Goal: Task Accomplishment & Management: Complete application form

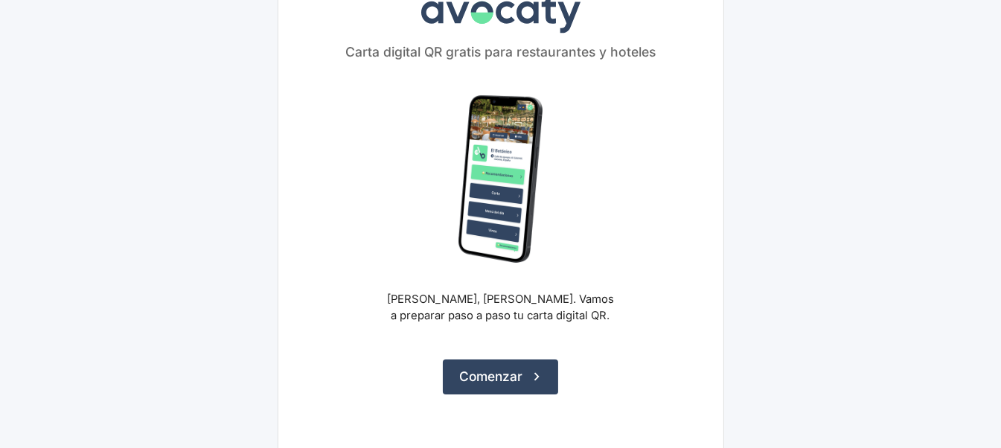
scroll to position [79, 0]
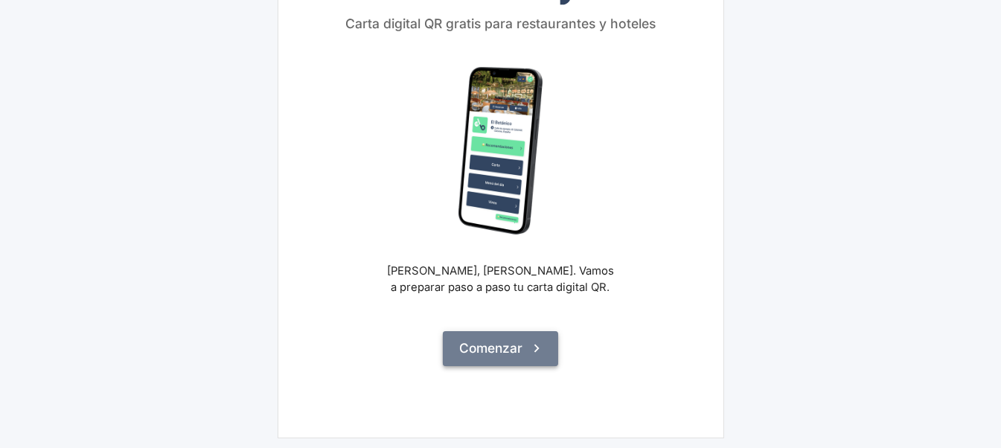
click at [499, 347] on button "Comenzar" at bounding box center [500, 348] width 115 height 34
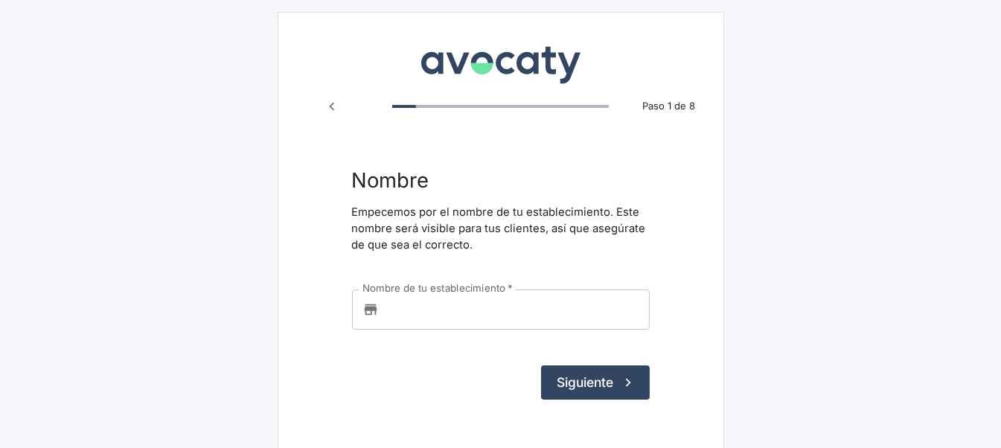
click at [431, 314] on input "Nombre de tu establecimiento   *" at bounding box center [517, 309] width 265 height 40
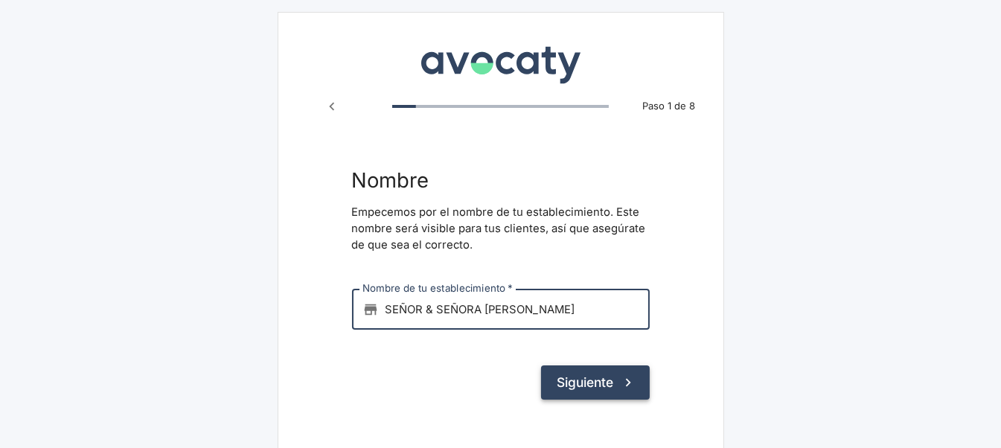
type input "SEÑOR & SEÑORA [PERSON_NAME]"
click at [595, 379] on button "Siguiente" at bounding box center [595, 382] width 109 height 34
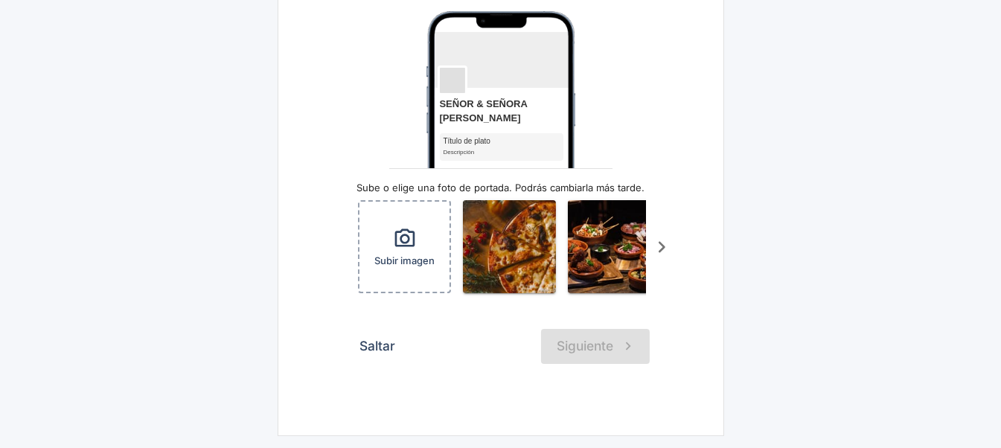
scroll to position [190, 0]
click at [403, 227] on icon "button" at bounding box center [405, 239] width 24 height 24
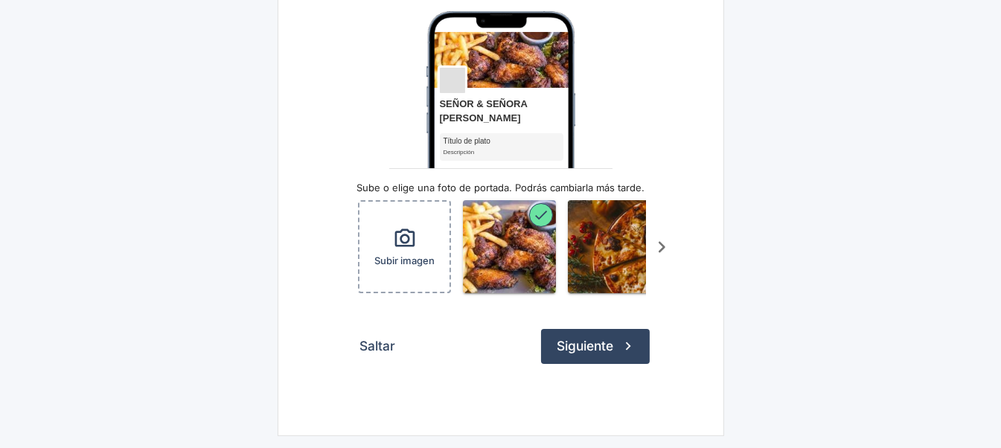
scroll to position [0, 97]
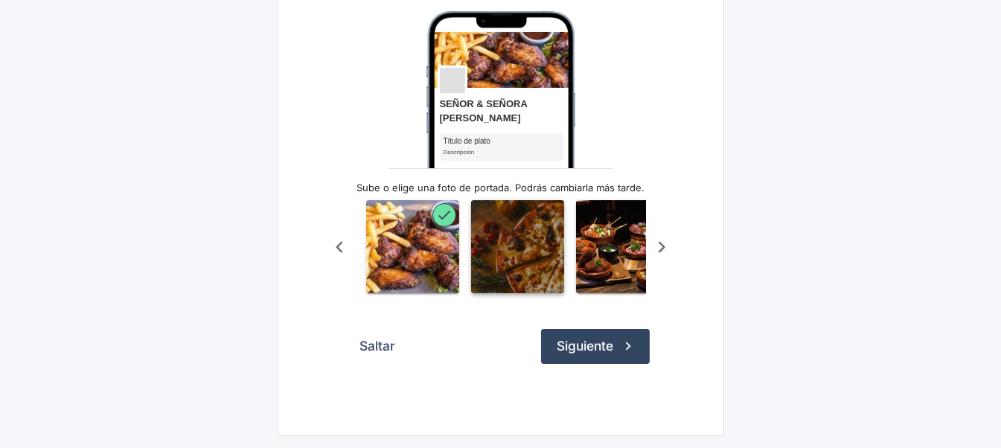
click at [537, 225] on img "button" at bounding box center [517, 246] width 93 height 93
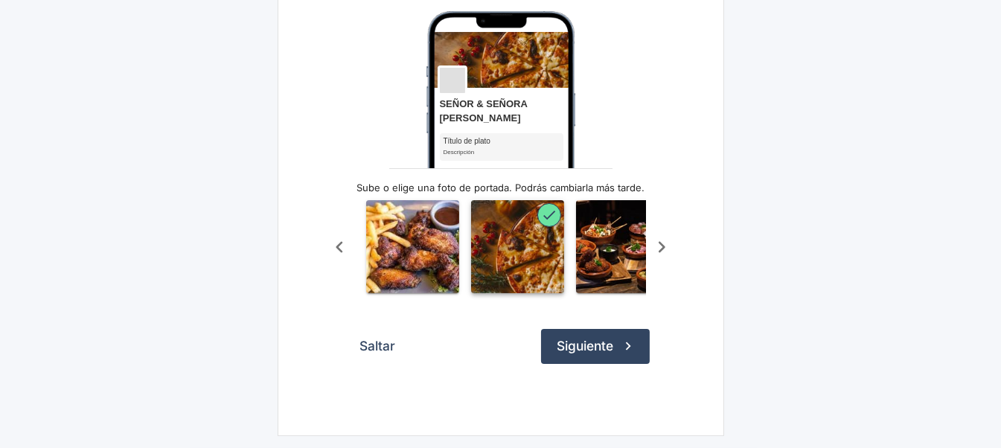
click at [516, 227] on img "button" at bounding box center [517, 246] width 93 height 93
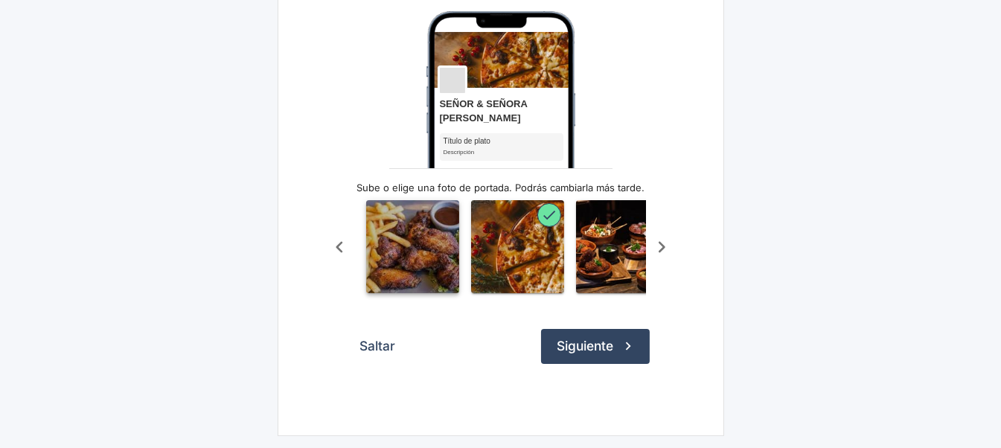
click at [411, 225] on img "button" at bounding box center [412, 246] width 93 height 93
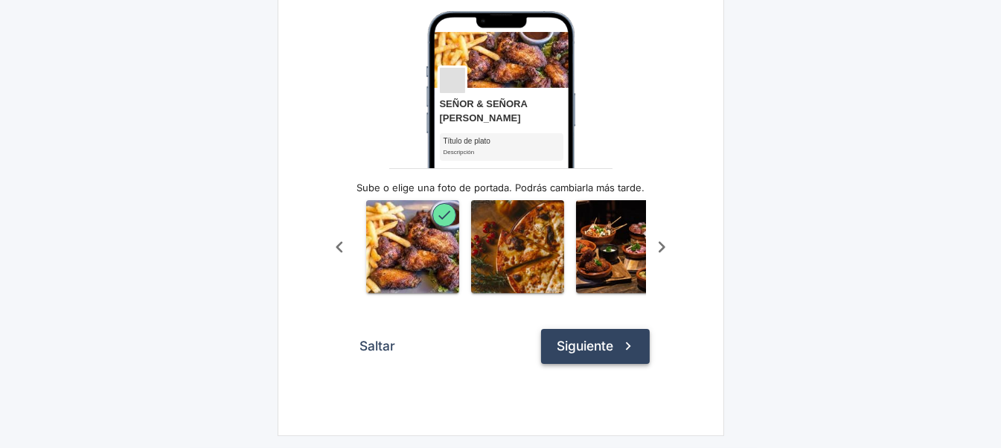
click at [583, 350] on button "Siguiente" at bounding box center [595, 346] width 109 height 34
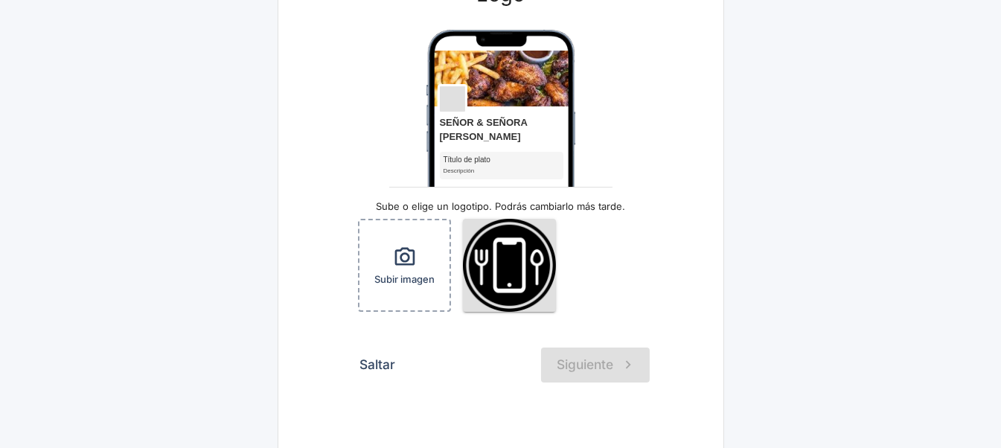
scroll to position [179, 0]
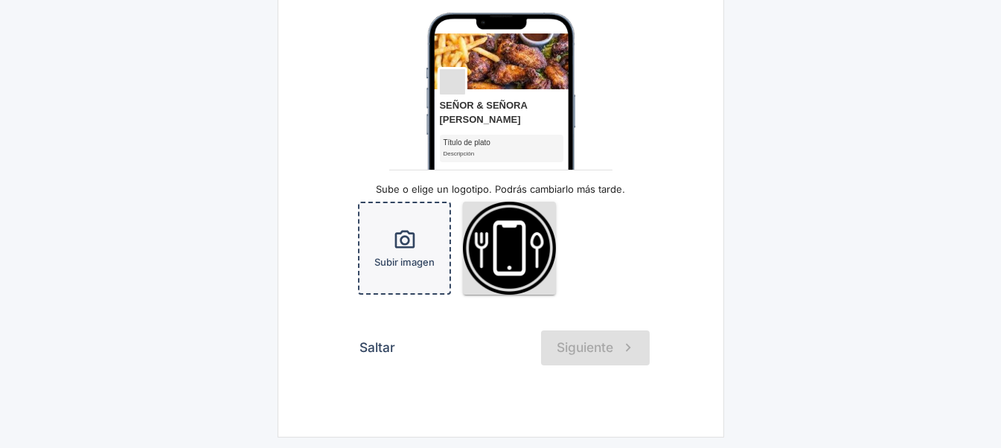
click at [402, 236] on icon "button" at bounding box center [404, 239] width 20 height 18
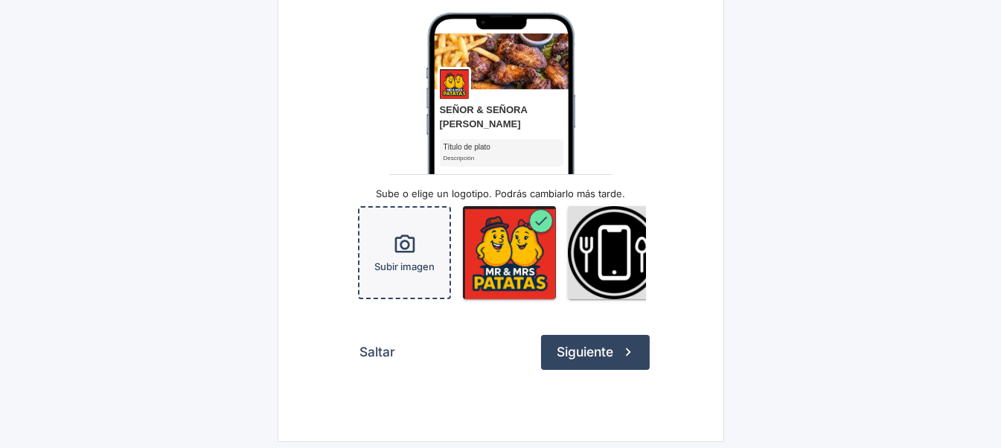
click at [400, 243] on icon "button" at bounding box center [404, 243] width 20 height 18
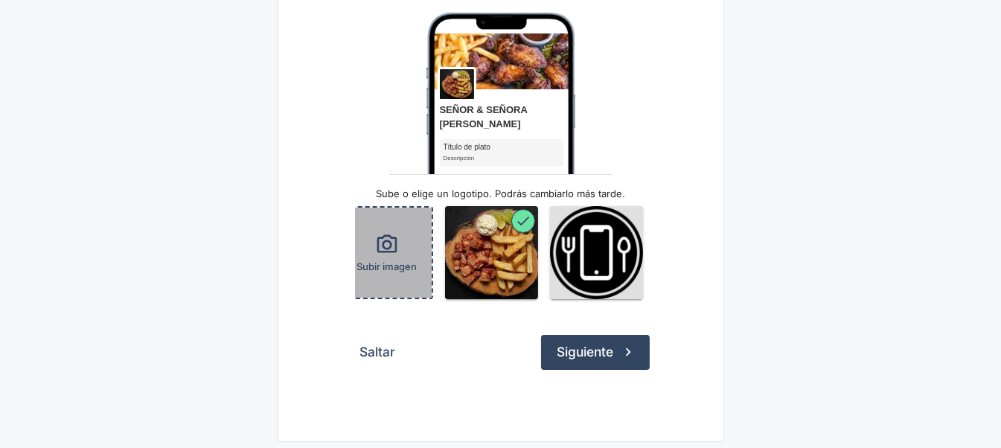
click at [382, 248] on icon "button" at bounding box center [387, 245] width 24 height 24
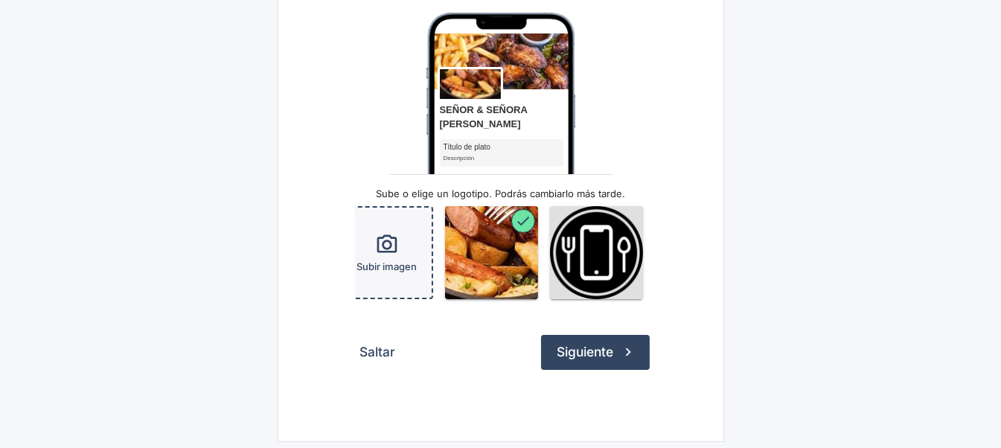
click at [389, 241] on icon "button" at bounding box center [386, 243] width 20 height 18
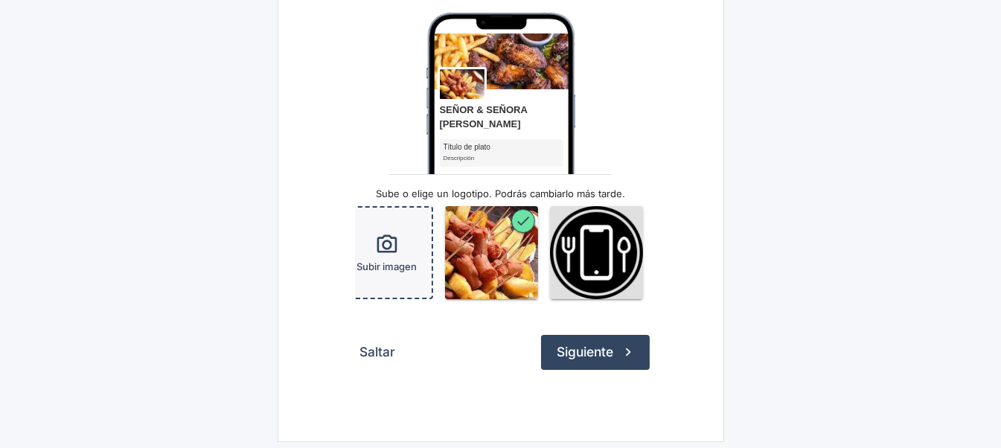
click at [381, 359] on button "Saltar" at bounding box center [378, 352] width 52 height 34
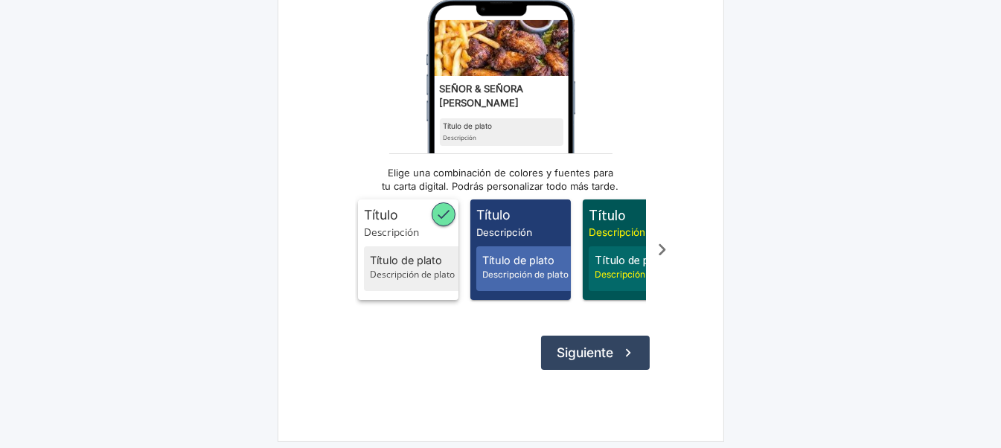
scroll to position [208, 0]
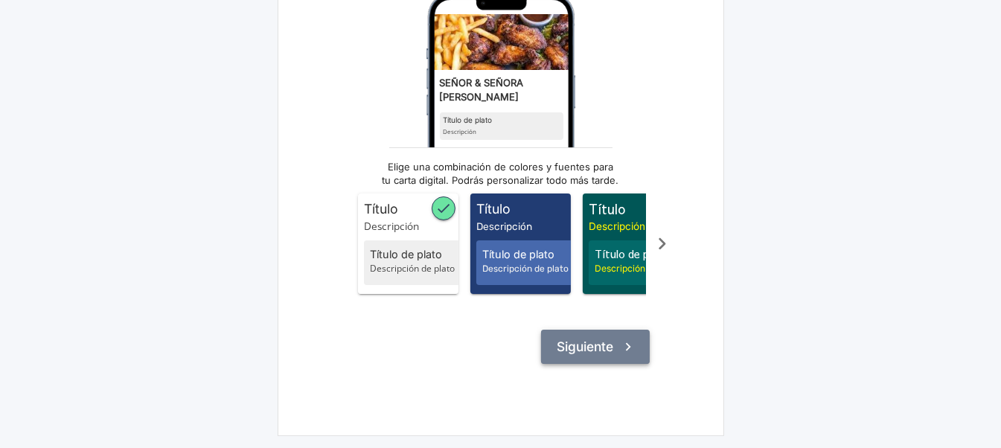
click at [575, 339] on button "Siguiente" at bounding box center [595, 347] width 109 height 34
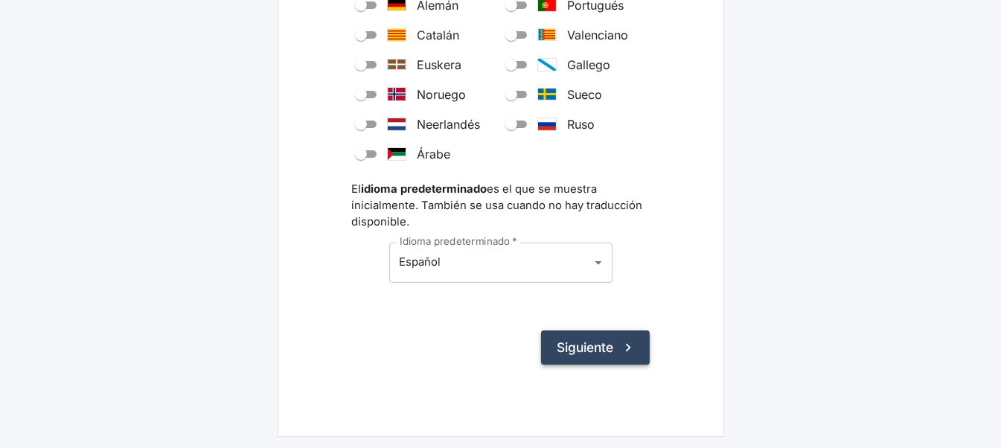
click at [577, 346] on button "Siguiente" at bounding box center [595, 347] width 109 height 34
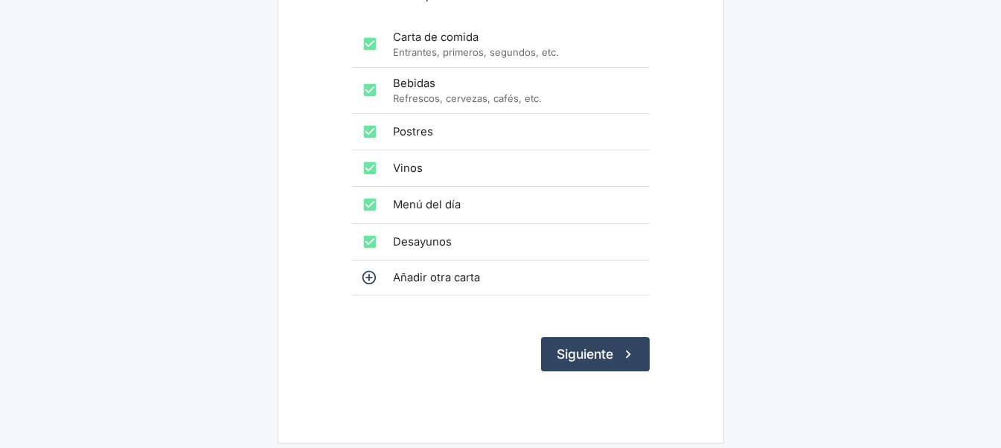
scroll to position [251, 0]
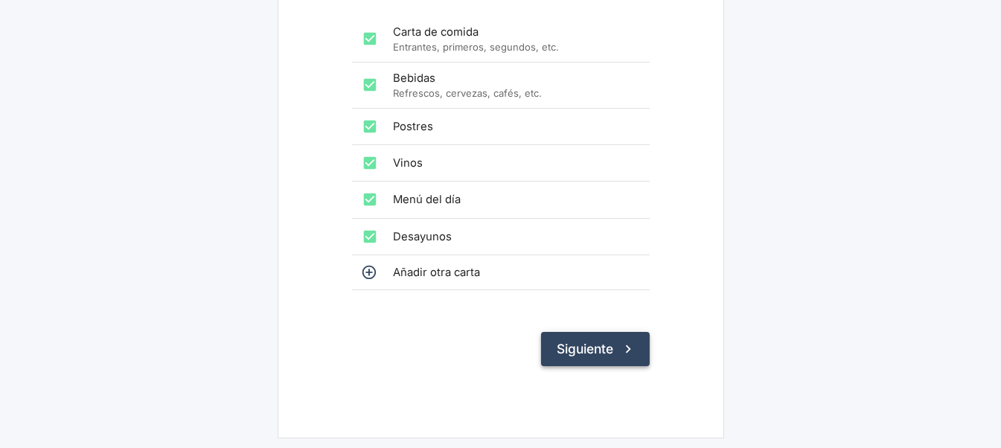
click at [576, 341] on button "Siguiente" at bounding box center [595, 349] width 109 height 34
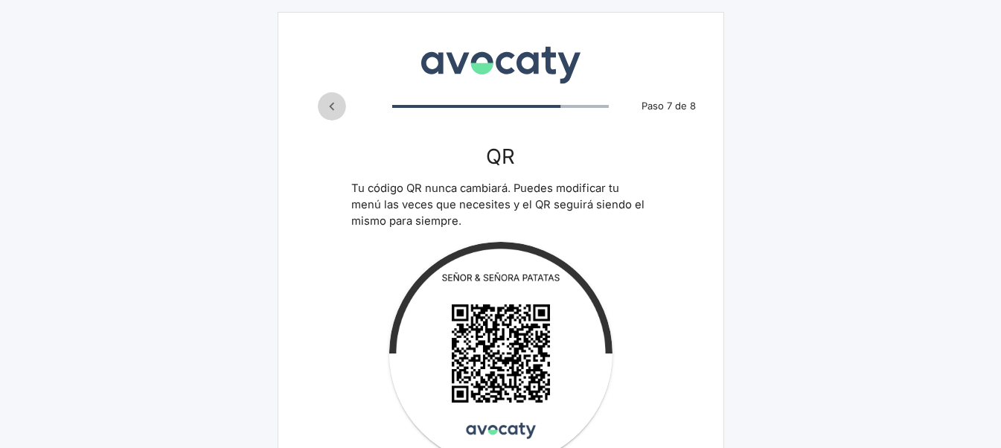
click at [336, 101] on icon "Paso anterior" at bounding box center [332, 106] width 16 height 16
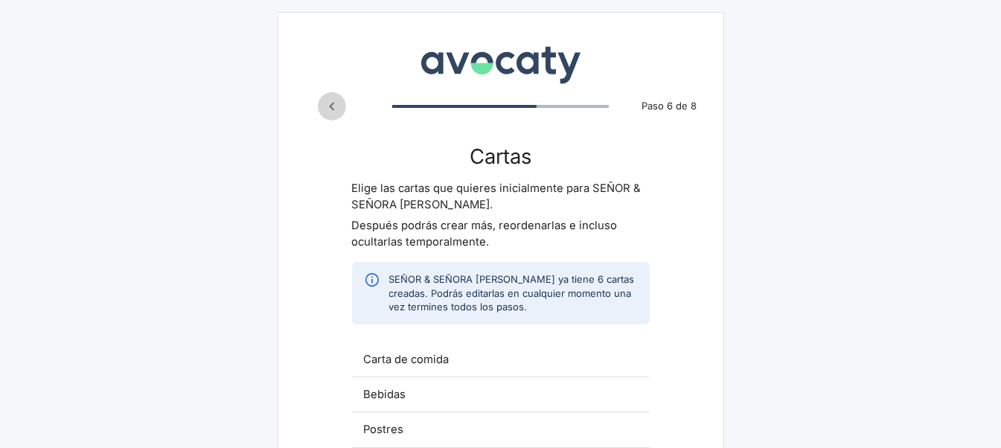
click at [330, 104] on icon "Paso anterior" at bounding box center [331, 106] width 5 height 8
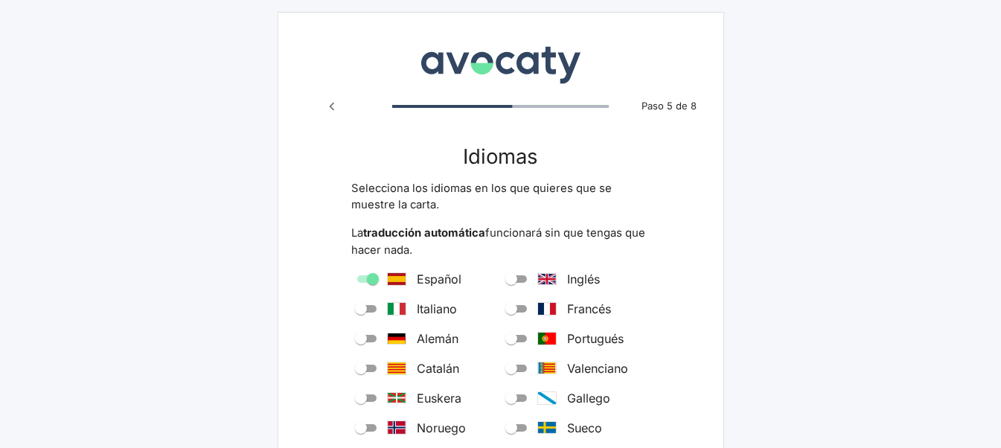
click at [330, 104] on icon "Paso anterior" at bounding box center [331, 106] width 5 height 8
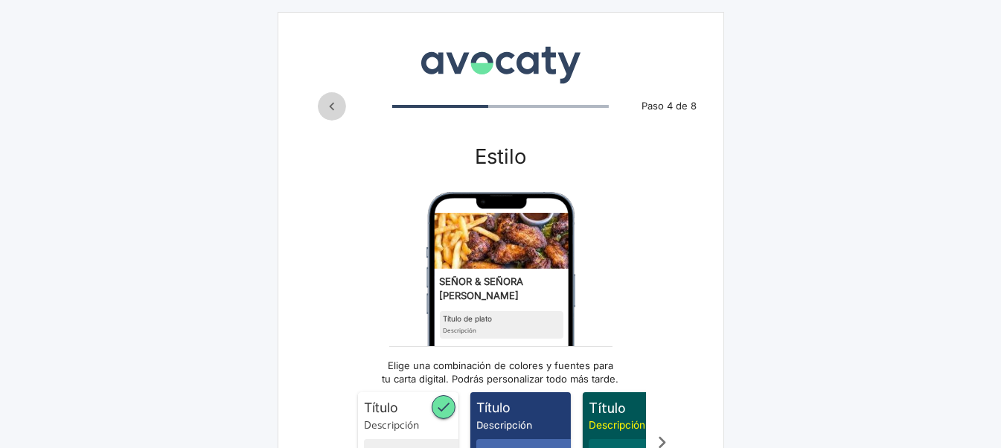
click at [330, 104] on icon "Paso anterior" at bounding box center [331, 106] width 5 height 8
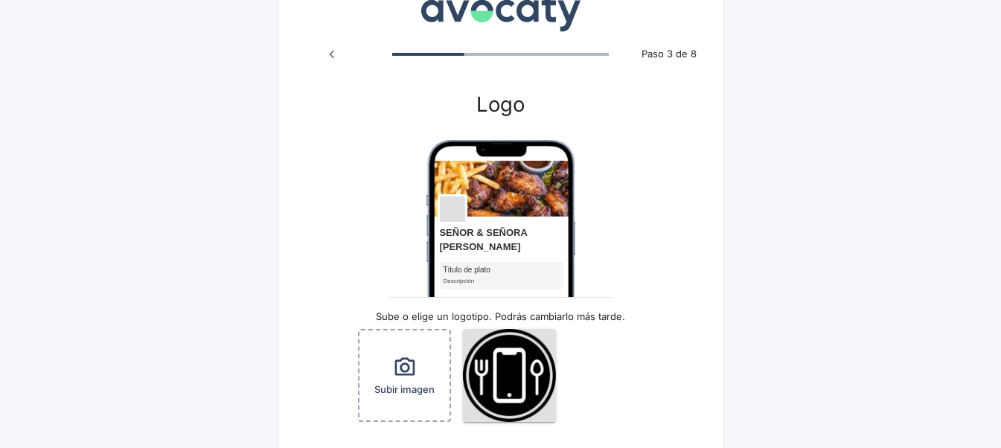
scroll to position [74, 0]
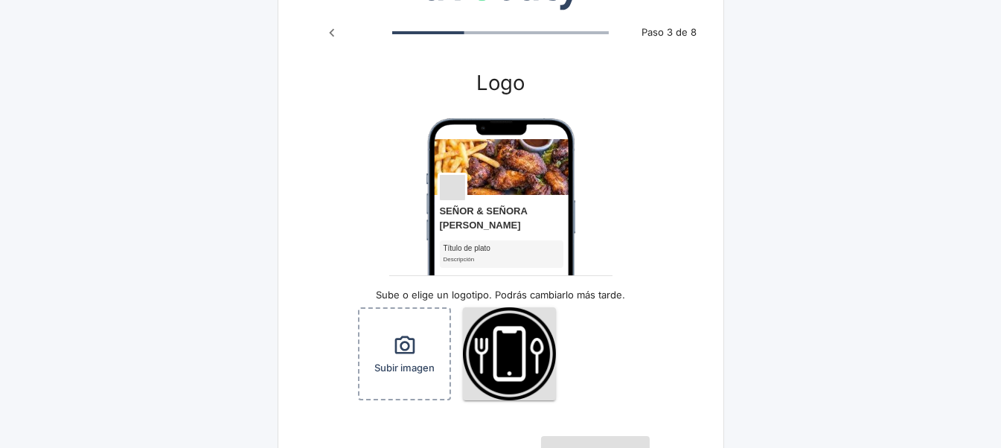
click at [513, 163] on img "Vista previa" at bounding box center [500, 269] width 149 height 302
click at [330, 29] on icon "Paso anterior" at bounding box center [332, 33] width 16 height 16
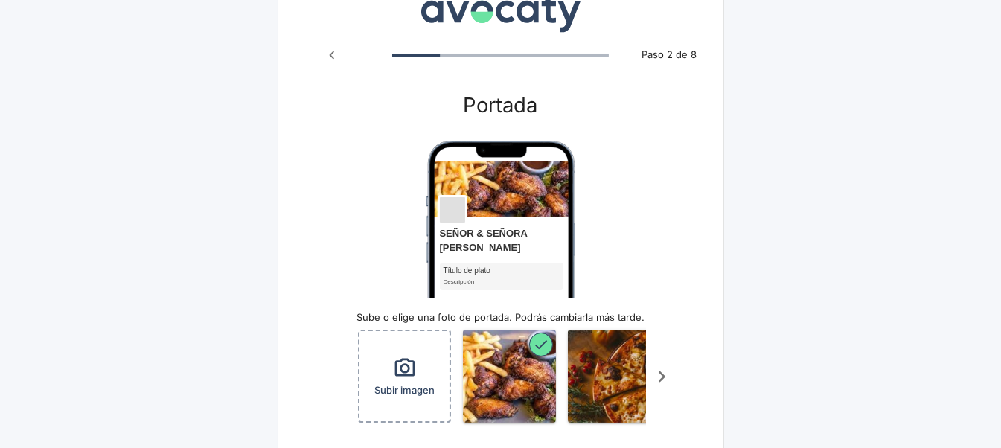
scroll to position [190, 0]
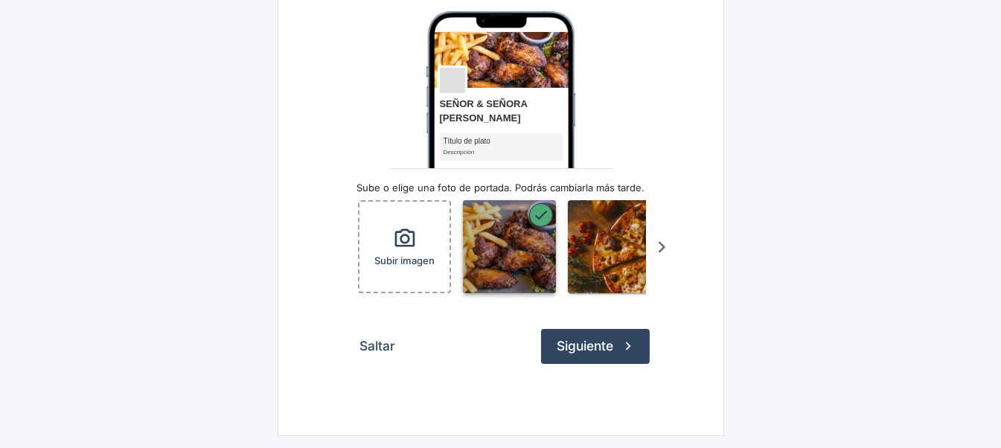
click at [495, 231] on img "button" at bounding box center [509, 246] width 93 height 93
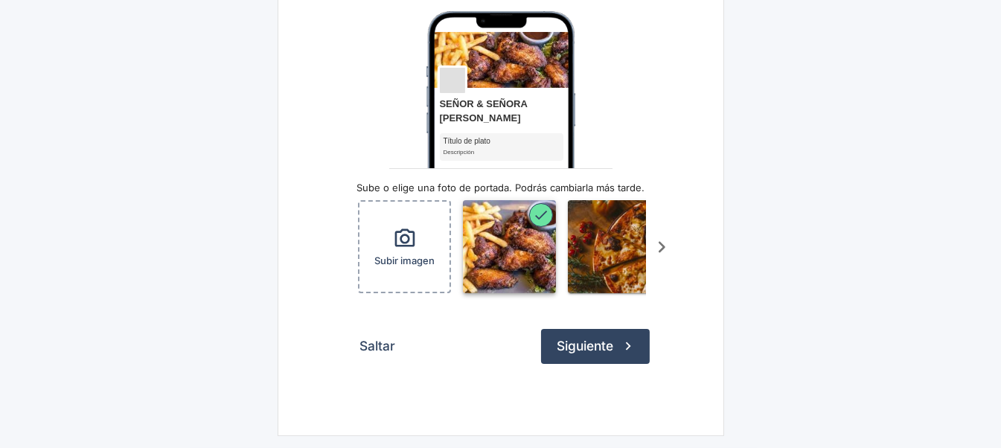
click at [495, 231] on img "button" at bounding box center [509, 246] width 93 height 93
click at [535, 210] on icon "button" at bounding box center [541, 215] width 16 height 16
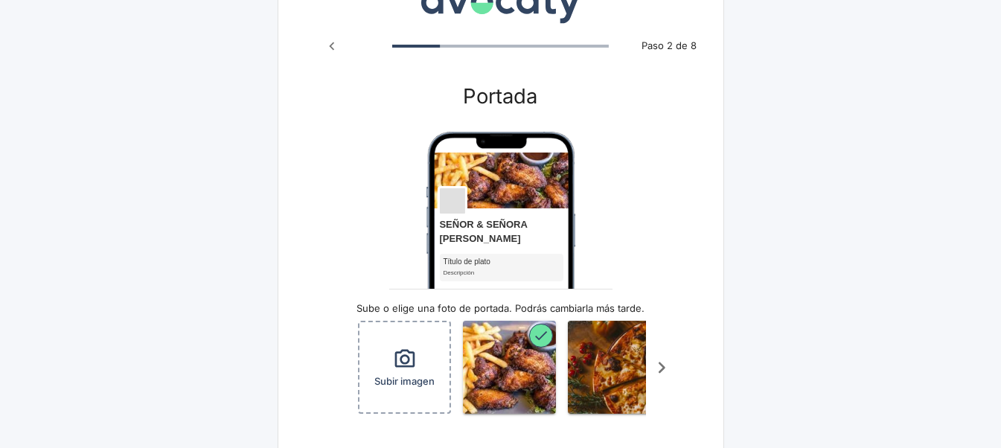
scroll to position [0, 0]
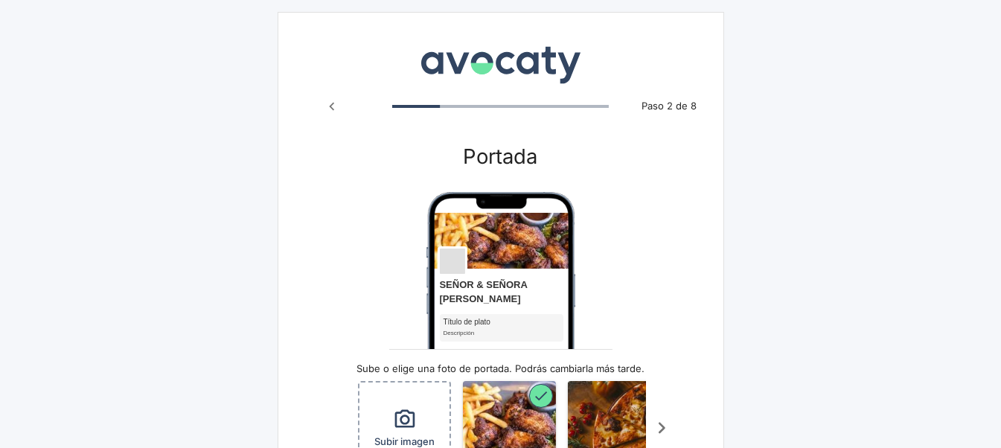
click at [333, 109] on icon "Paso anterior" at bounding box center [331, 106] width 5 height 8
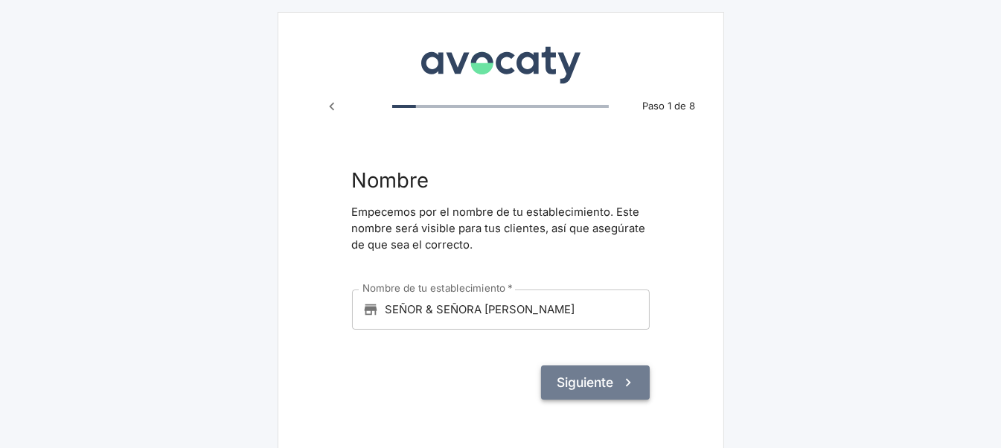
click at [602, 384] on button "Siguiente" at bounding box center [595, 382] width 109 height 34
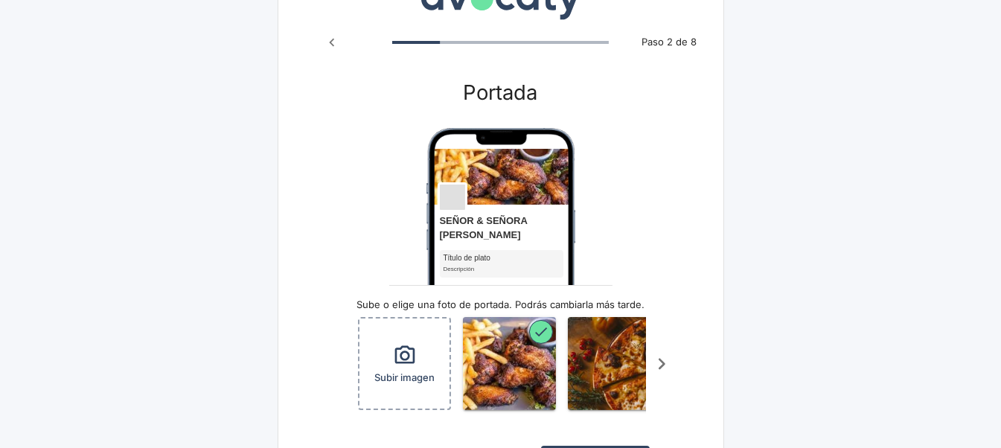
scroll to position [149, 0]
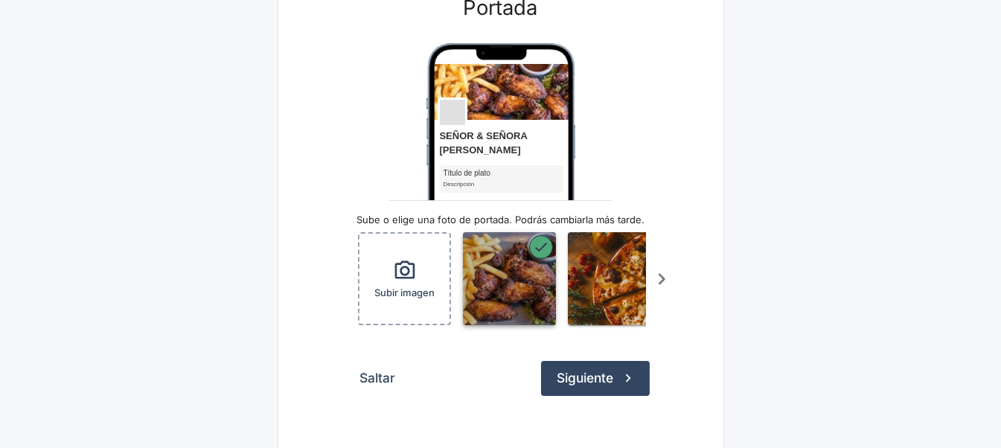
click at [522, 260] on img "button" at bounding box center [509, 278] width 93 height 93
click at [527, 253] on img "button" at bounding box center [509, 278] width 93 height 93
click at [519, 266] on img "button" at bounding box center [509, 278] width 93 height 93
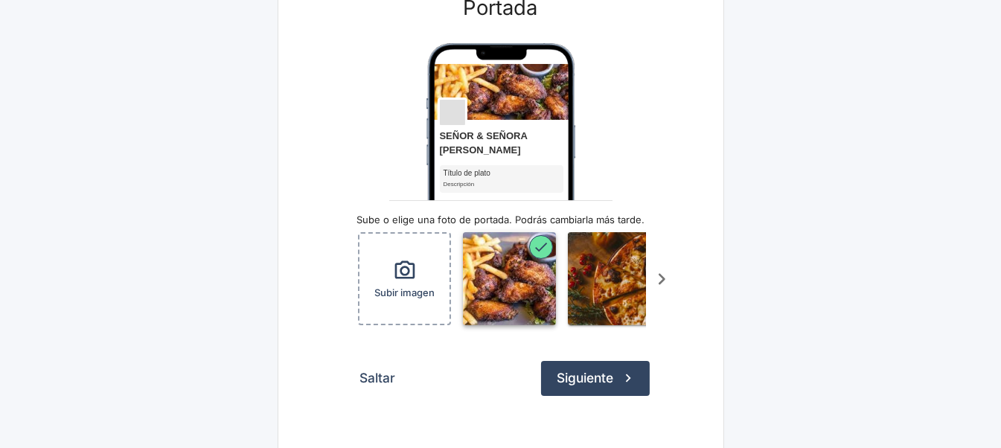
click at [507, 263] on img "button" at bounding box center [509, 278] width 93 height 93
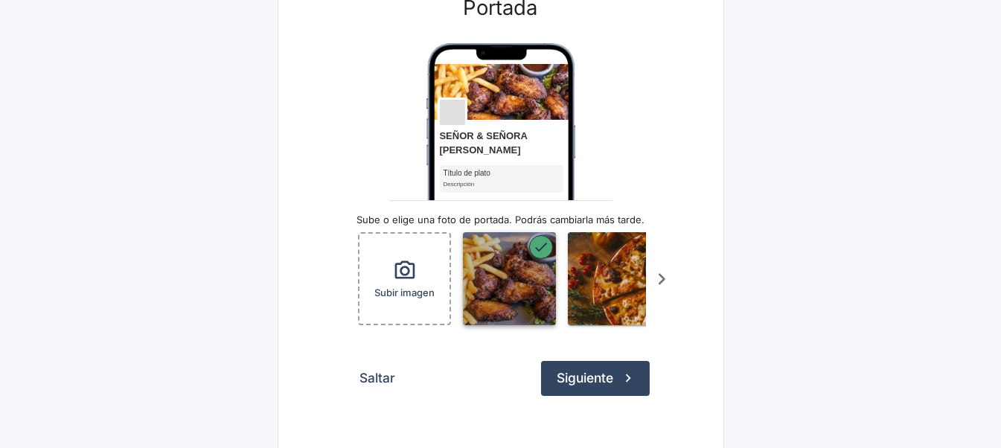
click at [501, 265] on img "button" at bounding box center [509, 278] width 93 height 93
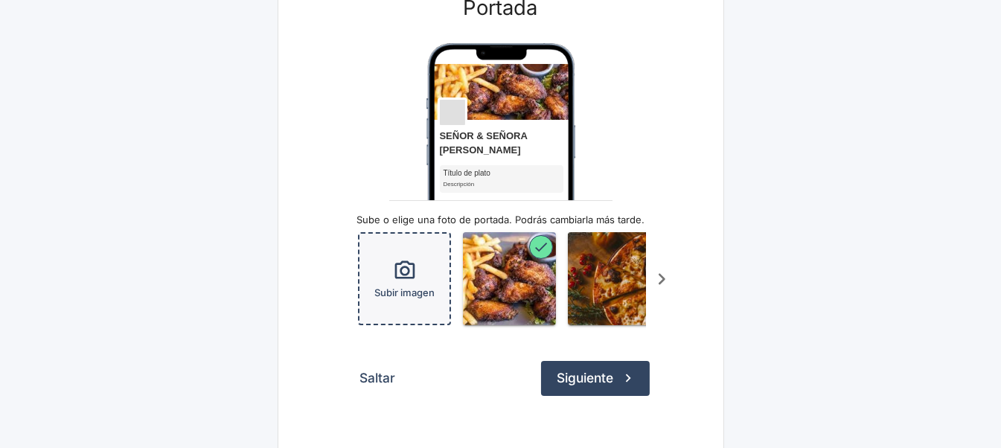
click at [405, 263] on icon "button" at bounding box center [405, 271] width 24 height 24
click at [532, 245] on span "button" at bounding box center [541, 247] width 24 height 24
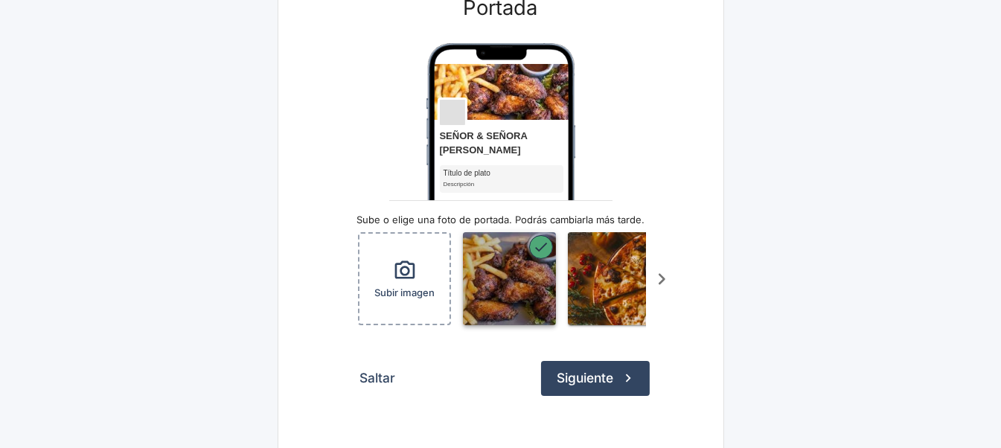
click at [537, 245] on icon "button" at bounding box center [541, 247] width 16 height 16
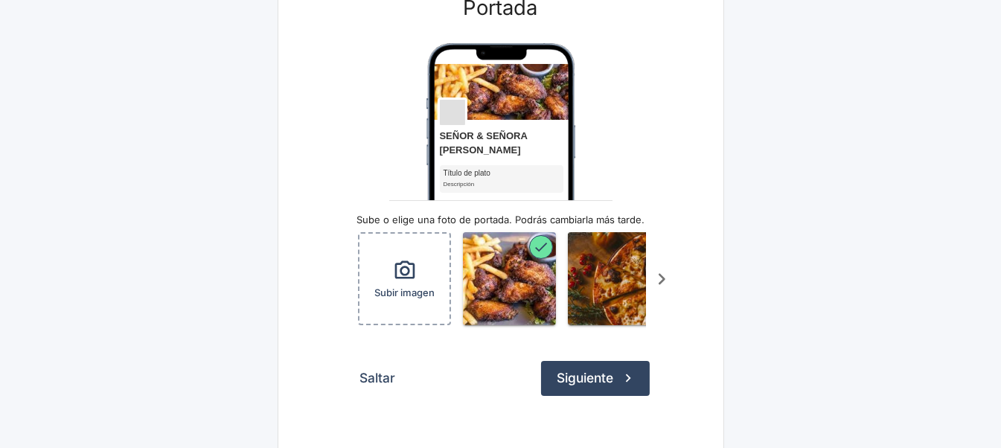
click at [506, 77] on img "Vista previa" at bounding box center [500, 194] width 149 height 302
click at [504, 84] on img "Vista previa" at bounding box center [500, 194] width 149 height 302
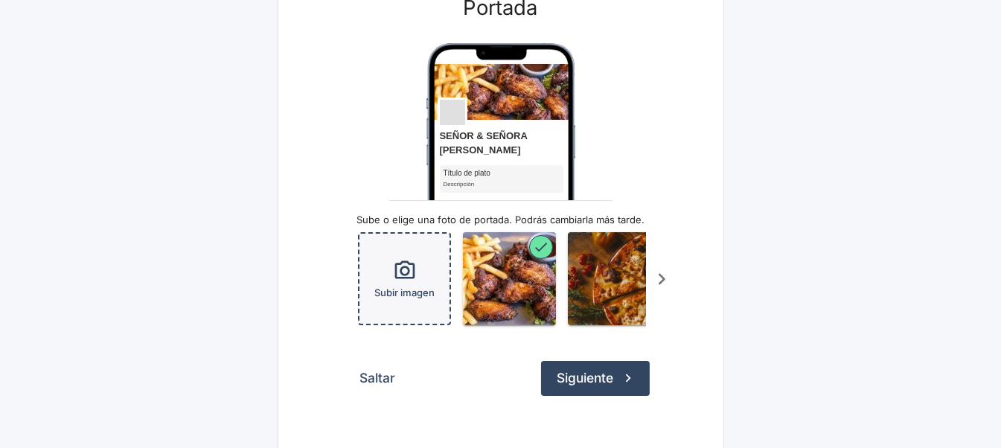
click at [407, 271] on icon "button" at bounding box center [404, 269] width 20 height 18
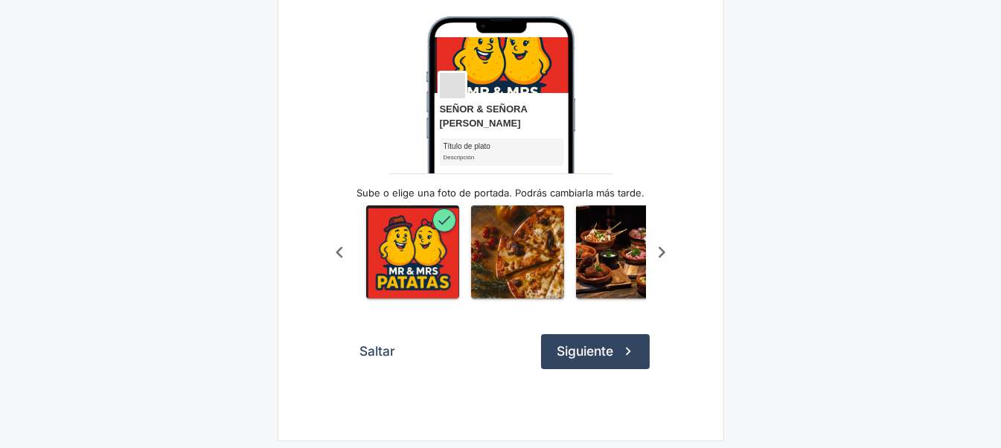
scroll to position [190, 0]
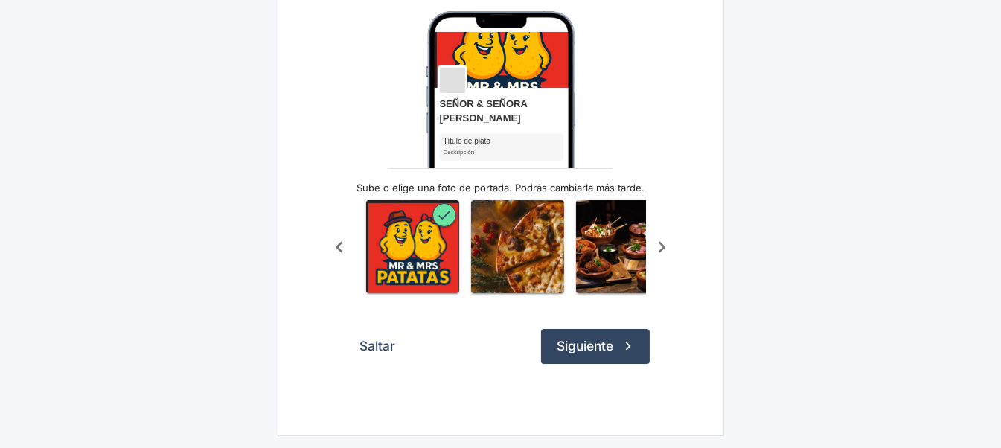
click at [483, 135] on img "Vista previa" at bounding box center [500, 162] width 149 height 302
click at [469, 132] on img "Vista previa" at bounding box center [500, 162] width 149 height 302
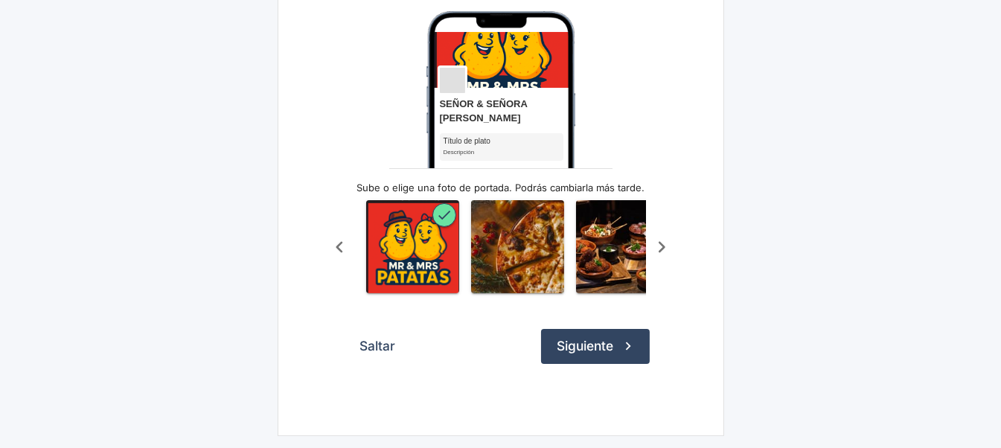
click at [469, 132] on img "Vista previa" at bounding box center [500, 162] width 149 height 302
click at [448, 71] on img "Vista previa" at bounding box center [500, 162] width 149 height 302
click at [525, 213] on img "button" at bounding box center [517, 246] width 93 height 93
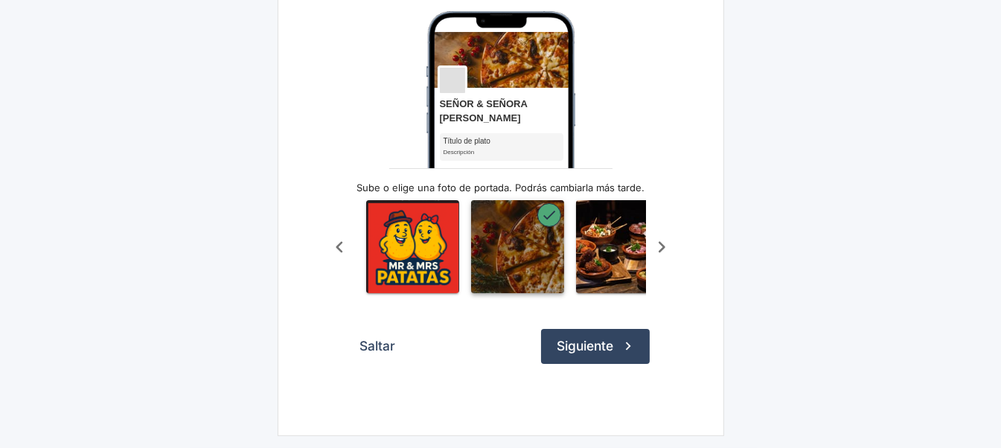
click at [542, 207] on icon "button" at bounding box center [549, 215] width 16 height 16
drag, startPoint x: 542, startPoint y: 207, endPoint x: 522, endPoint y: 218, distance: 23.0
click at [522, 218] on img "button" at bounding box center [517, 246] width 93 height 93
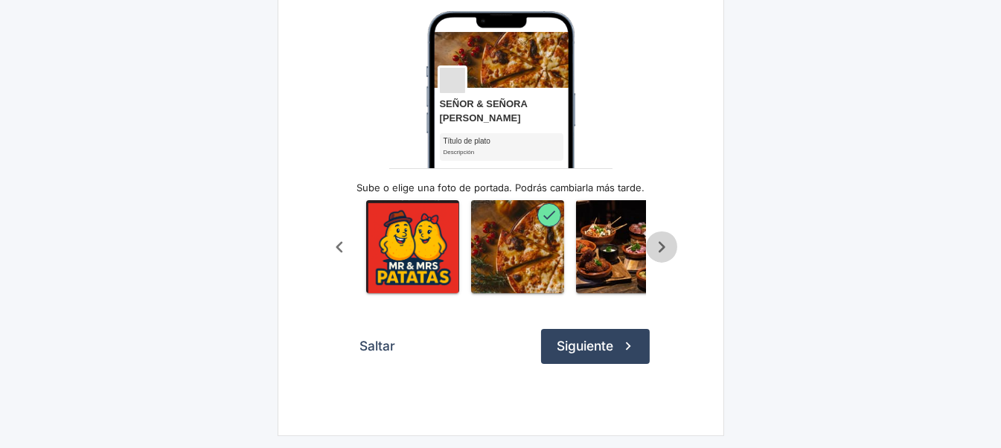
click at [658, 240] on icon "Scroll a la derecha" at bounding box center [661, 247] width 25 height 25
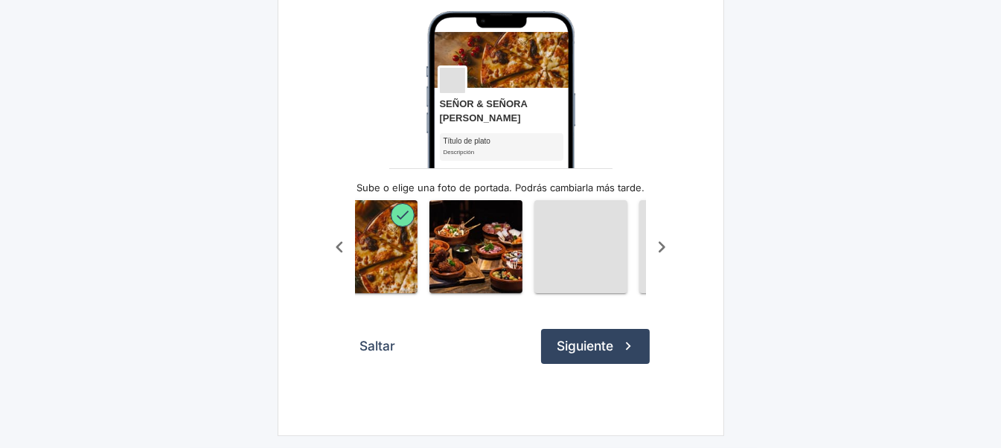
scroll to position [0, 246]
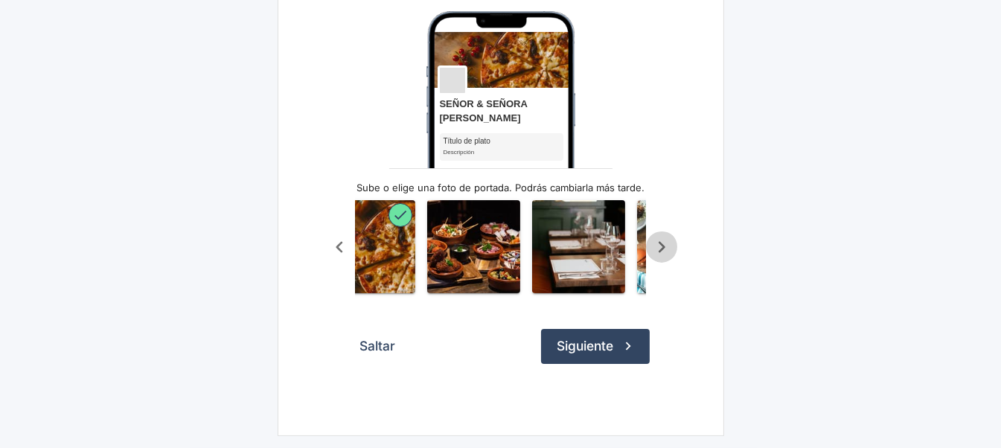
click at [658, 240] on icon "Scroll a la derecha" at bounding box center [661, 247] width 25 height 25
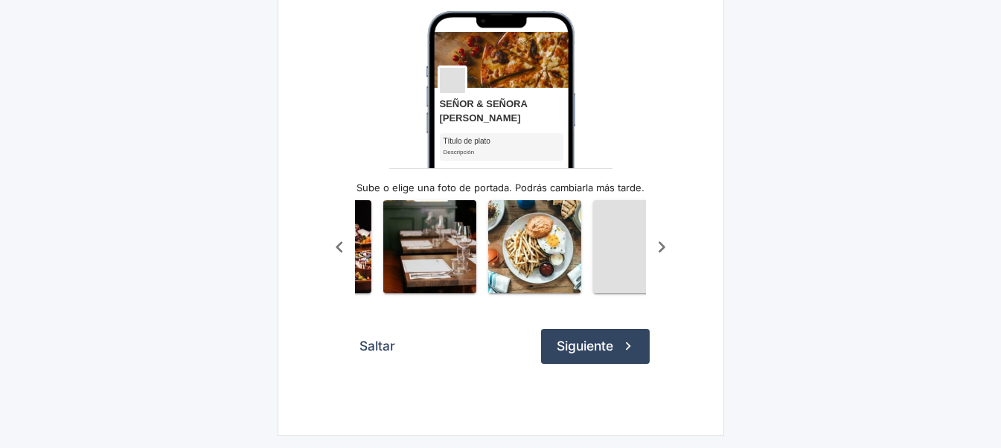
click at [658, 240] on icon "Scroll a la derecha" at bounding box center [661, 247] width 25 height 25
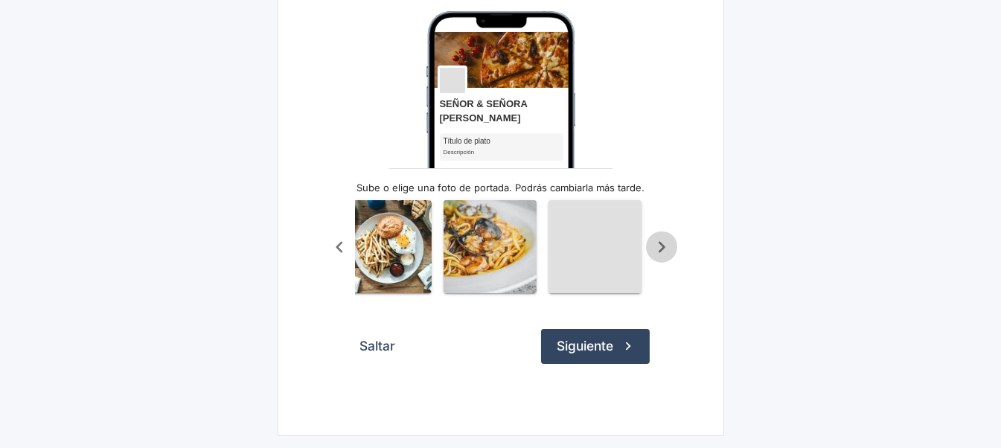
click at [658, 240] on icon "Scroll a la derecha" at bounding box center [661, 247] width 25 height 25
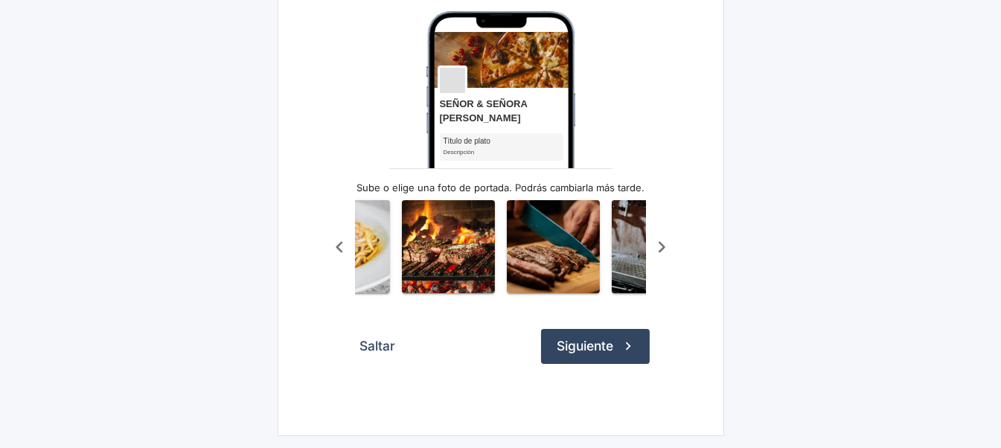
scroll to position [0, 693]
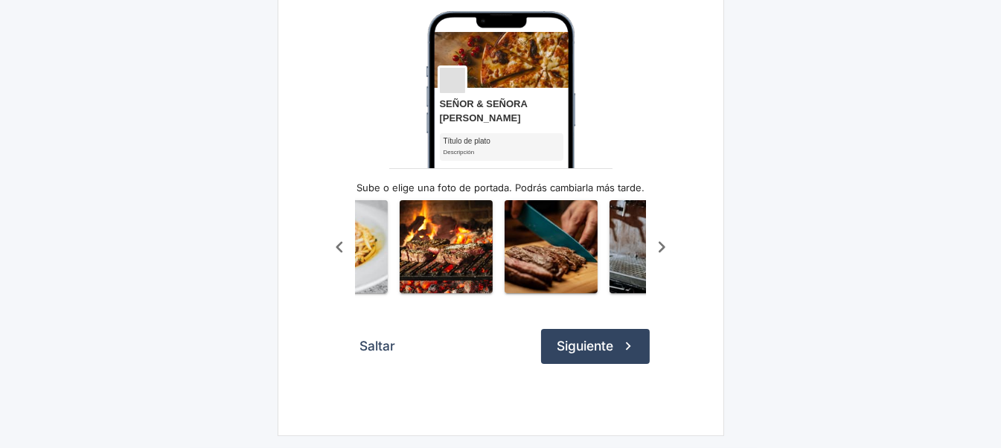
click at [337, 242] on icon "Scroll a la izquierda" at bounding box center [339, 246] width 7 height 11
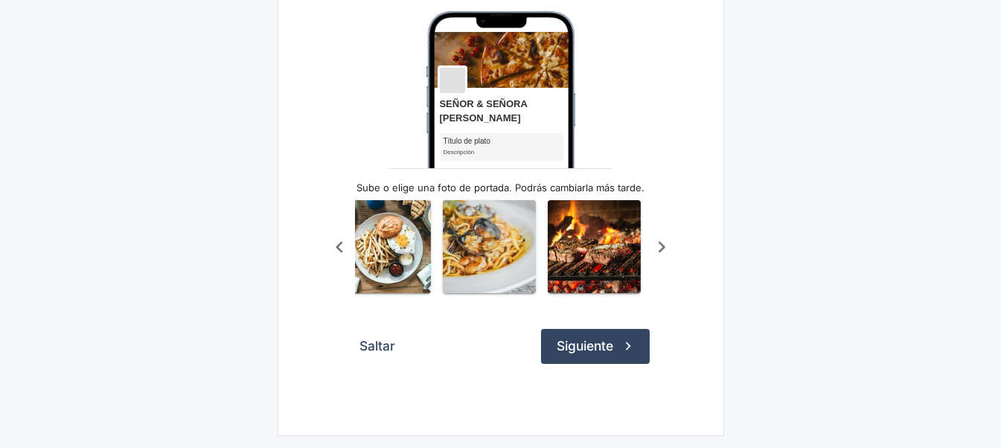
click at [337, 242] on icon "Scroll a la izquierda" at bounding box center [339, 246] width 7 height 11
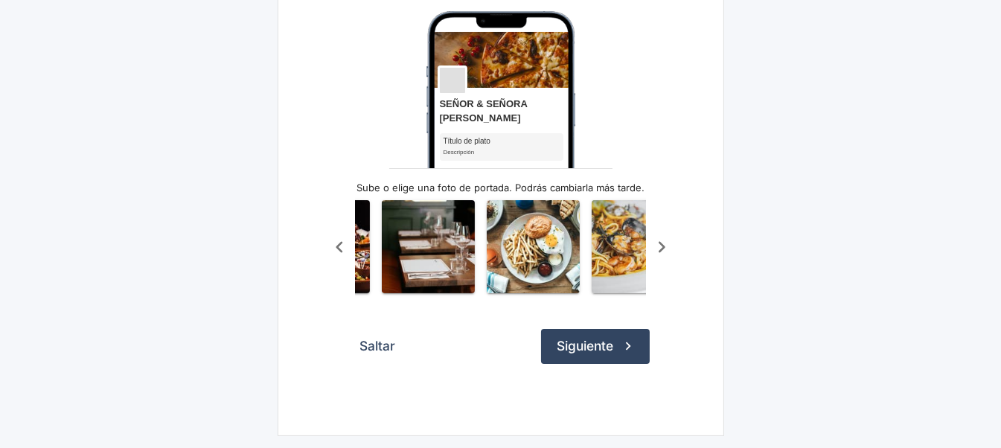
click at [337, 242] on icon "Scroll a la izquierda" at bounding box center [339, 246] width 7 height 11
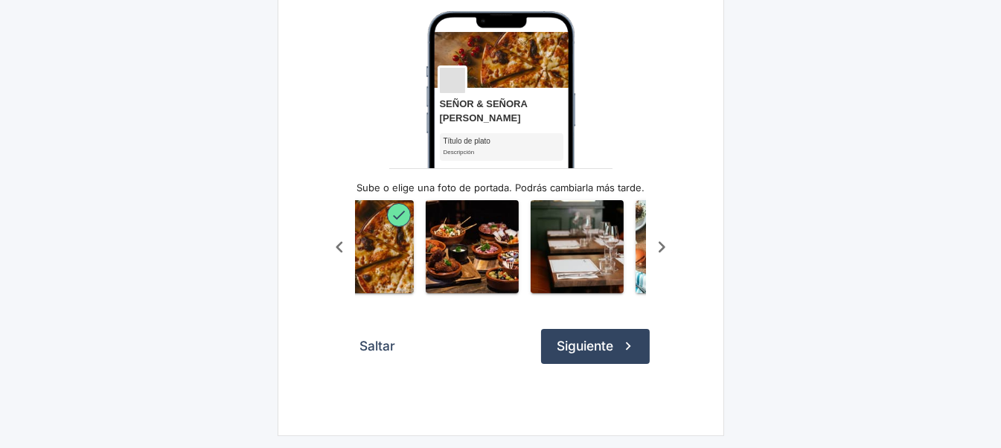
click at [337, 242] on icon "Scroll a la izquierda" at bounding box center [339, 246] width 7 height 11
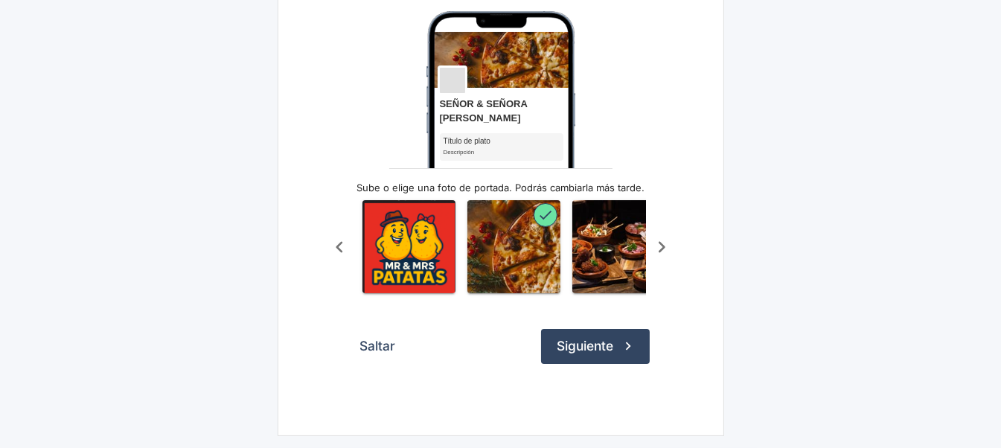
scroll to position [0, 99]
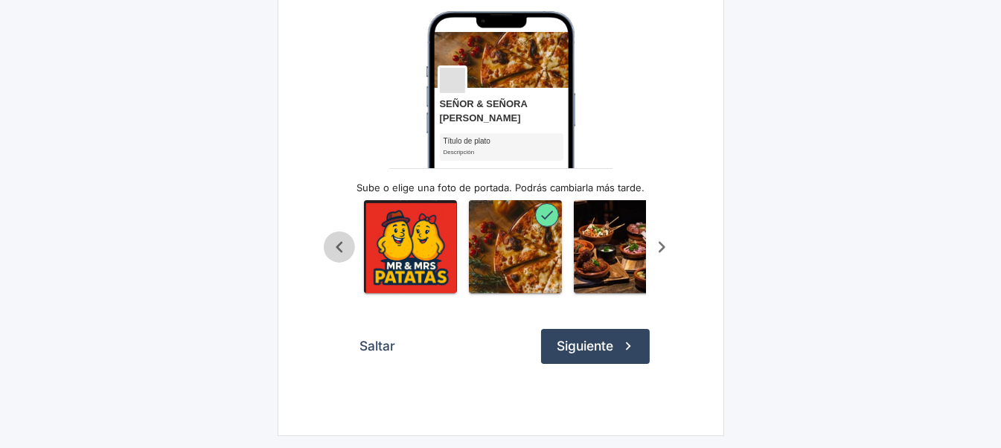
click at [334, 242] on icon "Scroll a la izquierda" at bounding box center [339, 247] width 25 height 25
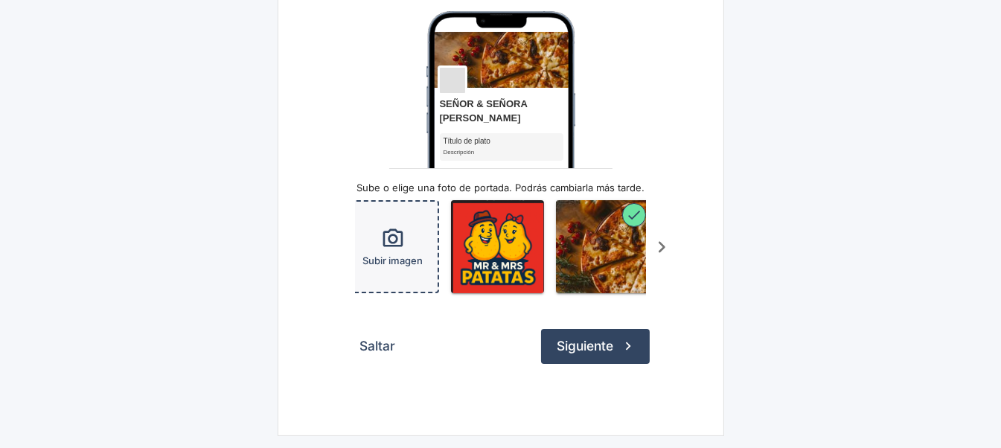
scroll to position [0, 0]
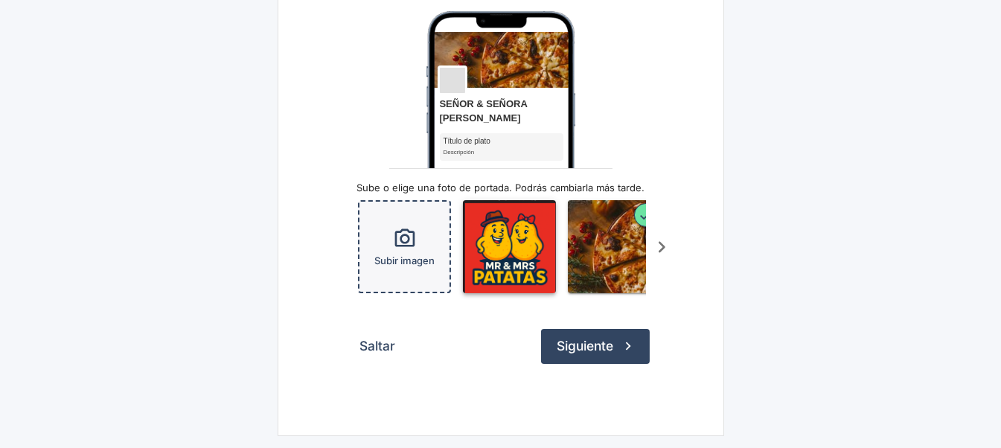
click at [517, 232] on img "button" at bounding box center [509, 246] width 93 height 93
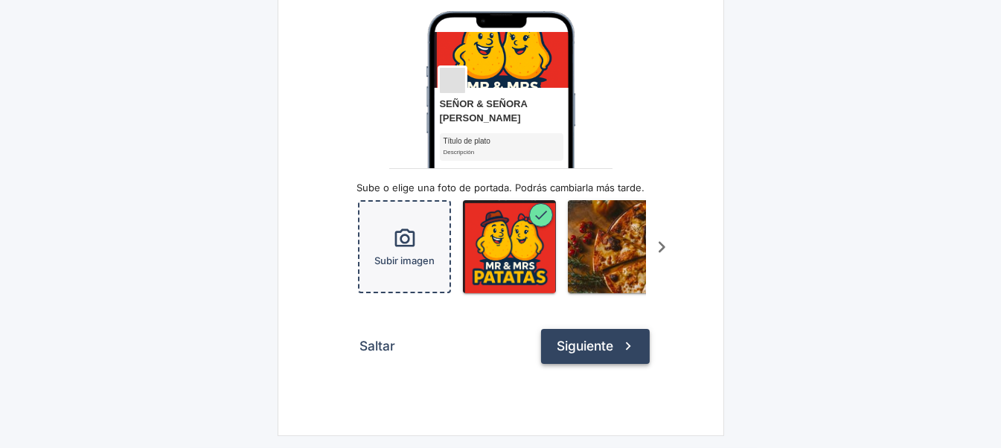
click at [579, 347] on button "Siguiente" at bounding box center [595, 346] width 109 height 34
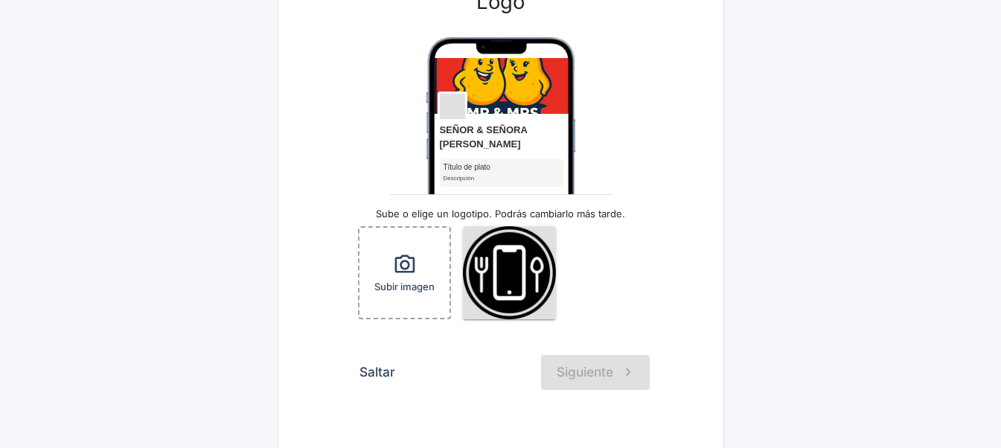
scroll to position [179, 0]
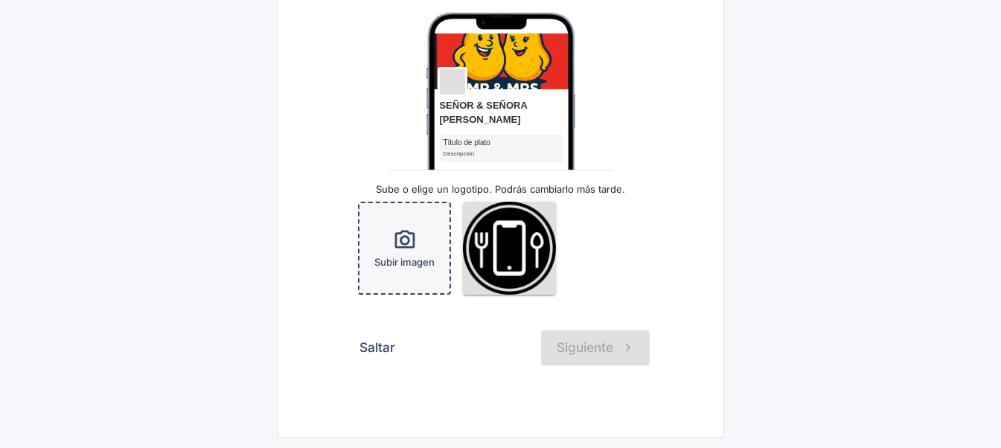
click at [410, 243] on icon "button" at bounding box center [405, 240] width 24 height 24
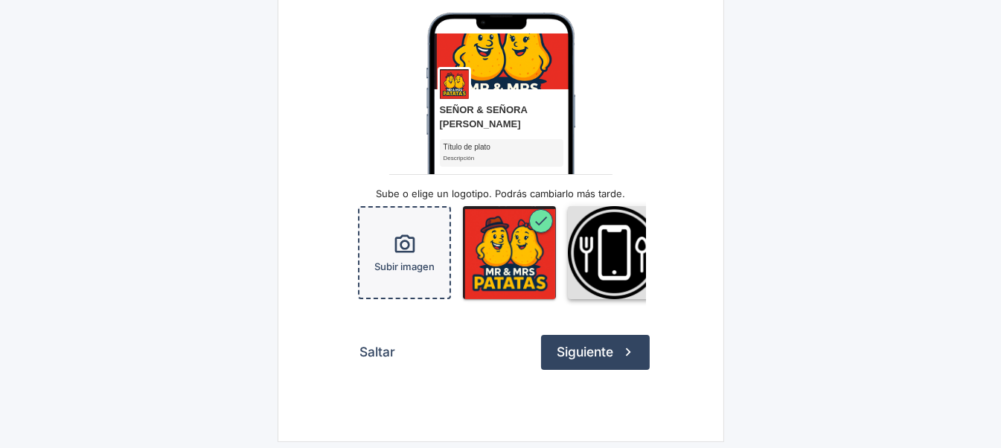
click at [615, 258] on img "button" at bounding box center [614, 252] width 93 height 93
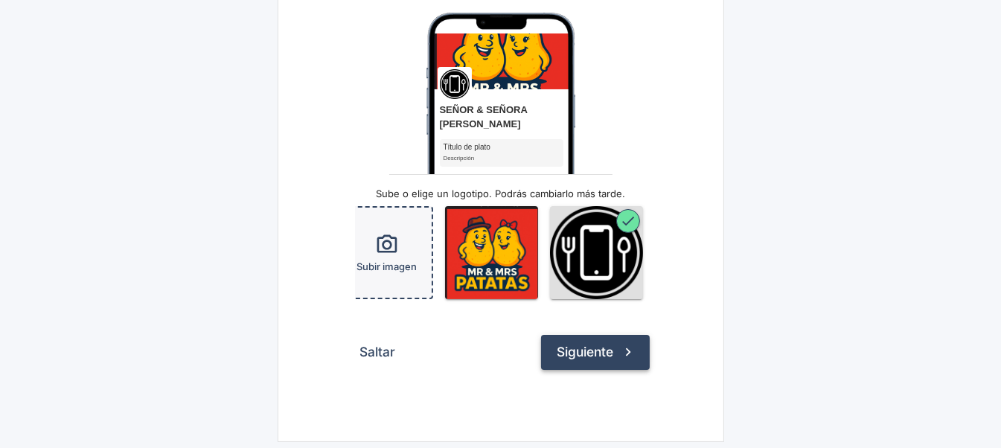
click at [601, 359] on button "Siguiente" at bounding box center [595, 352] width 109 height 34
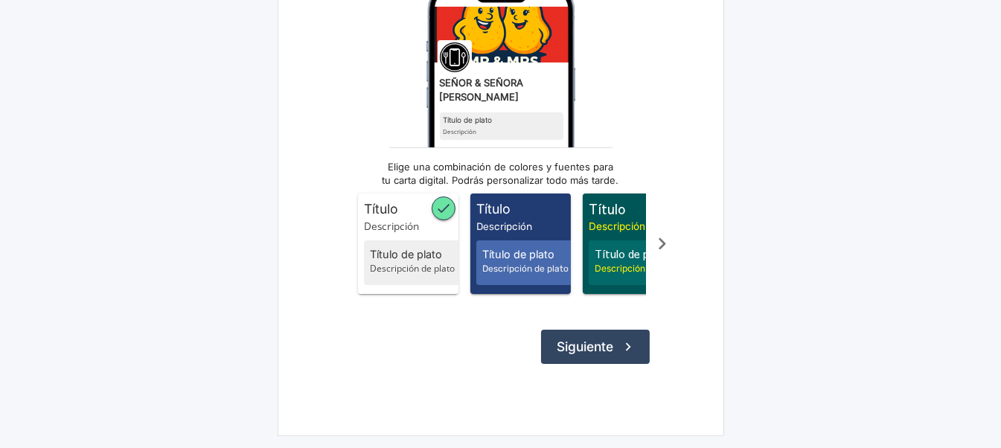
scroll to position [67, 0]
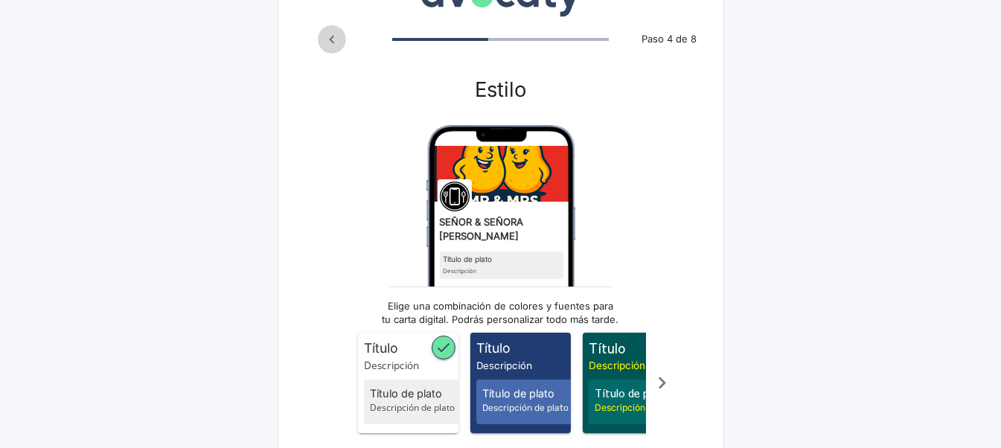
click at [334, 41] on icon "Paso anterior" at bounding box center [332, 39] width 16 height 16
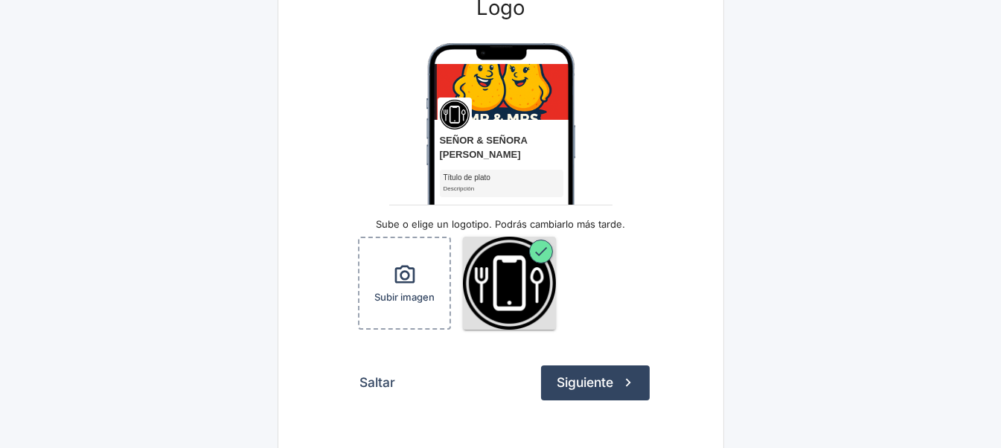
scroll to position [184, 0]
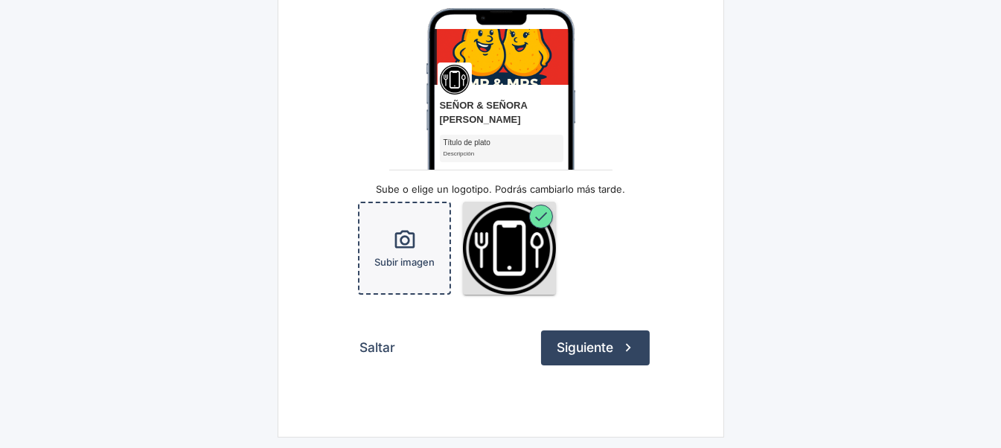
click at [401, 235] on icon "button" at bounding box center [404, 239] width 20 height 18
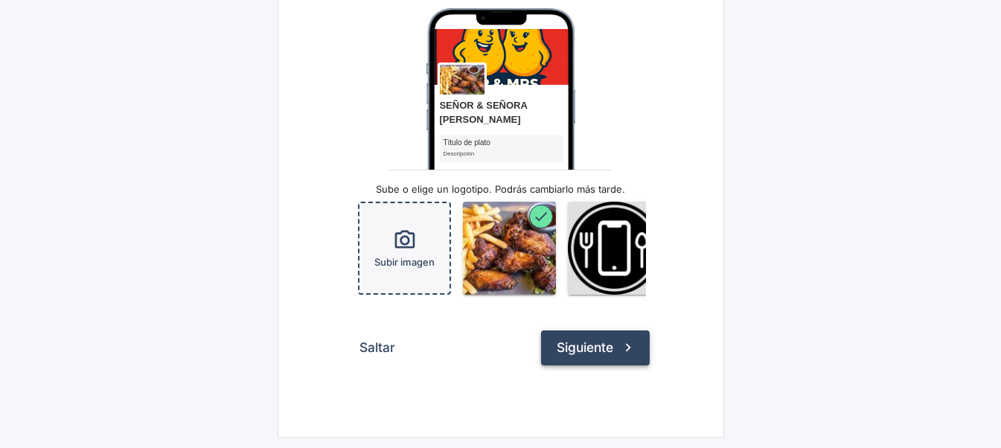
click at [614, 357] on button "Siguiente" at bounding box center [595, 347] width 109 height 34
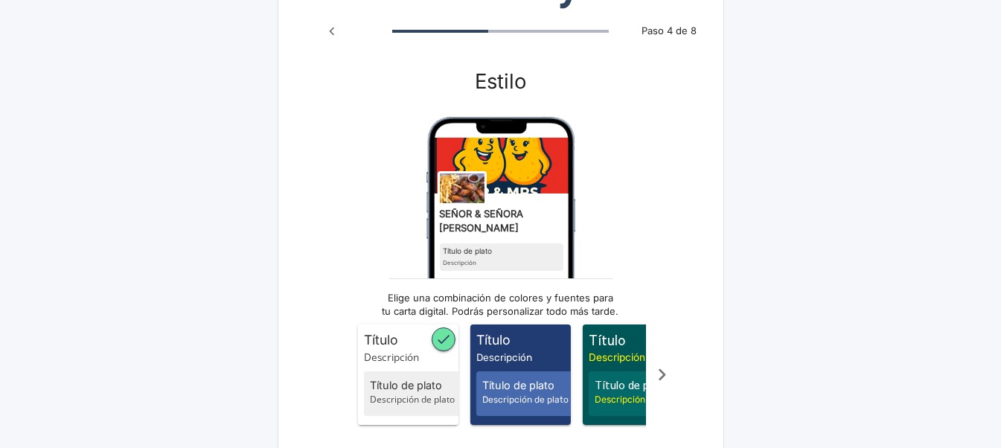
scroll to position [216, 0]
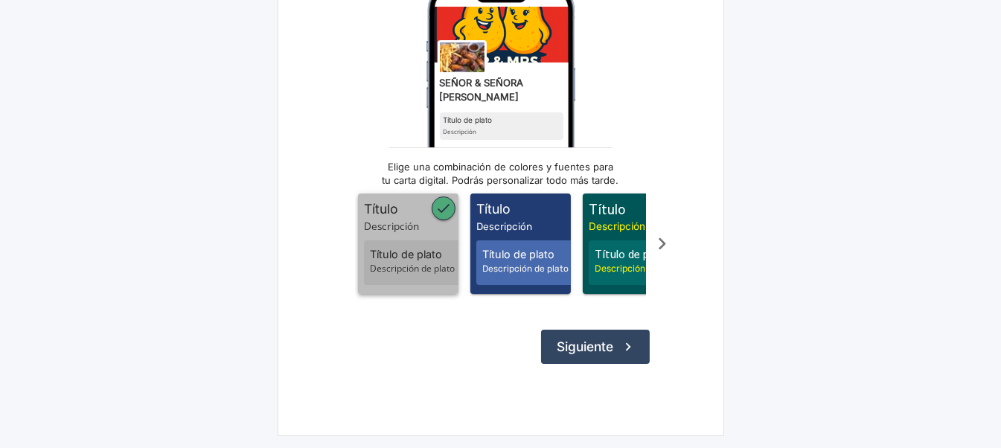
click at [394, 246] on span "Título de plato" at bounding box center [416, 254] width 92 height 16
click at [388, 246] on span "Título de plato" at bounding box center [416, 254] width 92 height 16
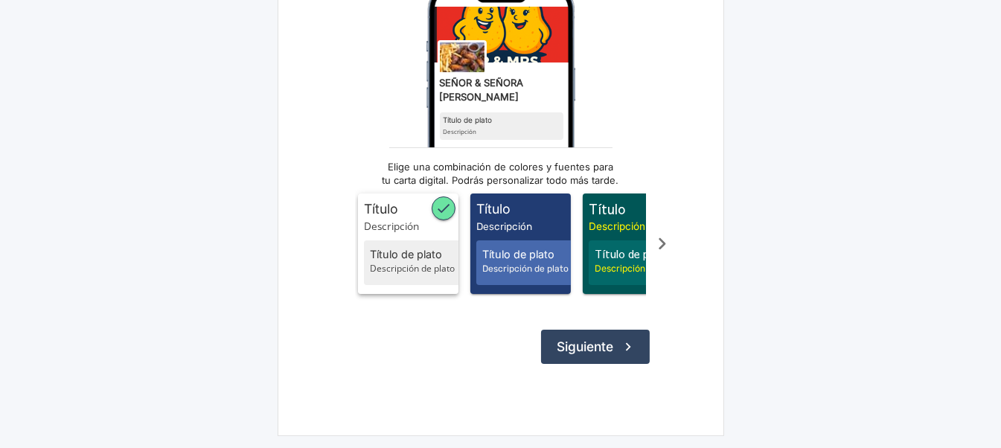
click at [388, 246] on span "Título de plato" at bounding box center [416, 254] width 92 height 16
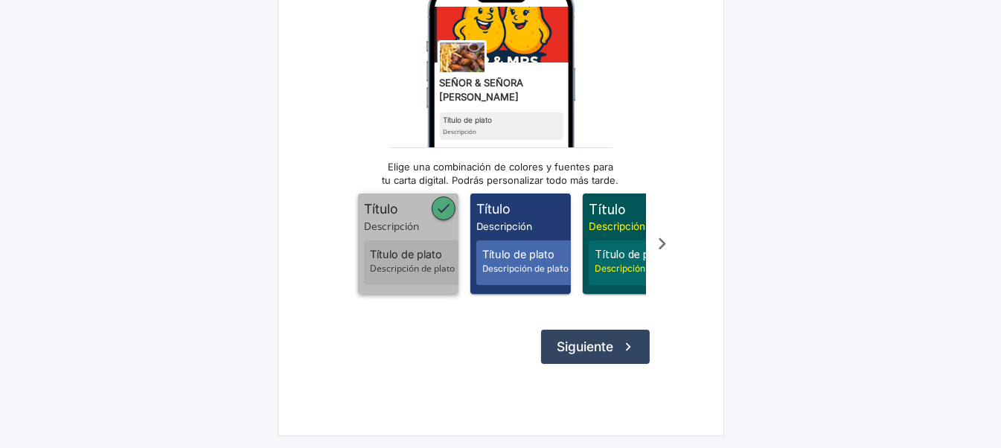
click at [385, 205] on span "Título" at bounding box center [411, 208] width 94 height 19
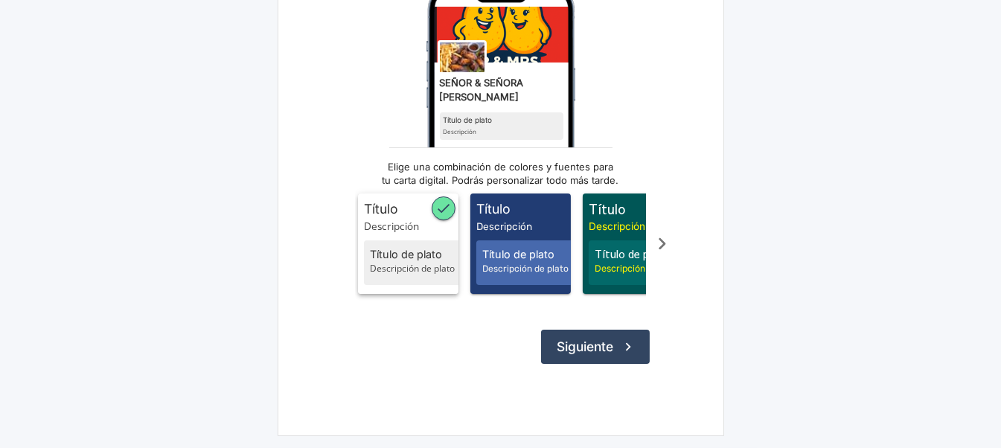
click at [385, 205] on span "Título" at bounding box center [411, 208] width 94 height 19
click at [456, 112] on img "Vista previa" at bounding box center [500, 137] width 149 height 302
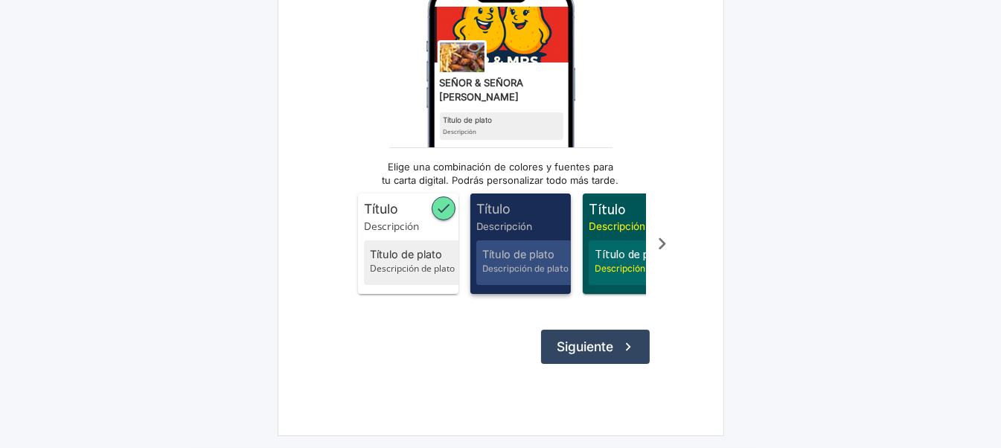
click at [504, 251] on span "Título de plato" at bounding box center [528, 254] width 92 height 16
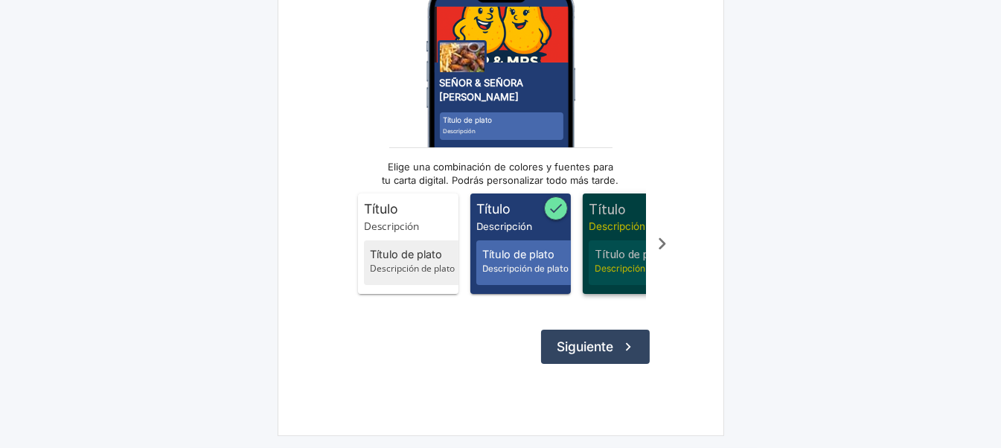
click at [597, 246] on span "Título de plato" at bounding box center [640, 254] width 92 height 16
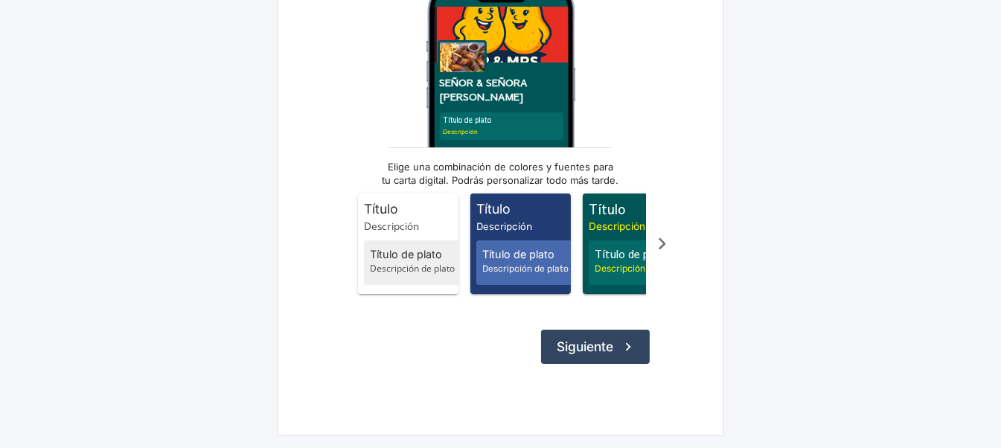
click at [657, 234] on icon "Scroll a la derecha" at bounding box center [661, 243] width 25 height 25
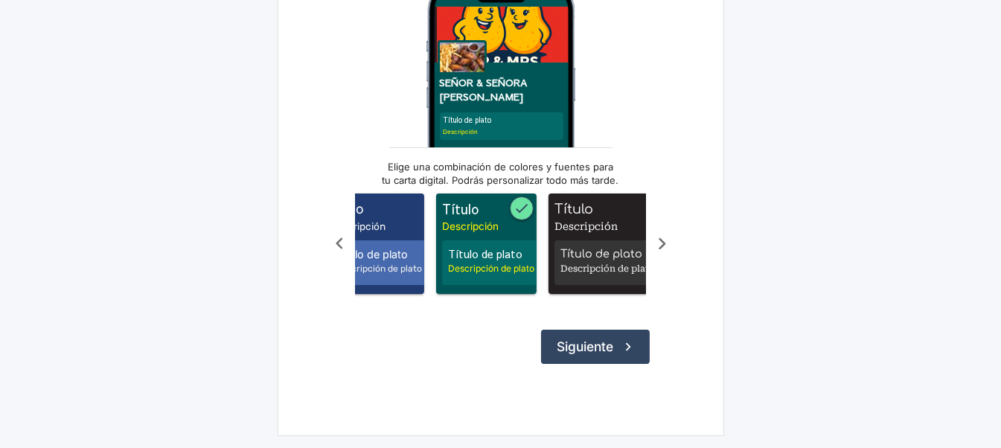
scroll to position [0, 149]
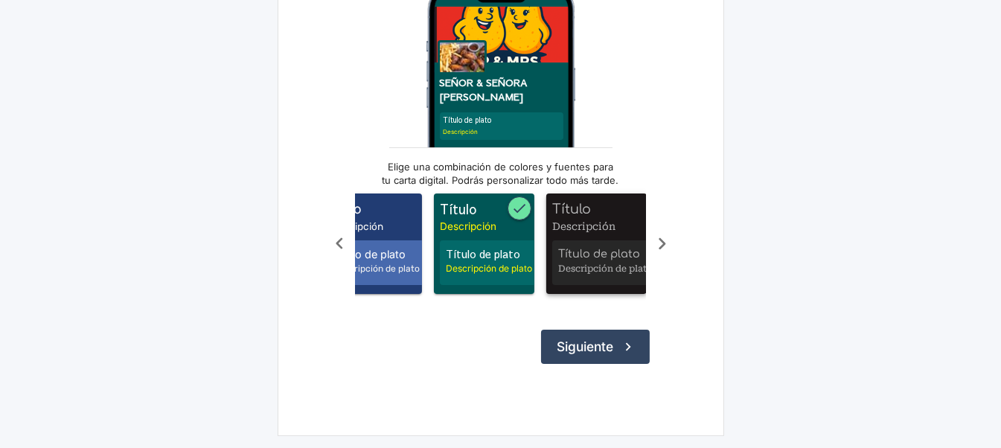
click at [605, 246] on span "Título de plato" at bounding box center [604, 254] width 92 height 16
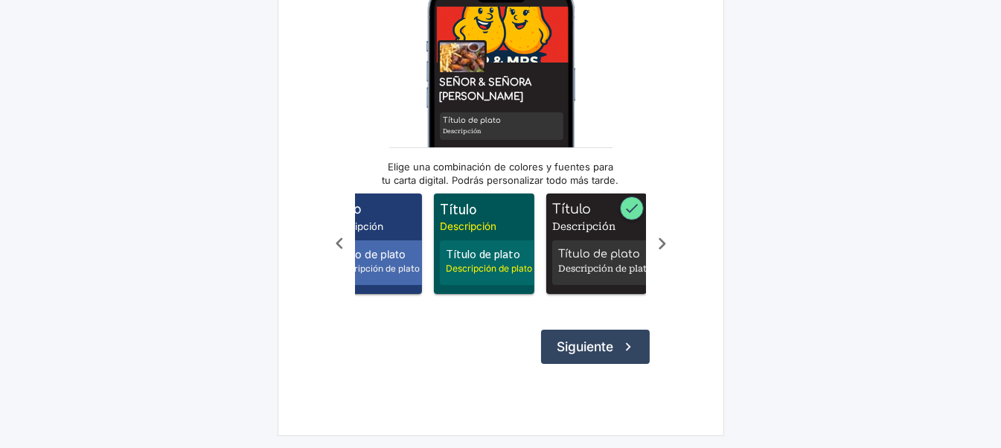
click at [665, 236] on icon "Scroll a la derecha" at bounding box center [661, 243] width 25 height 25
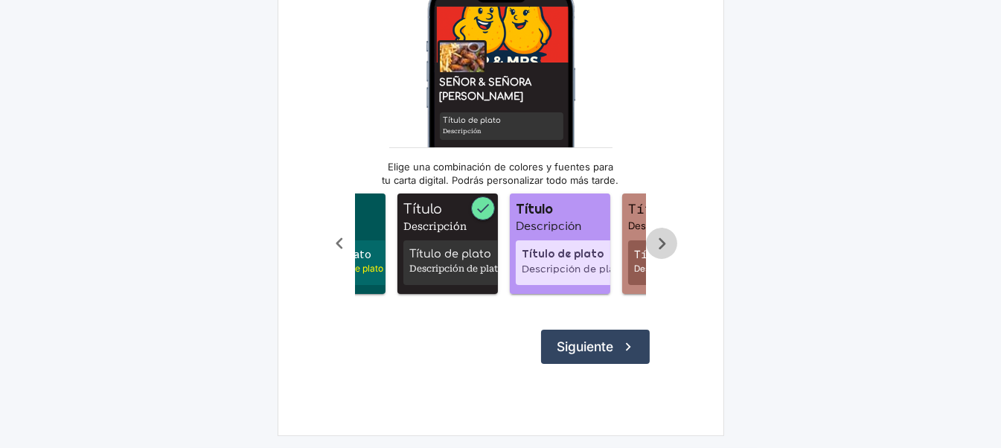
click at [665, 236] on icon "Scroll a la derecha" at bounding box center [661, 243] width 25 height 25
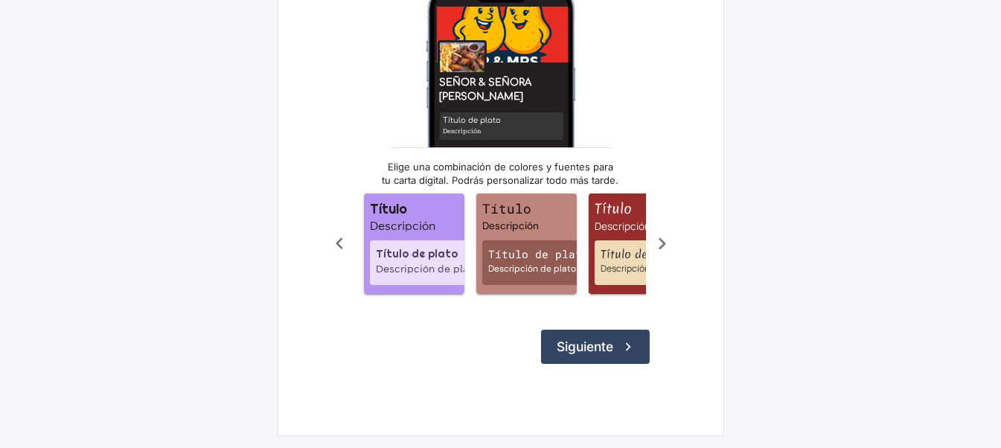
scroll to position [0, 447]
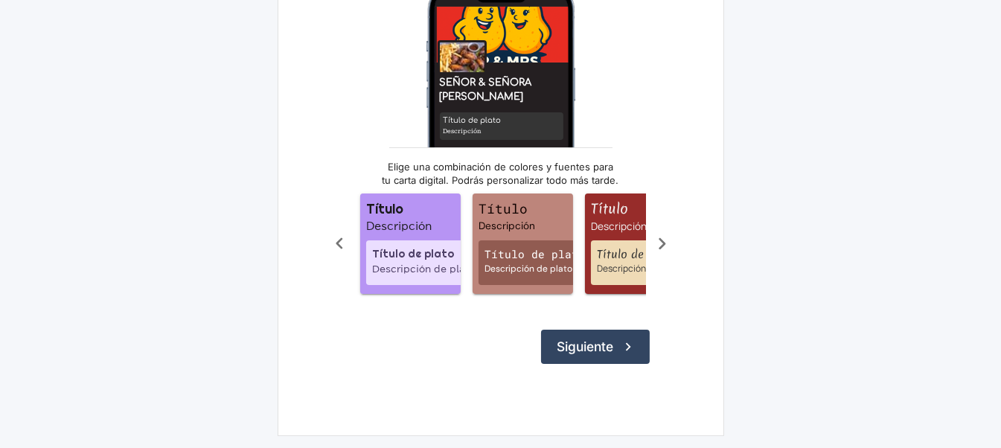
click at [665, 236] on icon "Scroll a la derecha" at bounding box center [661, 243] width 25 height 25
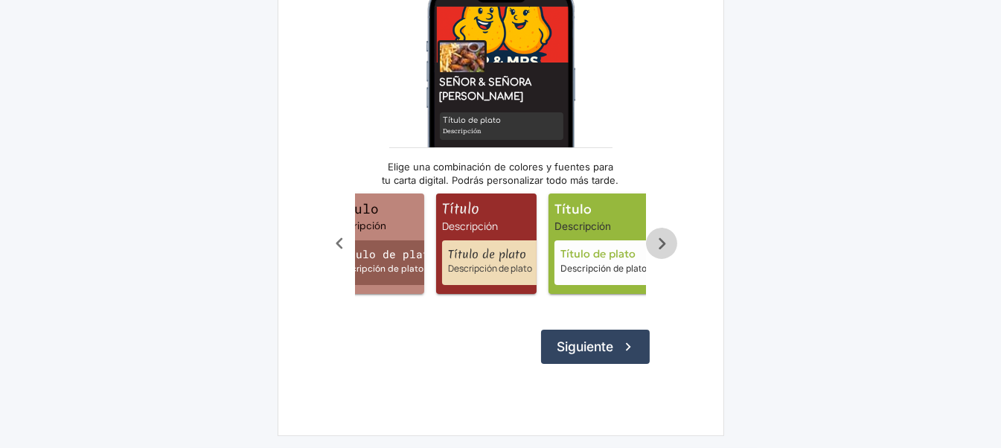
click at [665, 236] on icon "Scroll a la derecha" at bounding box center [661, 243] width 25 height 25
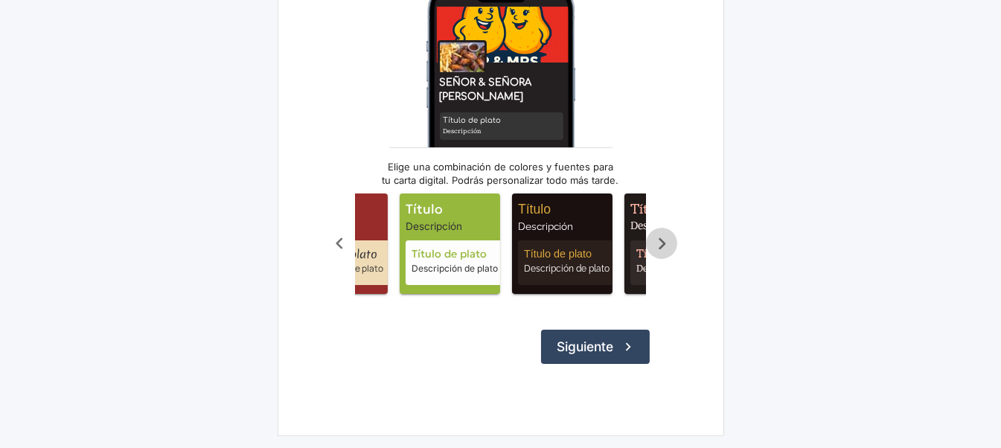
click at [665, 236] on icon "Scroll a la derecha" at bounding box center [661, 243] width 25 height 25
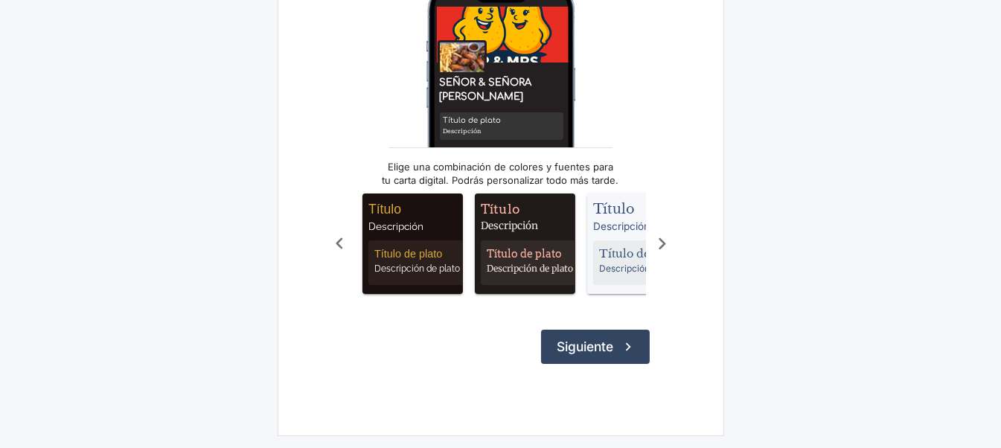
click at [665, 236] on icon "Scroll a la derecha" at bounding box center [661, 243] width 25 height 25
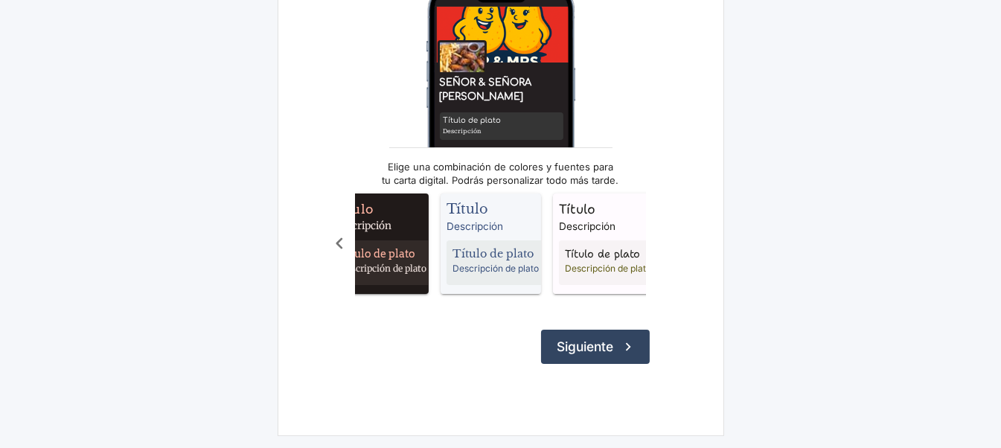
scroll to position [0, 1043]
click at [665, 236] on div "Título Descripción Título de plato Descripción de plato Título Descripción Títu…" at bounding box center [501, 244] width 354 height 118
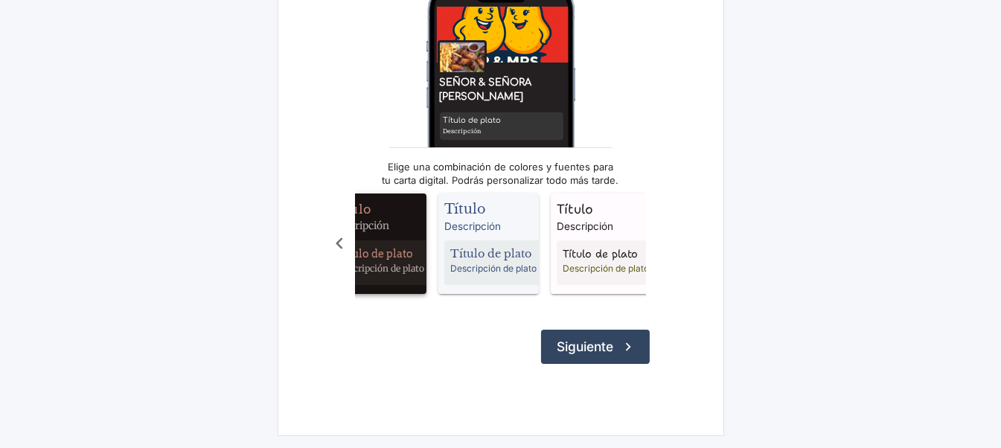
click at [376, 225] on span "Título Descripción Título de plato Descripción de plato" at bounding box center [376, 243] width 100 height 100
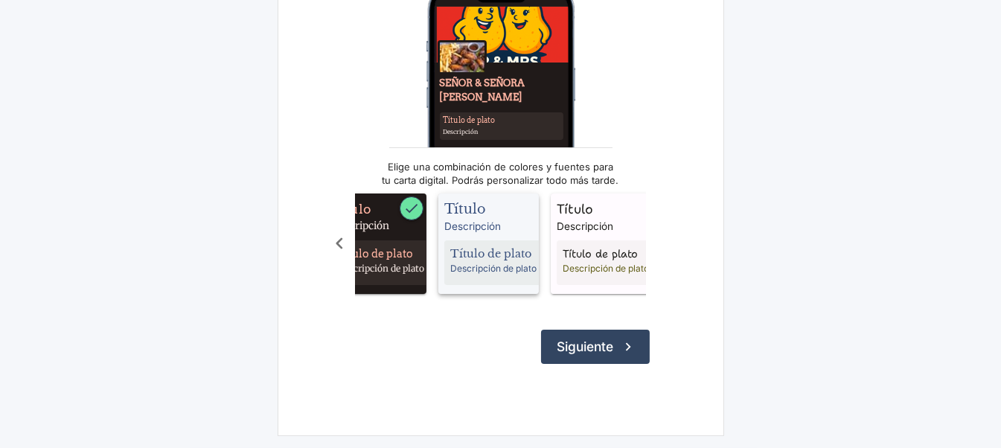
click at [472, 219] on span "Descripción" at bounding box center [491, 226] width 94 height 15
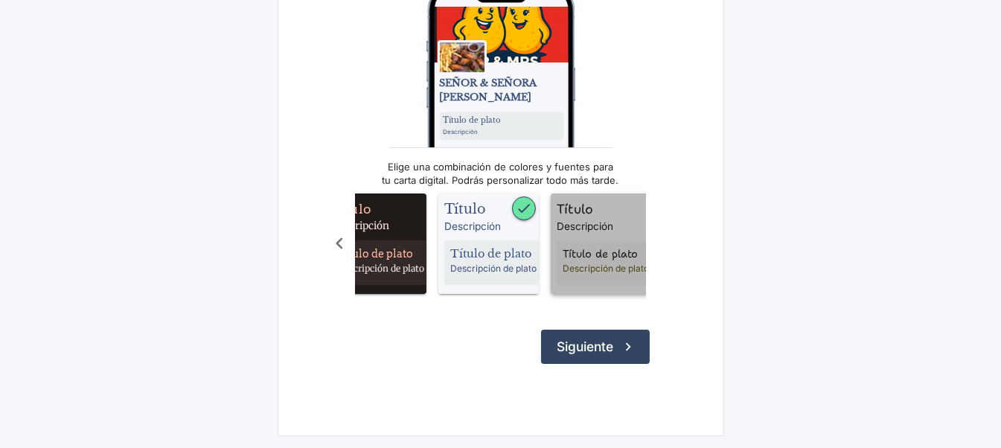
click at [584, 240] on div "Título de plato Descripción de plato" at bounding box center [608, 262] width 104 height 45
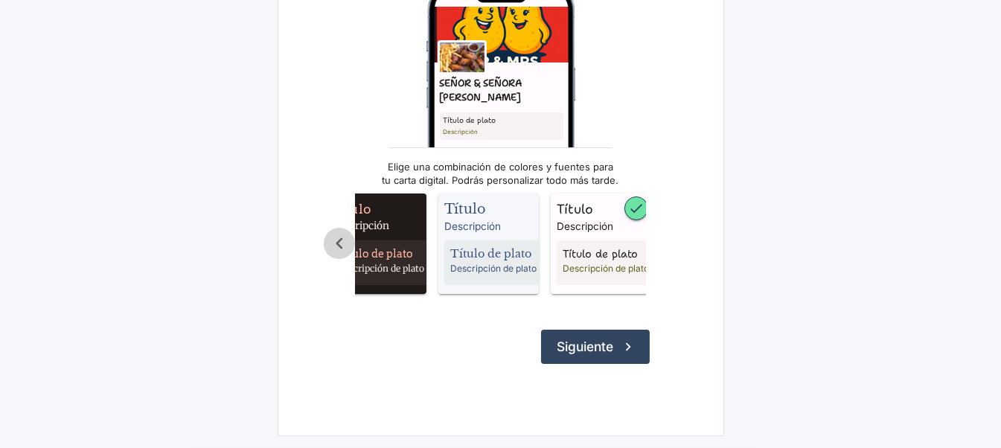
click at [341, 238] on icon "Scroll a la izquierda" at bounding box center [339, 243] width 7 height 11
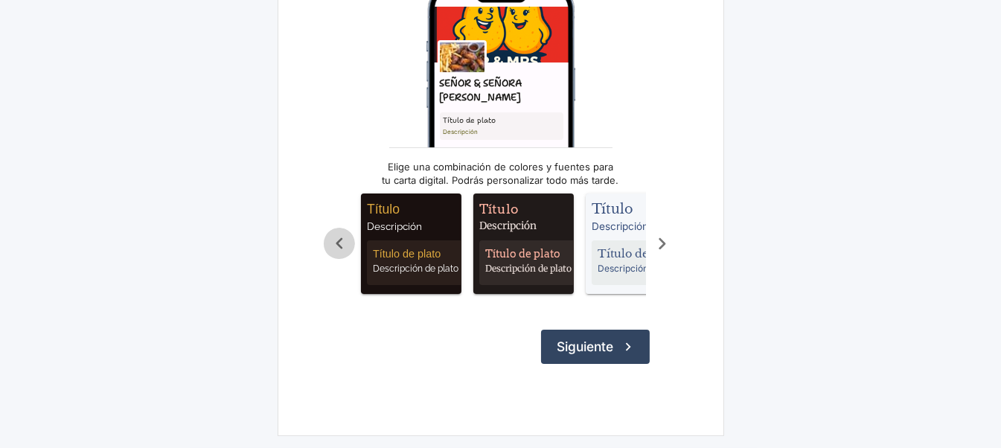
click at [341, 238] on icon "Scroll a la izquierda" at bounding box center [339, 243] width 7 height 11
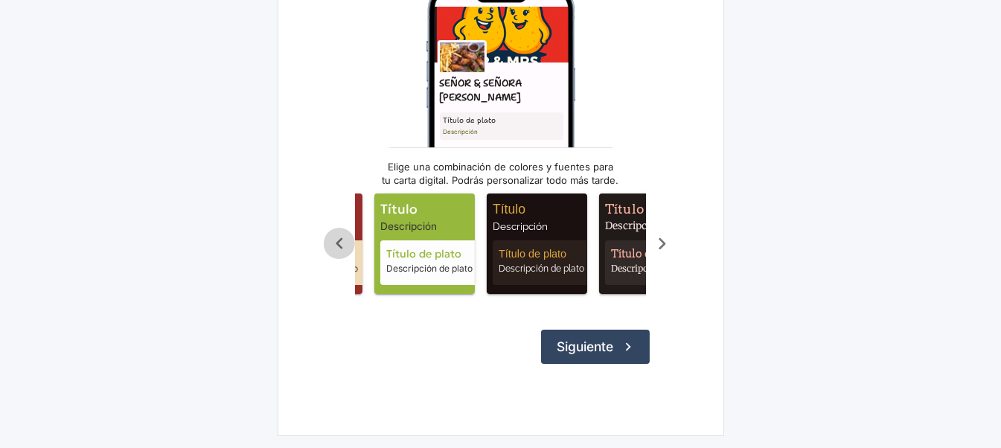
click at [341, 238] on icon "Scroll a la izquierda" at bounding box center [339, 243] width 7 height 11
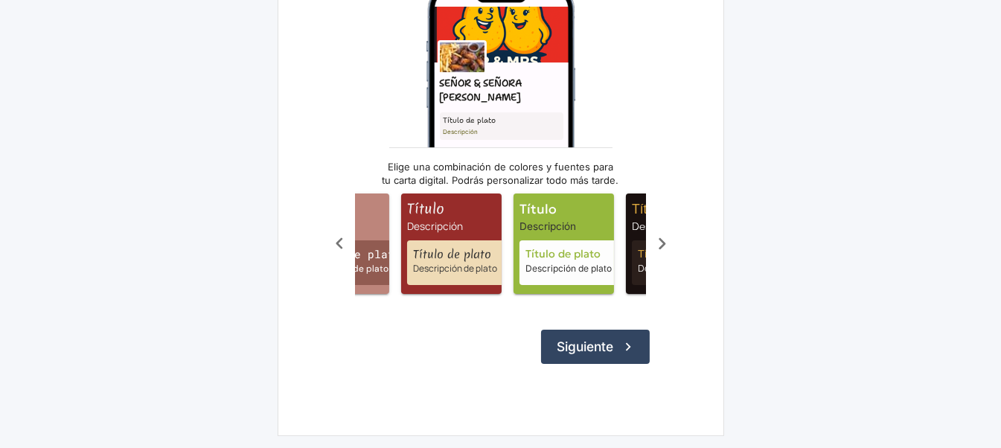
scroll to position [0, 609]
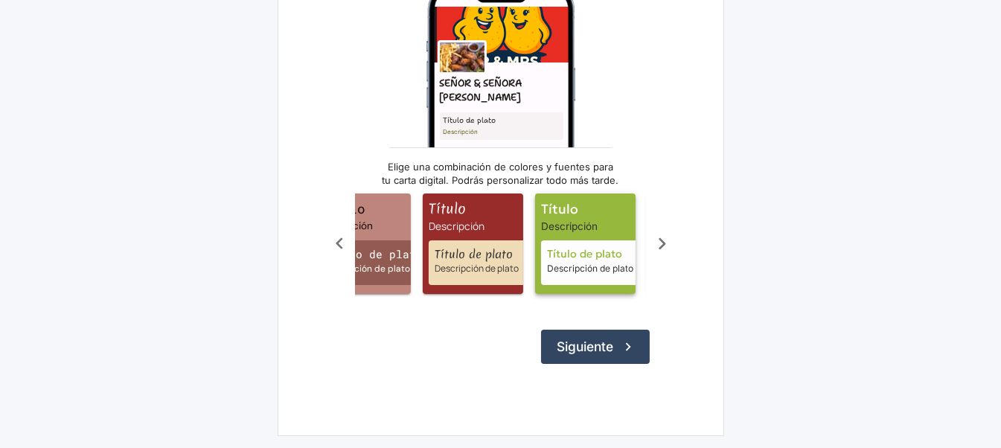
click at [572, 219] on span "Descripción" at bounding box center [588, 226] width 94 height 15
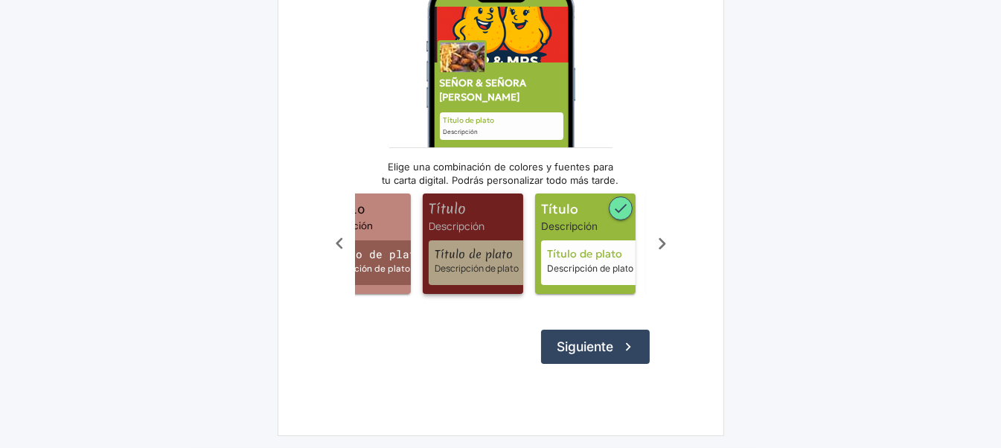
click at [464, 205] on span "Título" at bounding box center [476, 208] width 94 height 19
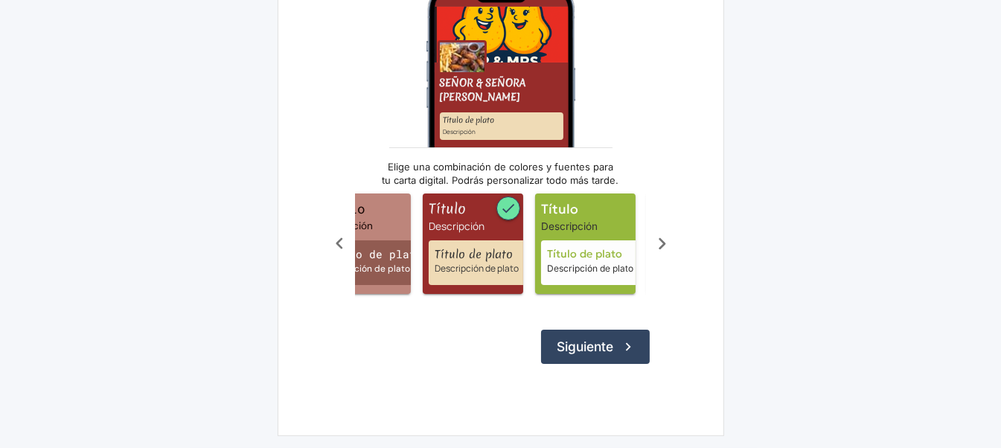
click at [338, 238] on icon "Scroll a la izquierda" at bounding box center [339, 243] width 7 height 11
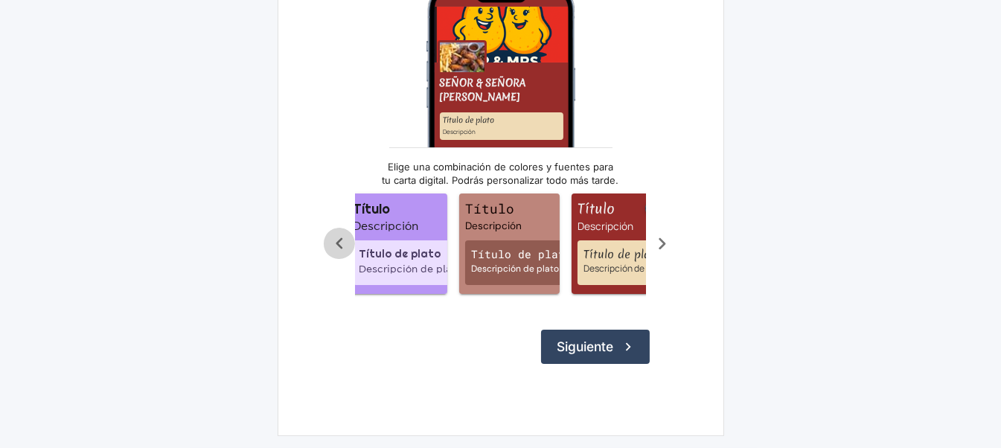
click at [338, 238] on icon "Scroll a la izquierda" at bounding box center [339, 243] width 7 height 11
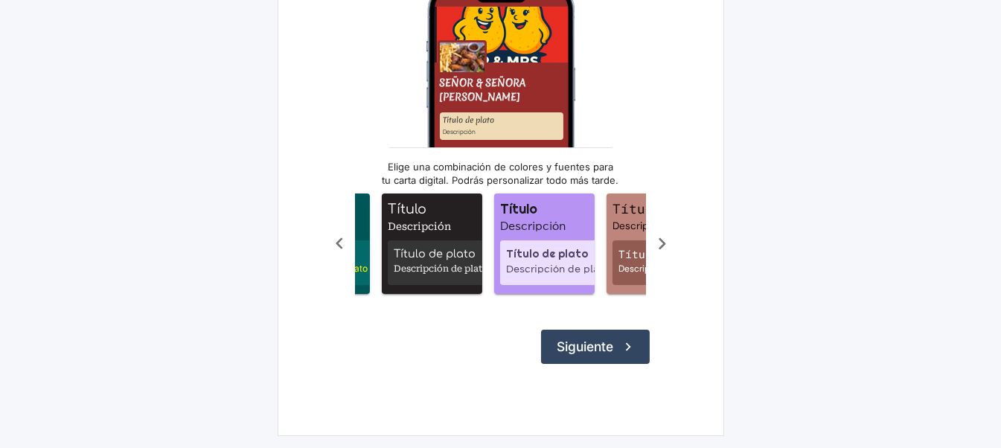
scroll to position [0, 312]
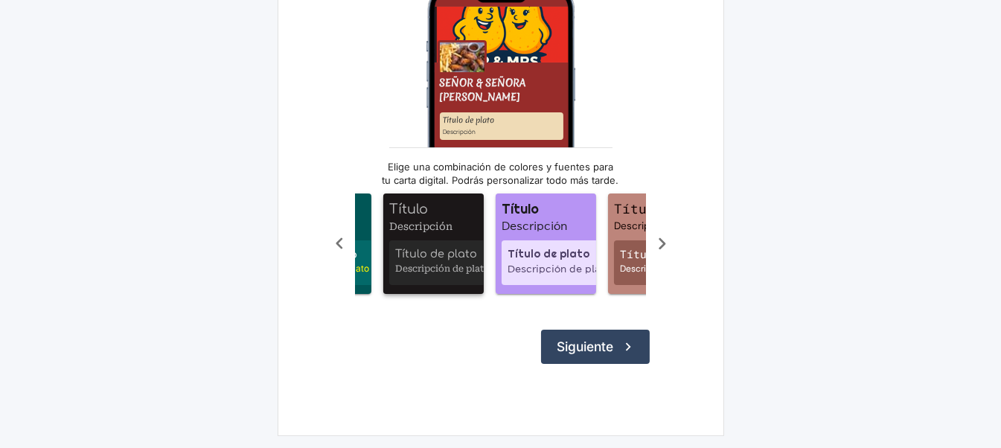
click at [411, 240] on div "Título de plato Descripción de plato" at bounding box center [441, 262] width 104 height 45
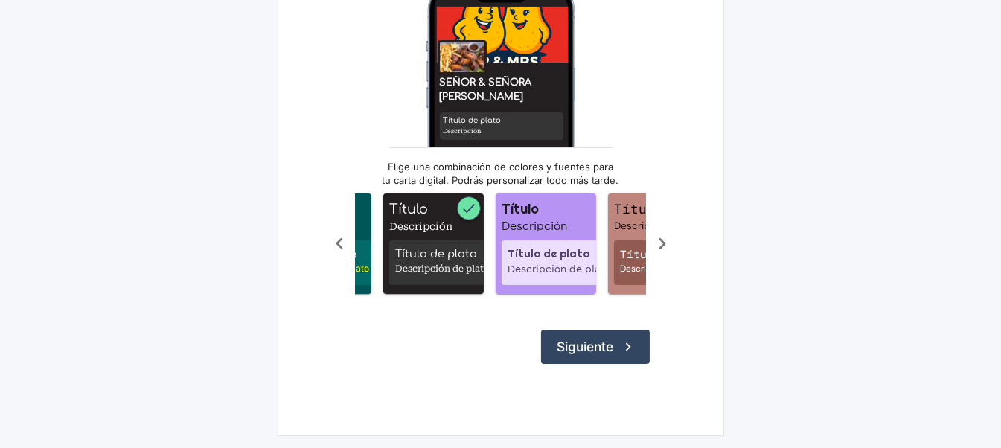
click at [341, 232] on icon "Scroll a la izquierda" at bounding box center [339, 243] width 25 height 25
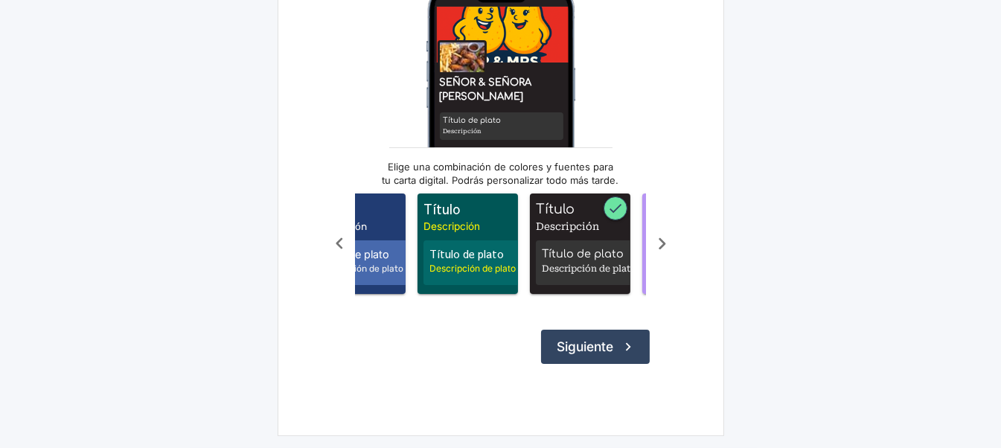
scroll to position [0, 164]
click at [458, 240] on div "Título de plato Descripción de plato" at bounding box center [477, 262] width 104 height 45
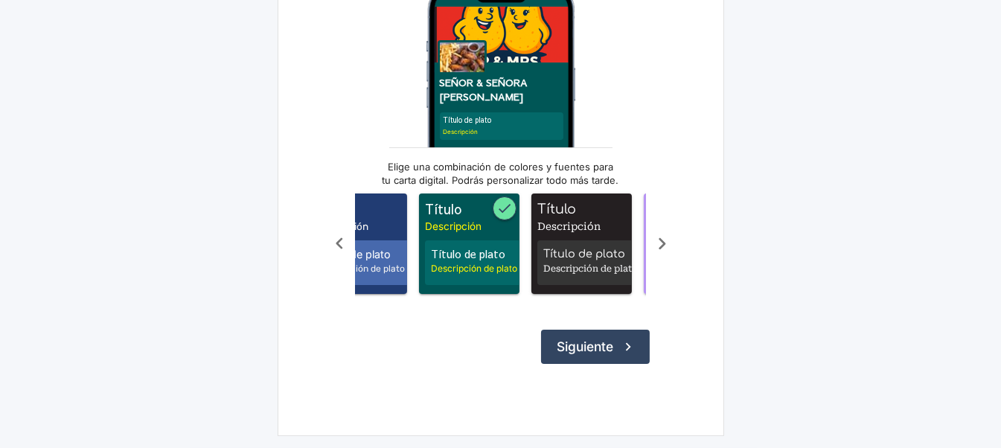
click at [342, 236] on icon "Scroll a la izquierda" at bounding box center [339, 243] width 25 height 25
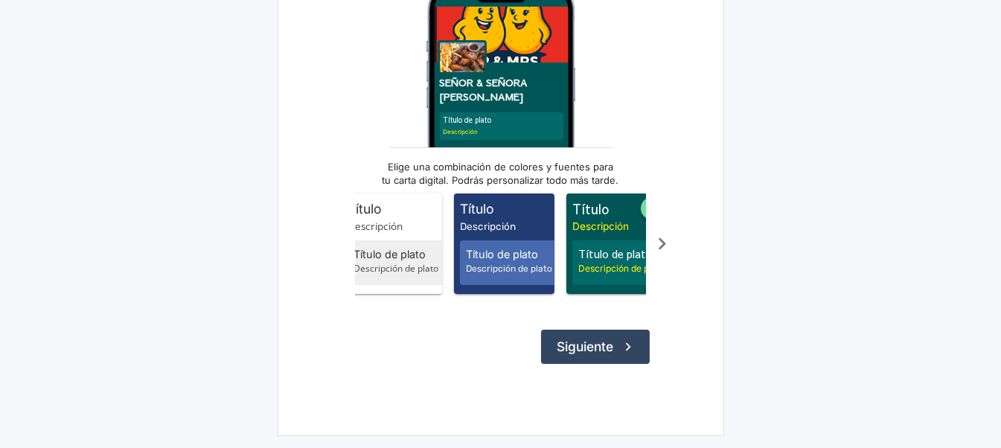
scroll to position [0, 15]
click at [342, 236] on div "Título Descripción Título de plato Descripción de plato Título Descripción Títu…" at bounding box center [501, 244] width 354 height 118
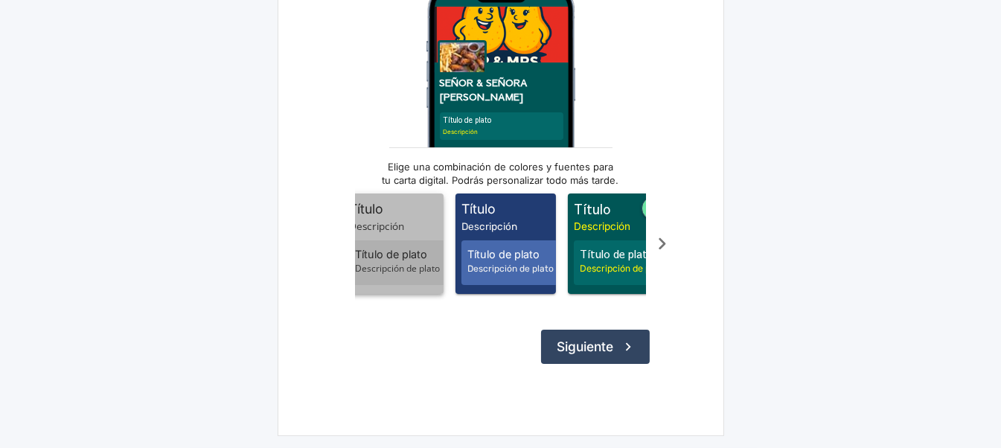
click at [397, 246] on span "Título de plato" at bounding box center [401, 254] width 92 height 16
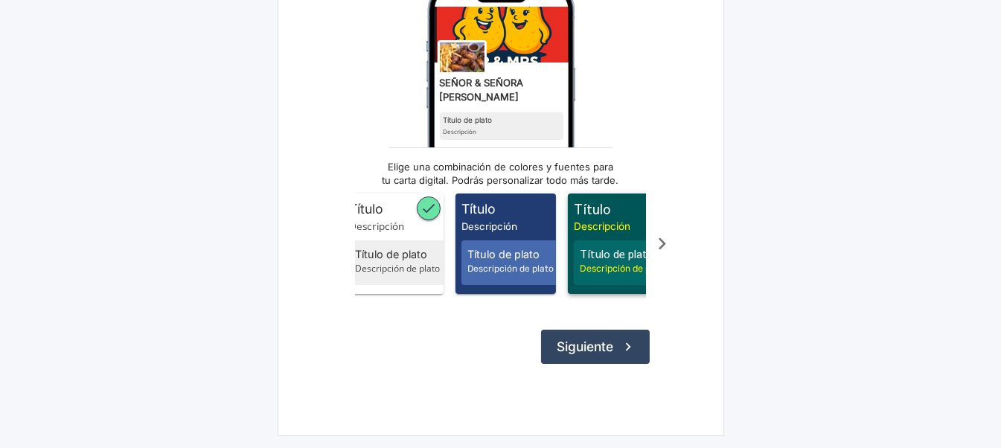
click at [615, 262] on span "Descripción de plato" at bounding box center [626, 268] width 92 height 13
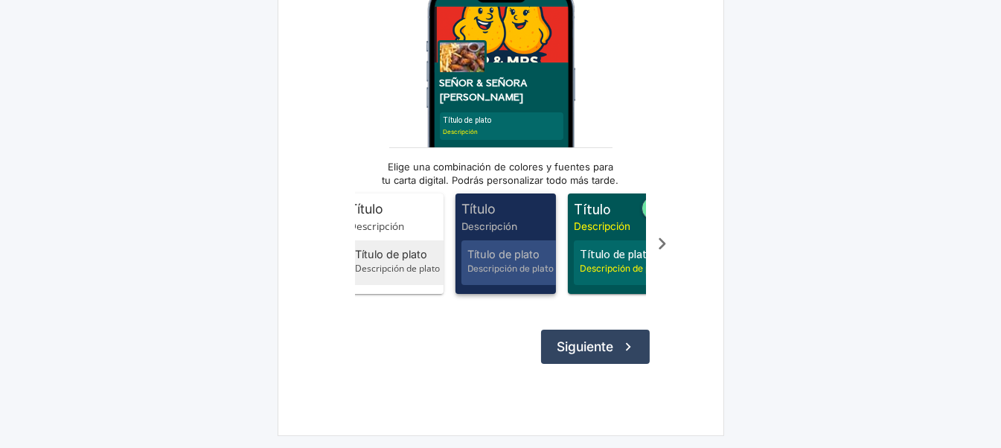
click at [487, 219] on span "Descripción" at bounding box center [508, 226] width 94 height 15
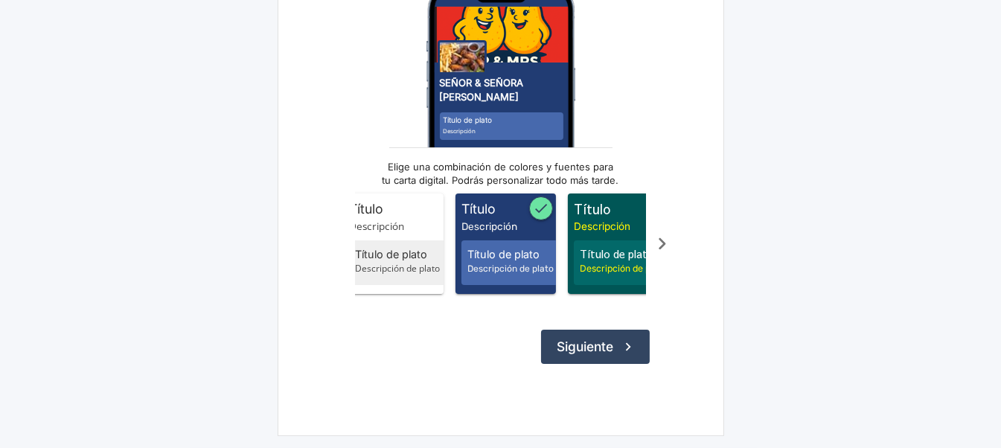
click at [665, 237] on icon "Scroll a la derecha" at bounding box center [661, 243] width 25 height 25
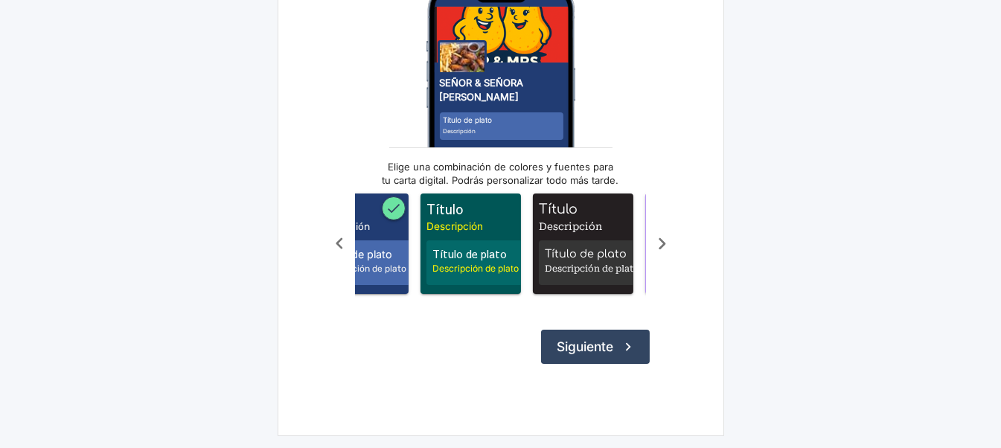
scroll to position [0, 164]
click at [600, 240] on div "Título de plato Descripción de plato" at bounding box center [589, 262] width 104 height 45
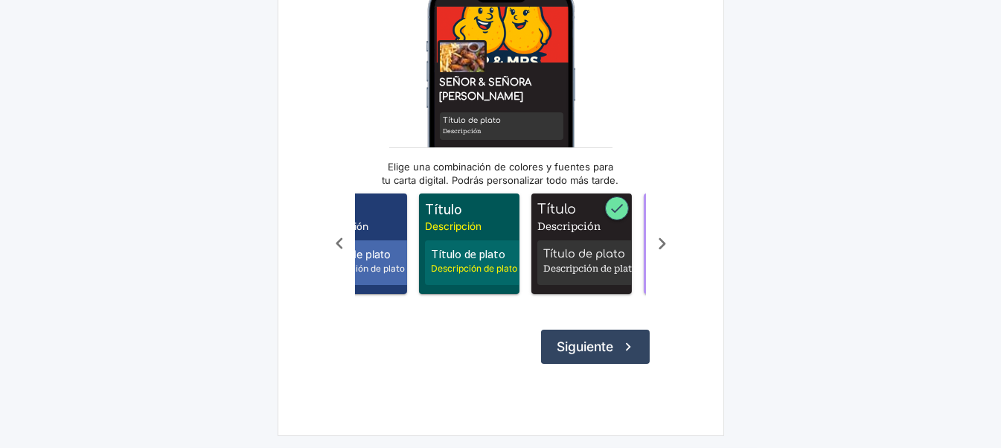
click at [661, 238] on icon "Scroll a la derecha" at bounding box center [661, 243] width 25 height 25
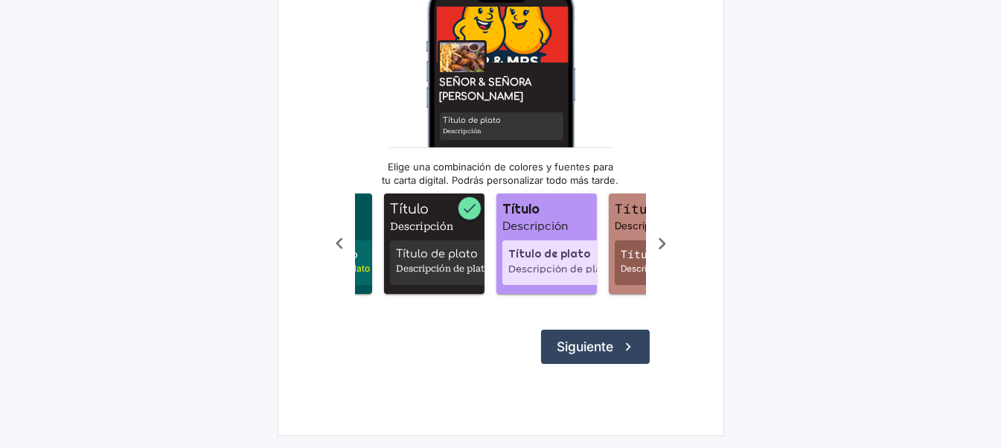
scroll to position [0, 313]
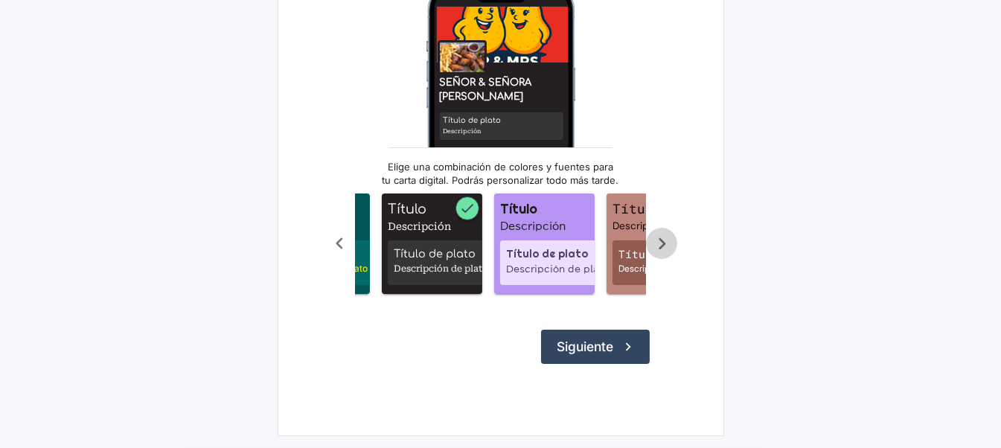
click at [661, 238] on icon "Scroll a la derecha" at bounding box center [661, 243] width 25 height 25
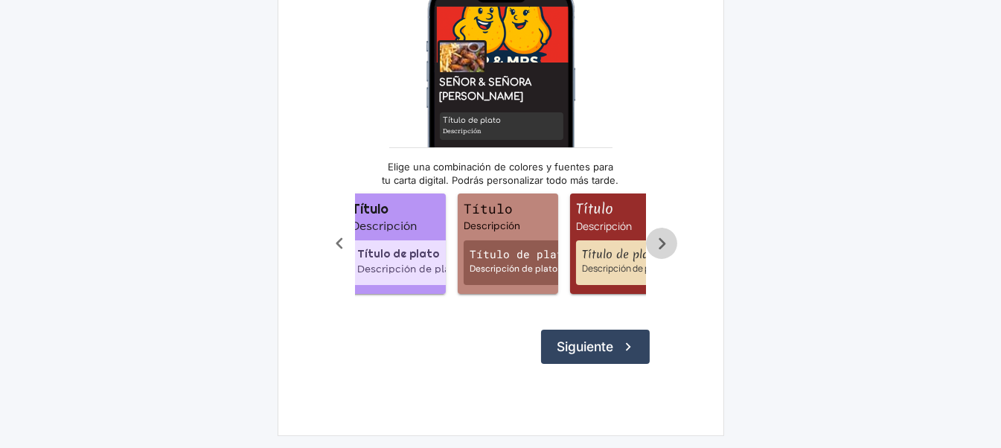
click at [661, 238] on icon "Scroll a la derecha" at bounding box center [661, 243] width 25 height 25
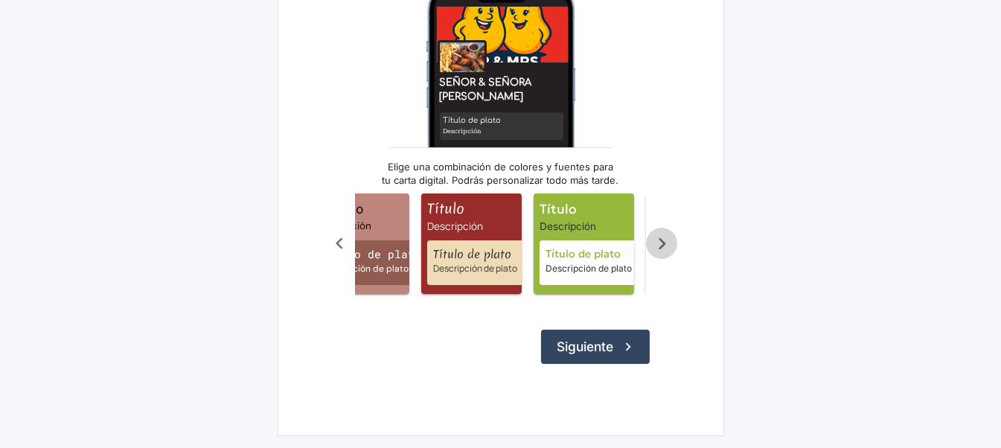
click at [661, 238] on icon "Scroll a la derecha" at bounding box center [661, 243] width 25 height 25
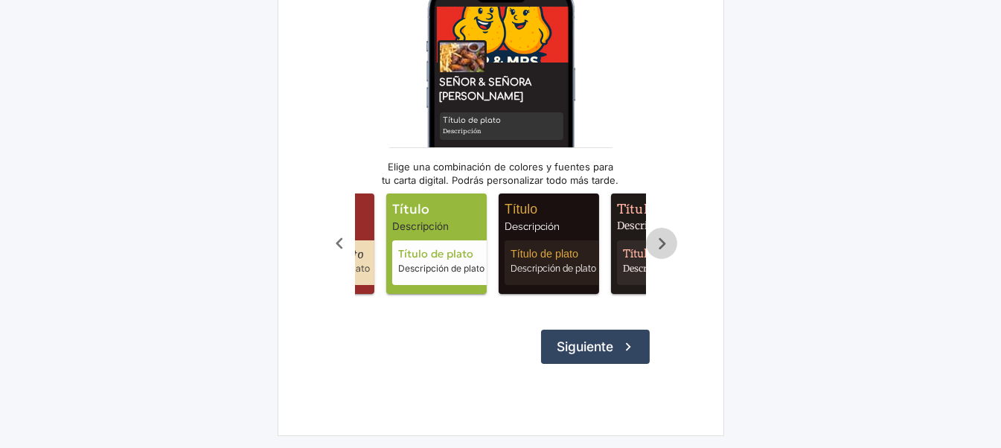
click at [661, 238] on icon "Scroll a la derecha" at bounding box center [661, 243] width 25 height 25
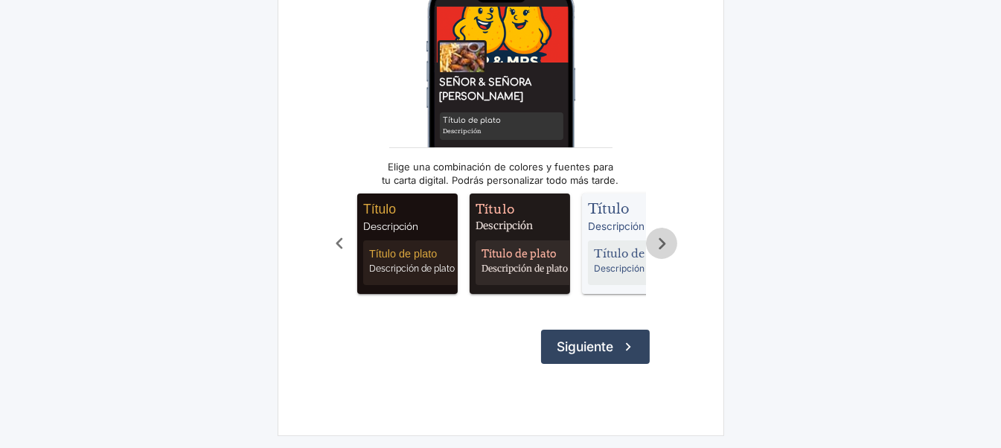
click at [661, 238] on icon "Scroll a la derecha" at bounding box center [661, 243] width 25 height 25
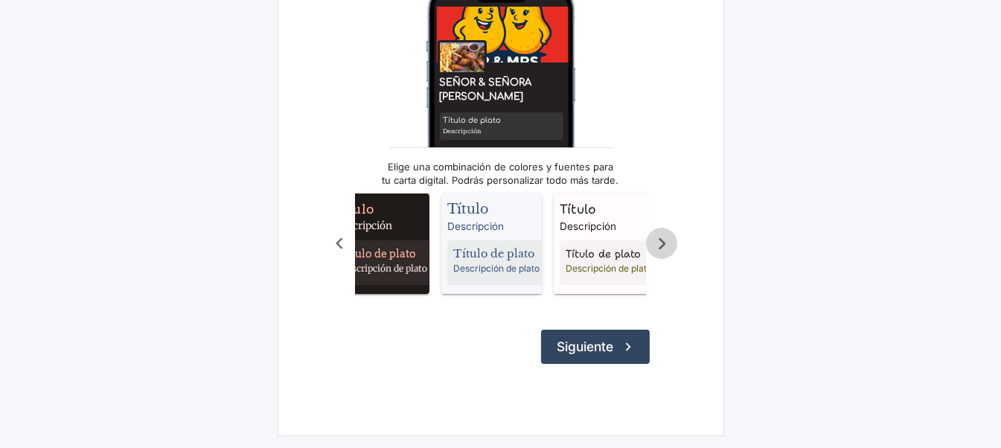
click at [661, 238] on icon "Scroll a la derecha" at bounding box center [661, 243] width 25 height 25
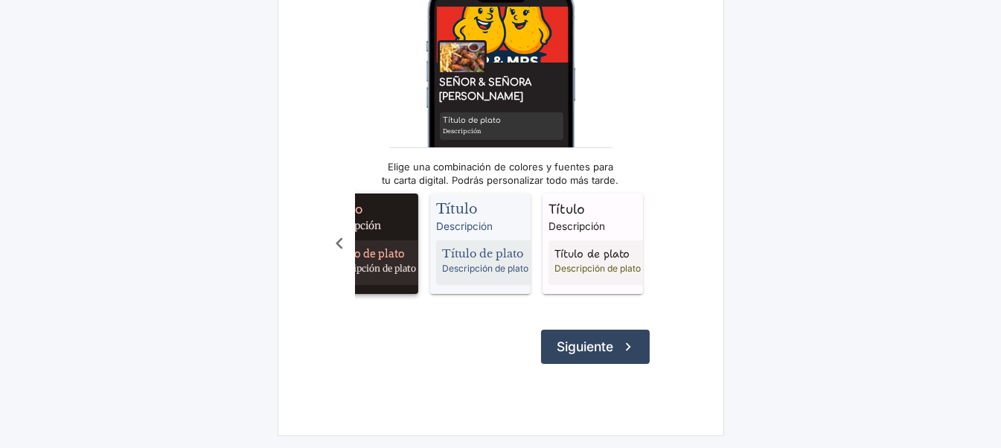
click at [371, 219] on span "Descripción" at bounding box center [371, 226] width 94 height 15
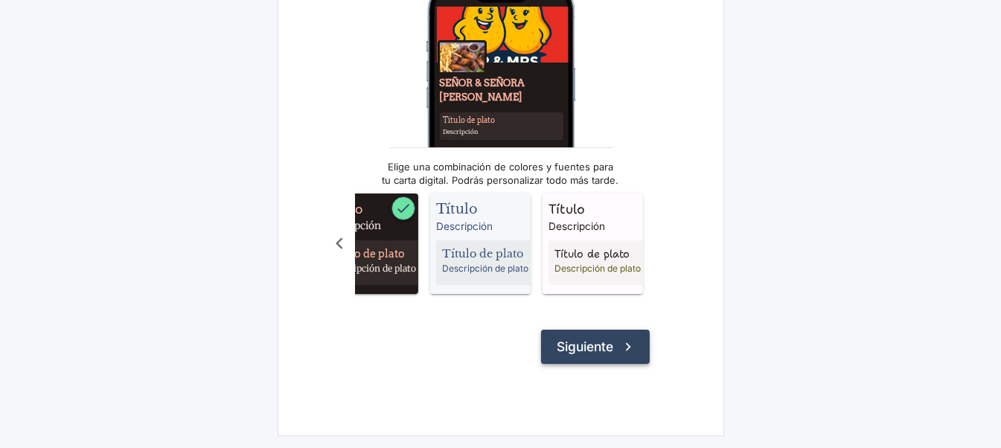
click at [573, 343] on button "Siguiente" at bounding box center [595, 347] width 109 height 34
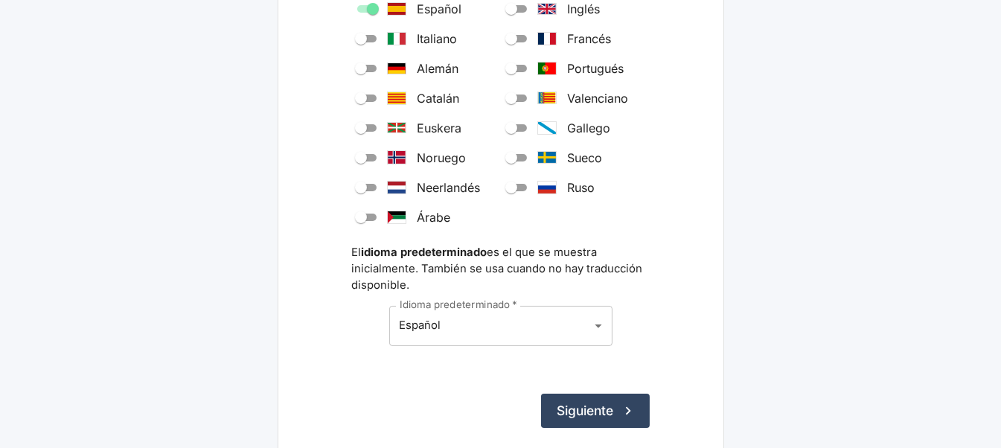
scroll to position [298, 0]
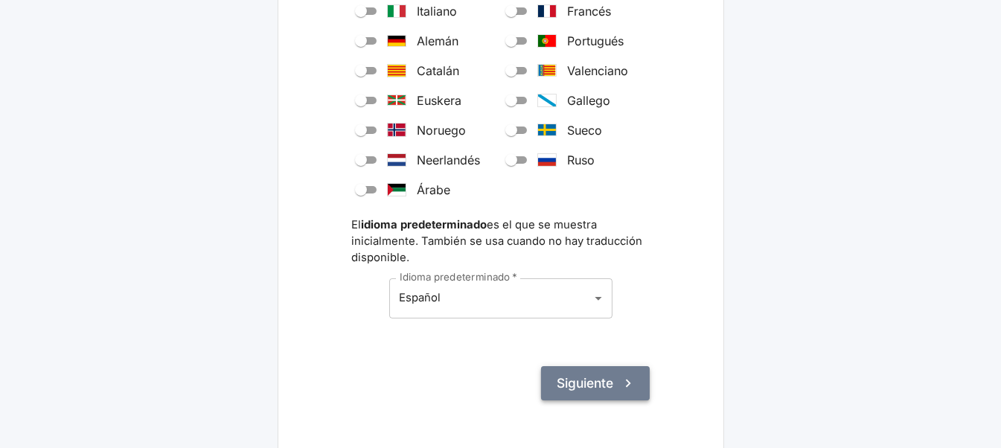
click at [586, 379] on button "Siguiente" at bounding box center [595, 383] width 109 height 34
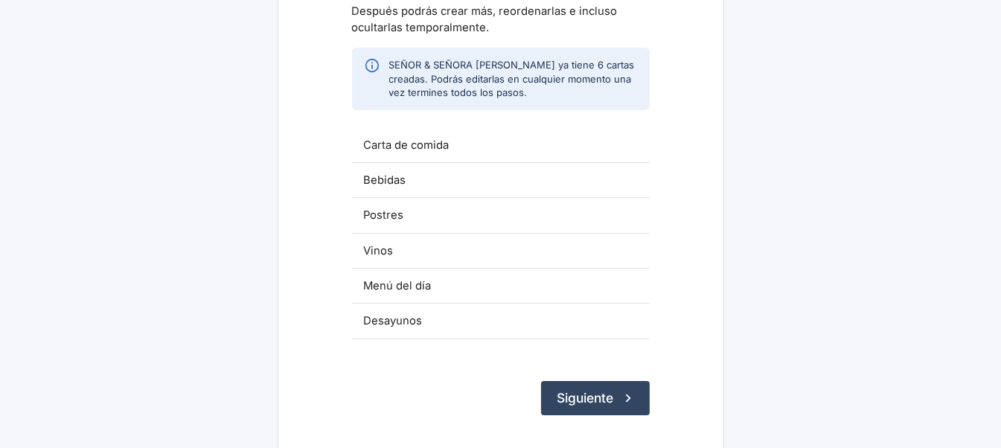
scroll to position [223, 0]
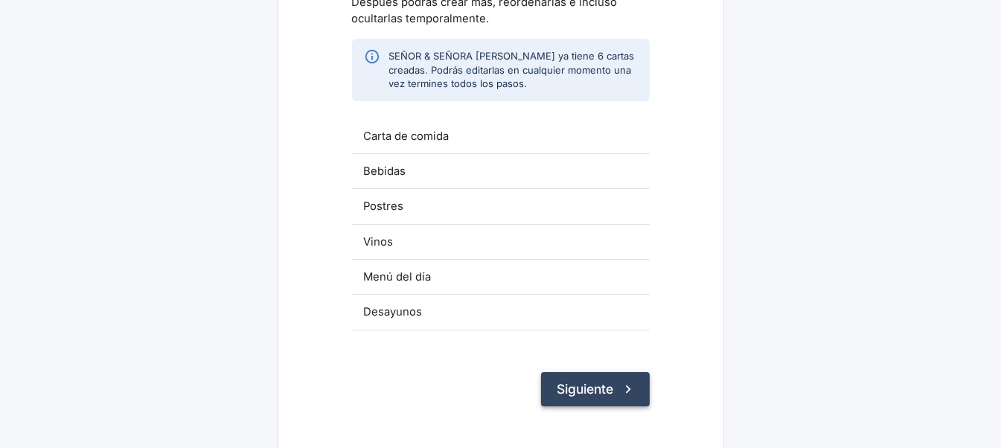
click at [588, 384] on button "Siguiente" at bounding box center [595, 389] width 109 height 34
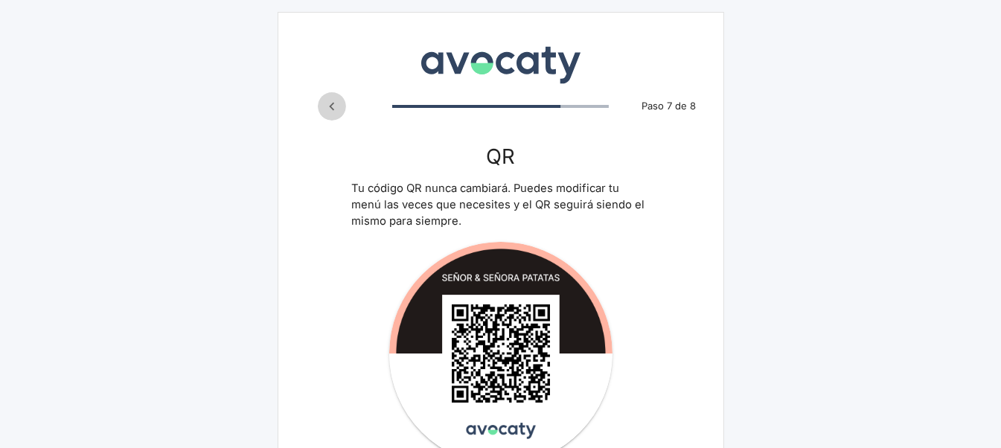
click at [333, 109] on icon "Paso anterior" at bounding box center [331, 106] width 5 height 8
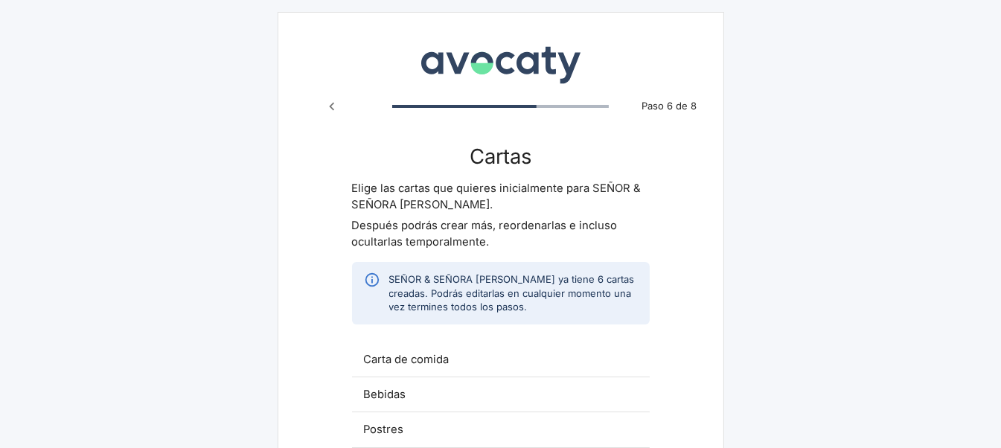
click at [333, 109] on icon "Paso anterior" at bounding box center [331, 106] width 5 height 8
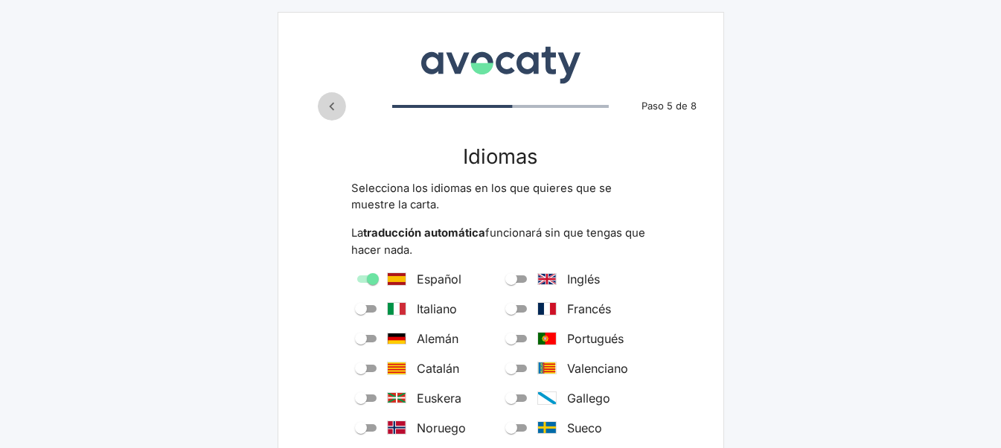
click at [333, 109] on icon "Paso anterior" at bounding box center [331, 106] width 5 height 8
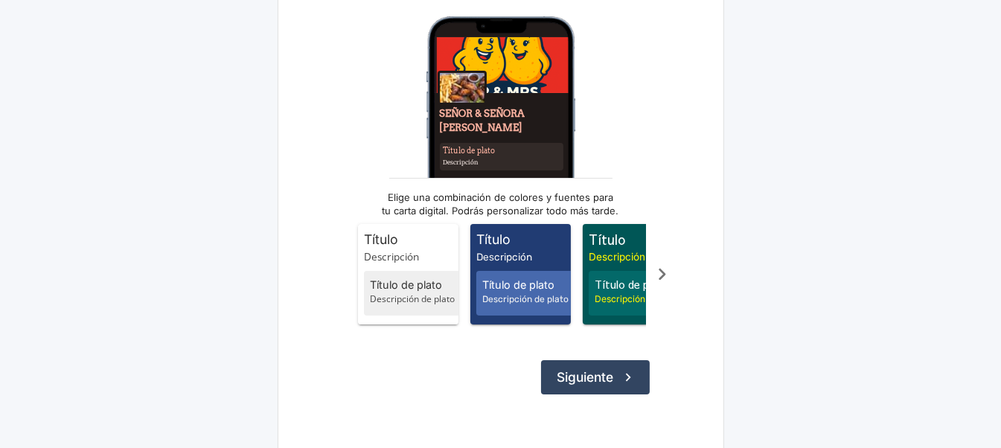
scroll to position [216, 0]
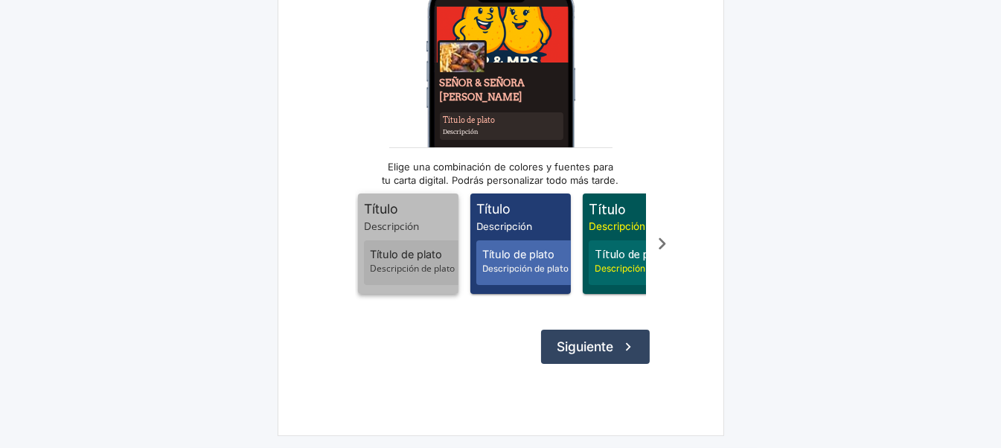
click at [401, 247] on span "Título de plato" at bounding box center [416, 254] width 92 height 16
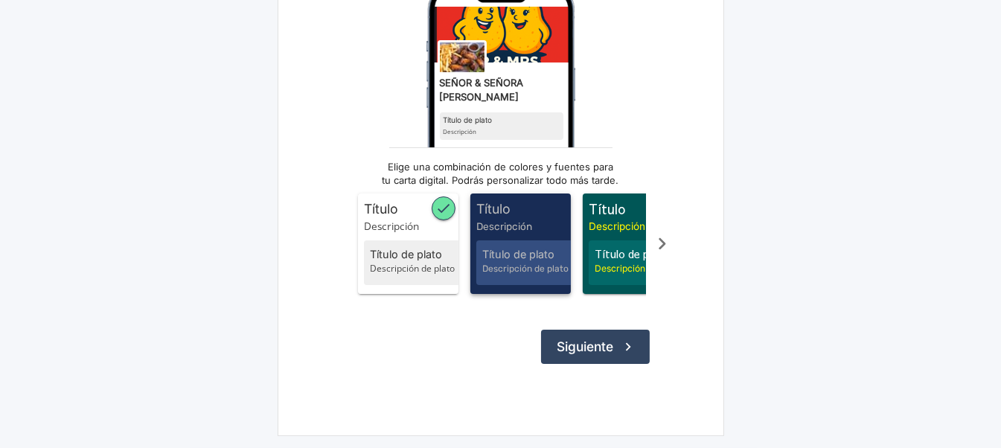
click at [533, 221] on span "Descripción" at bounding box center [523, 226] width 94 height 15
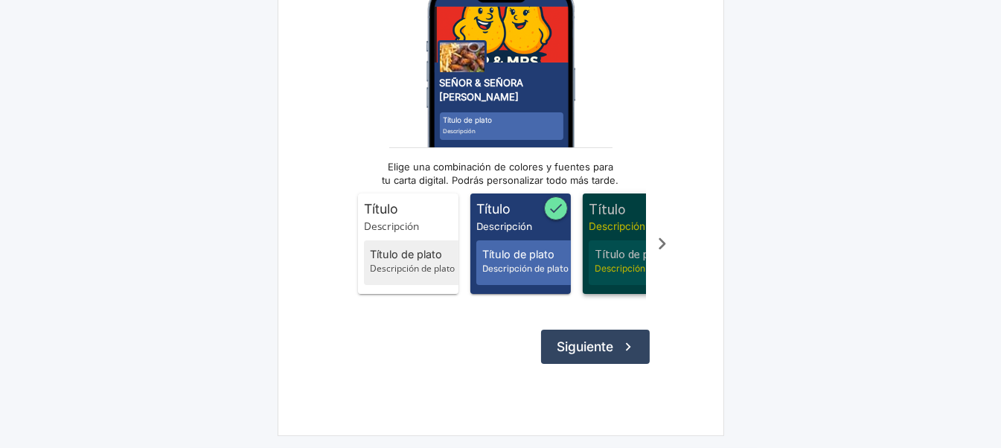
click at [604, 228] on span "Título Descripción Título de plato Descripción de plato" at bounding box center [633, 243] width 100 height 100
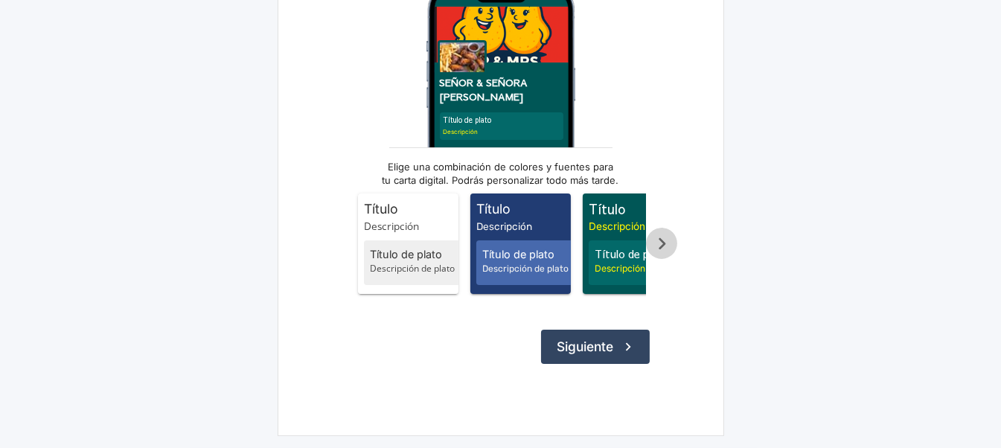
click at [656, 240] on icon "Scroll a la derecha" at bounding box center [661, 243] width 25 height 25
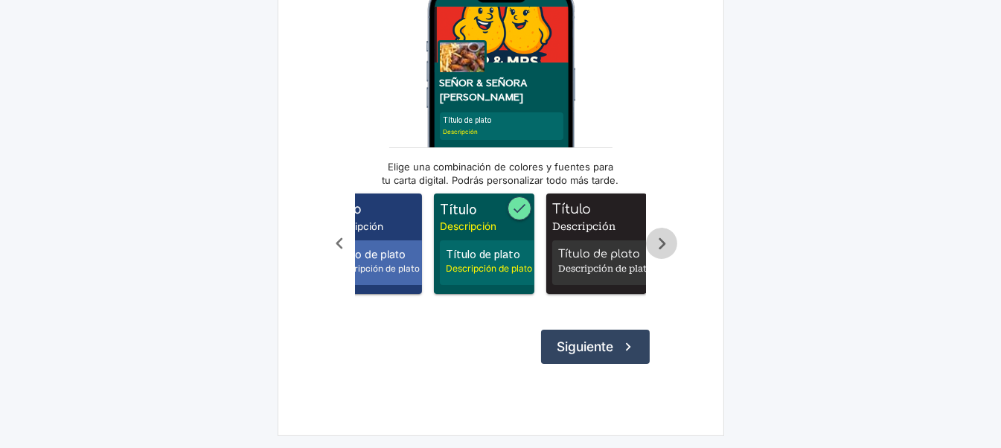
click at [656, 240] on icon "Scroll a la derecha" at bounding box center [661, 243] width 25 height 25
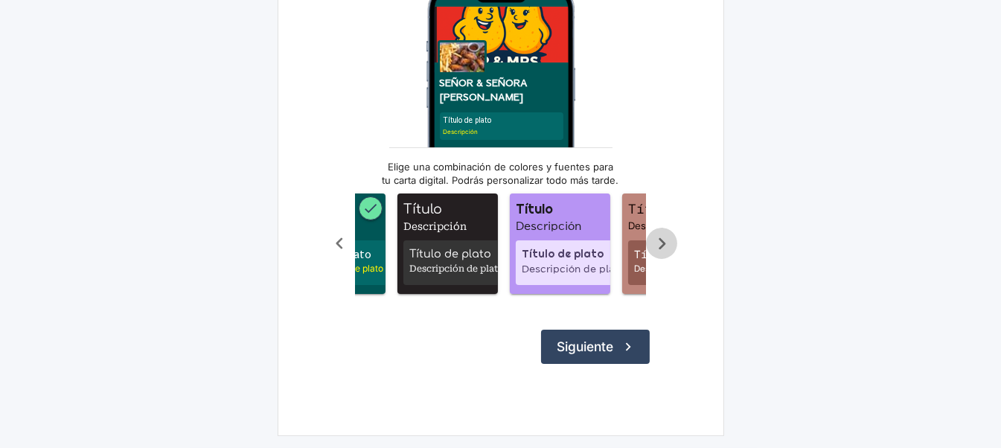
click at [656, 240] on icon "Scroll a la derecha" at bounding box center [661, 243] width 25 height 25
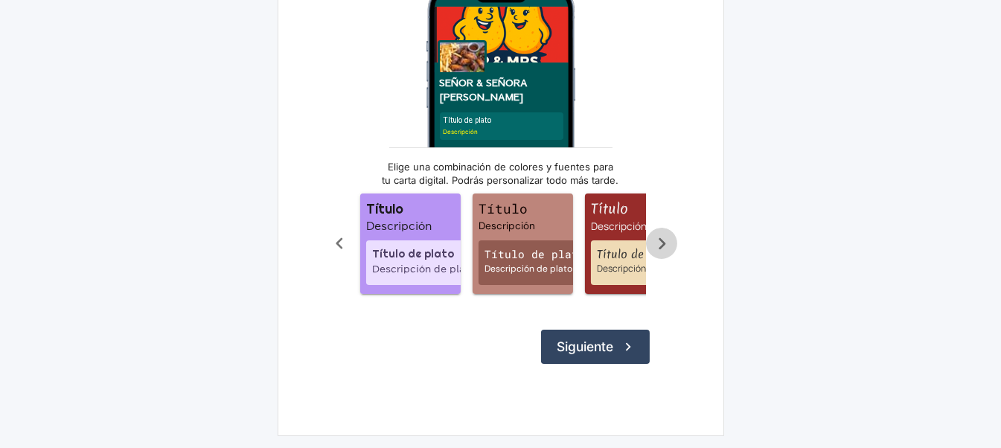
click at [656, 240] on icon "Scroll a la derecha" at bounding box center [661, 243] width 25 height 25
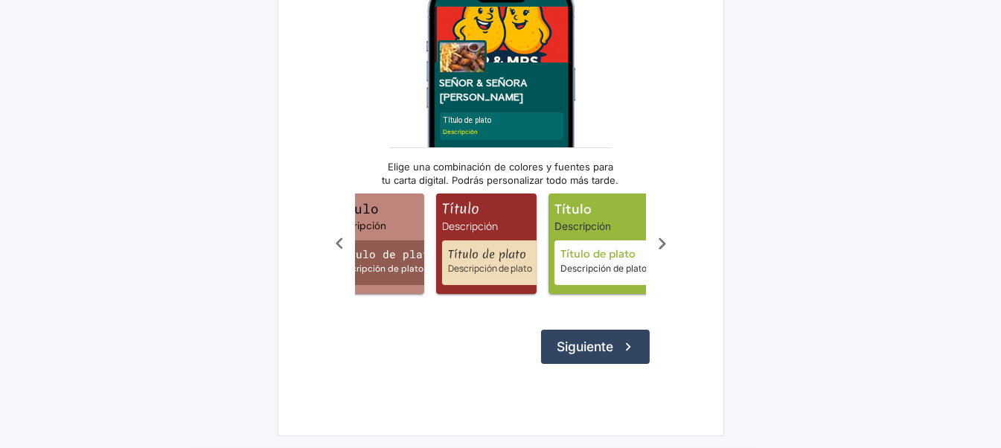
click at [656, 240] on icon "Scroll a la derecha" at bounding box center [661, 243] width 25 height 25
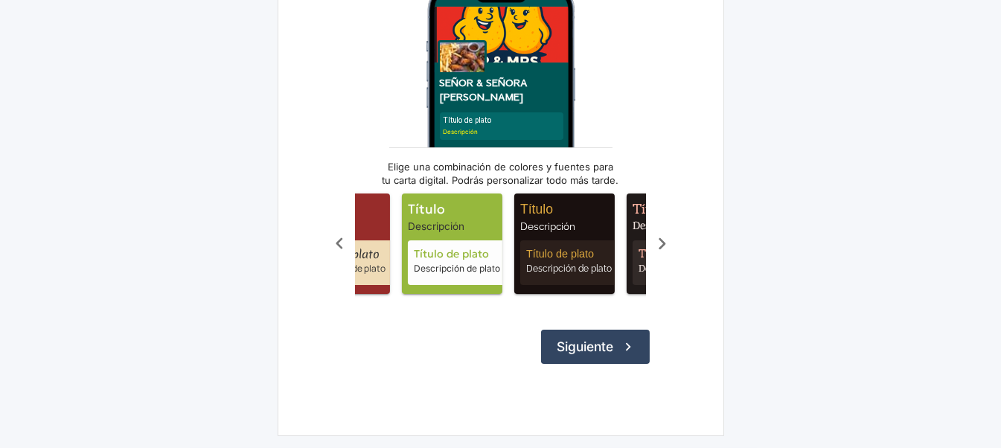
scroll to position [0, 745]
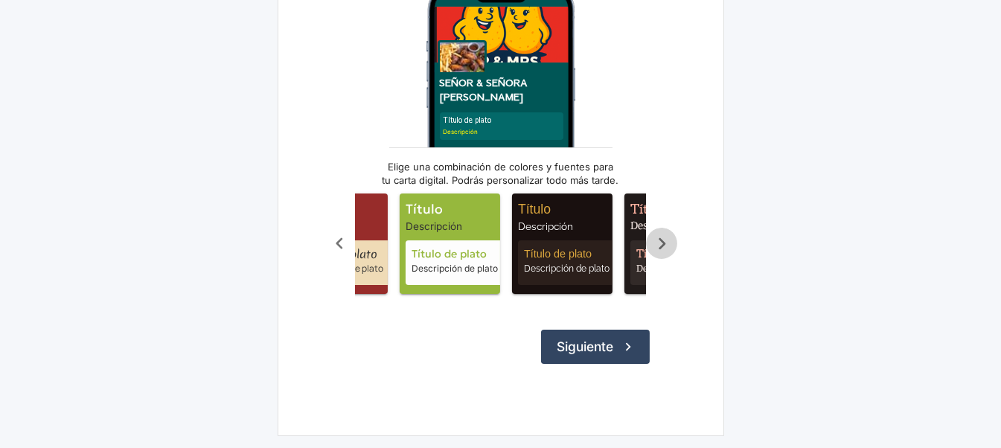
click at [656, 240] on icon "Scroll a la derecha" at bounding box center [661, 243] width 25 height 25
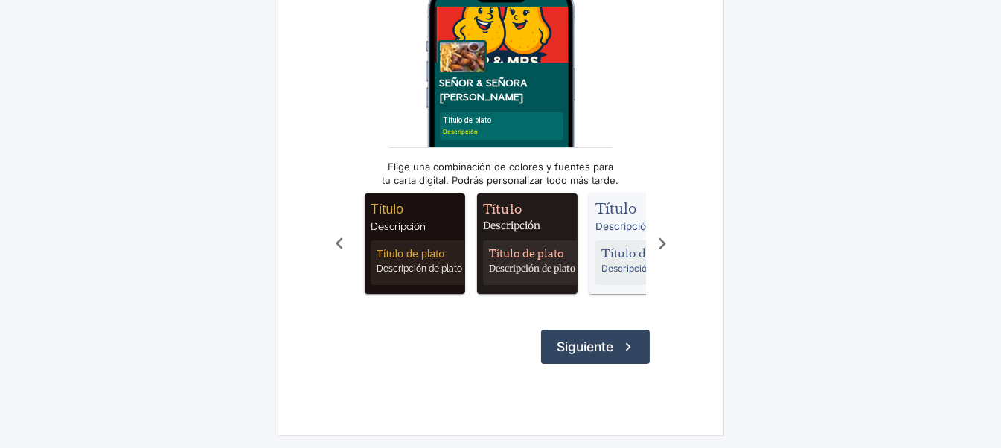
scroll to position [0, 894]
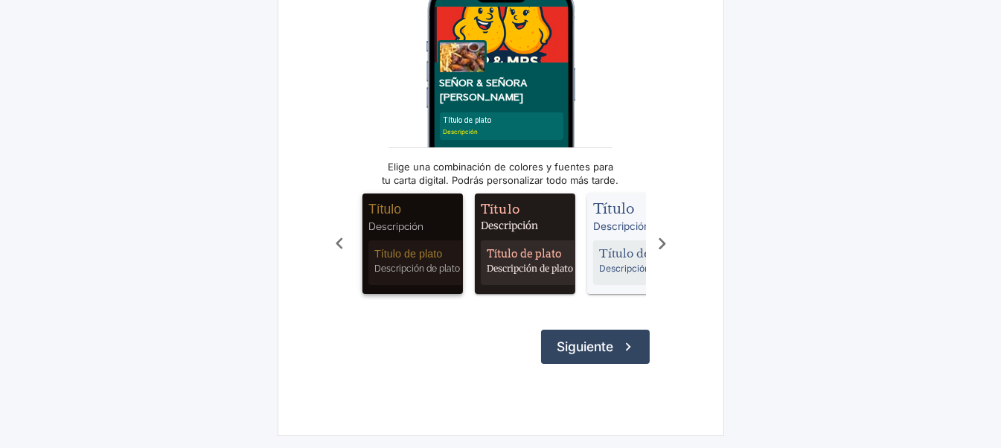
click at [418, 227] on span "Título Descripción Título de plato Descripción de plato" at bounding box center [412, 243] width 100 height 100
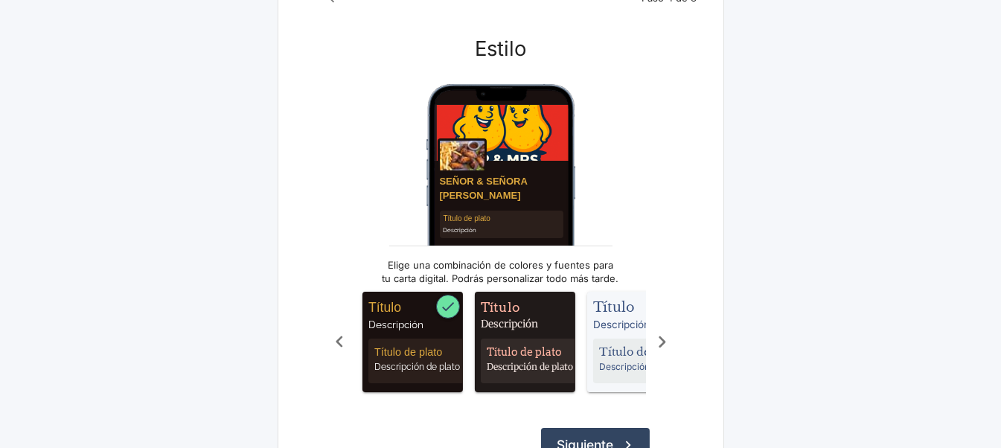
scroll to position [0, 0]
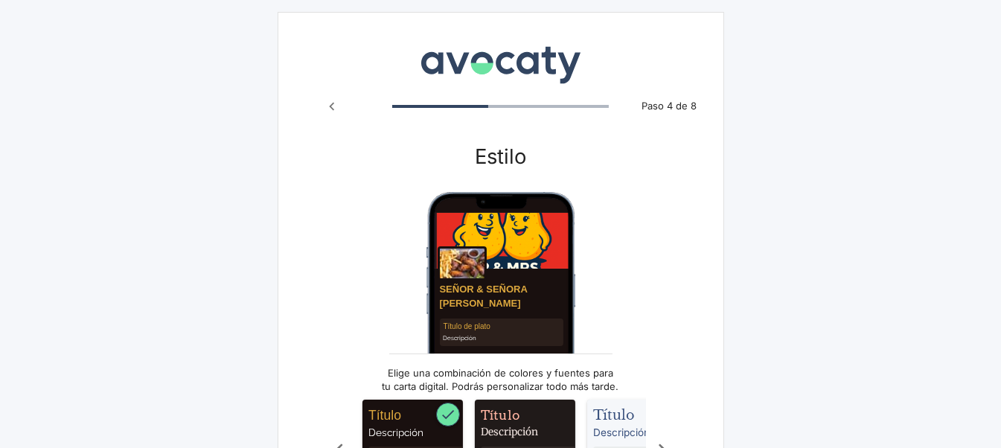
click at [333, 100] on icon "Paso anterior" at bounding box center [332, 106] width 16 height 16
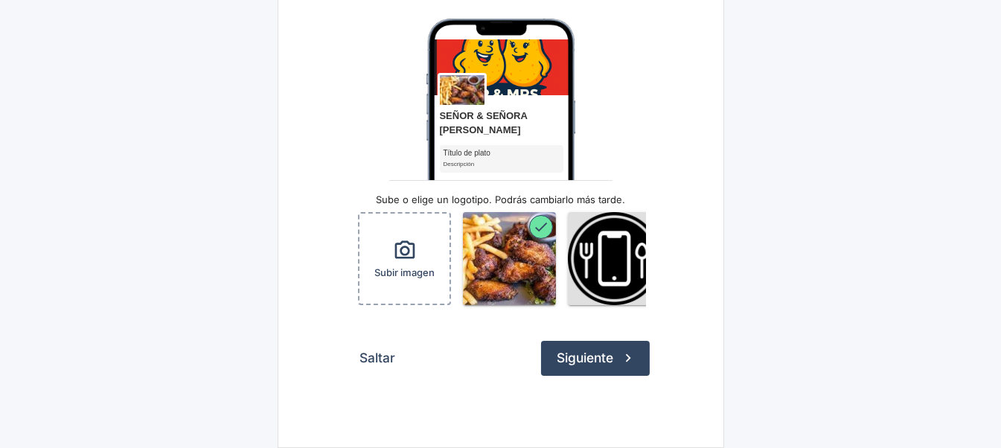
scroll to position [194, 0]
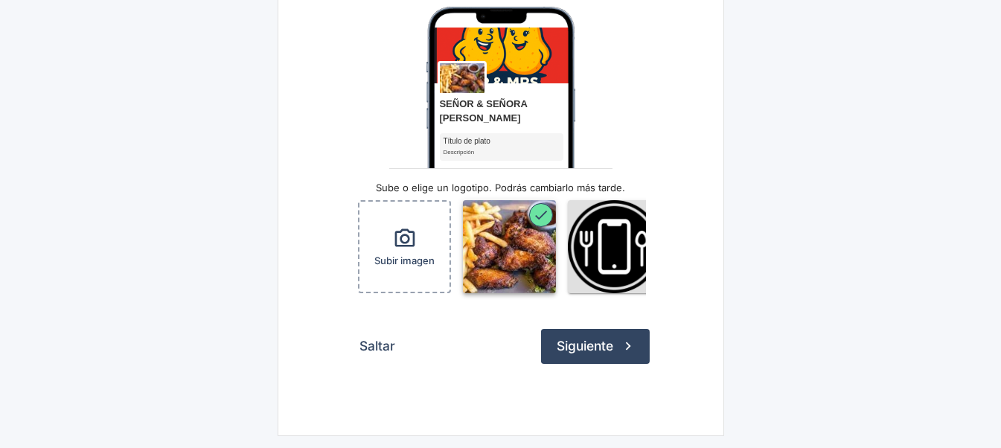
click at [513, 238] on img "button" at bounding box center [509, 246] width 93 height 93
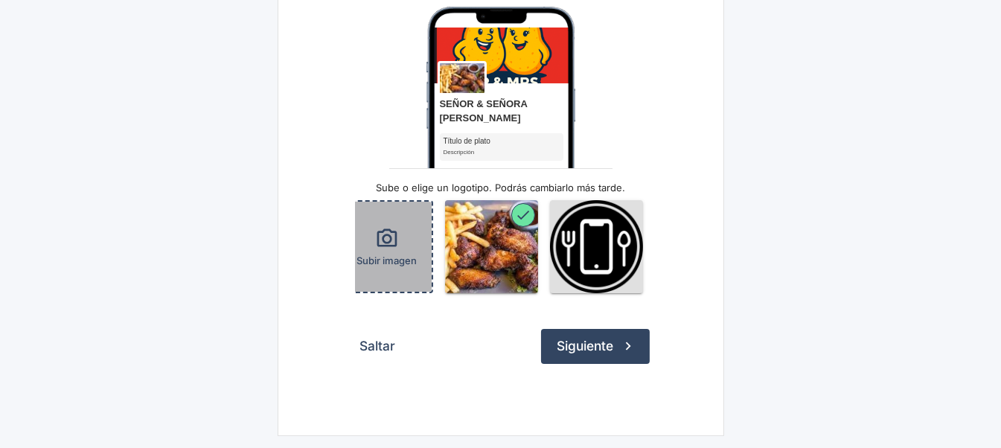
click at [394, 227] on icon "button" at bounding box center [387, 239] width 24 height 24
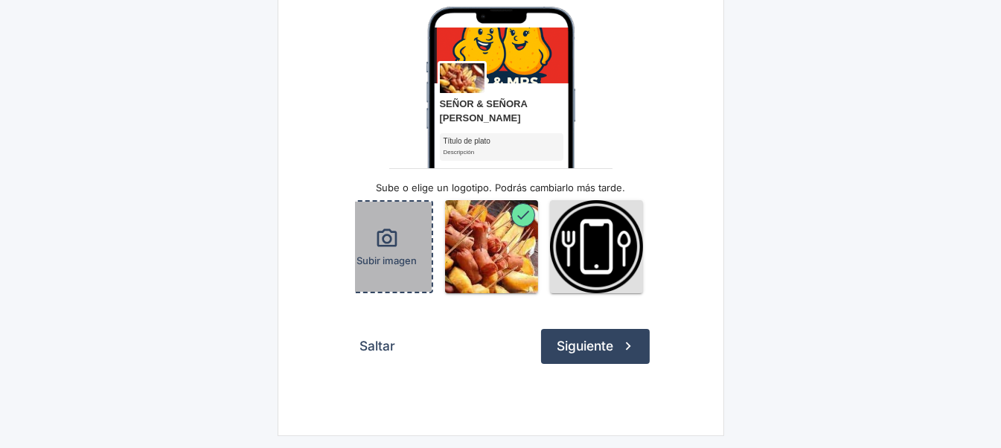
click at [387, 228] on icon "button" at bounding box center [387, 239] width 24 height 24
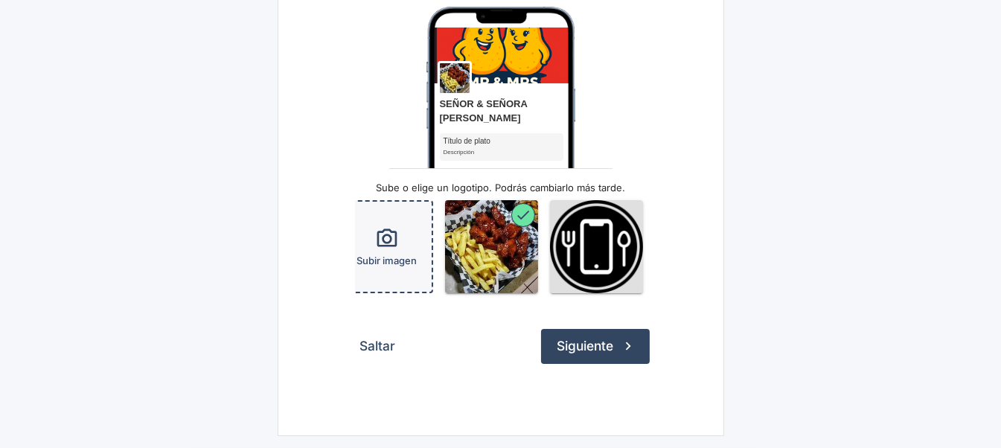
click at [391, 228] on icon "button" at bounding box center [386, 237] width 20 height 18
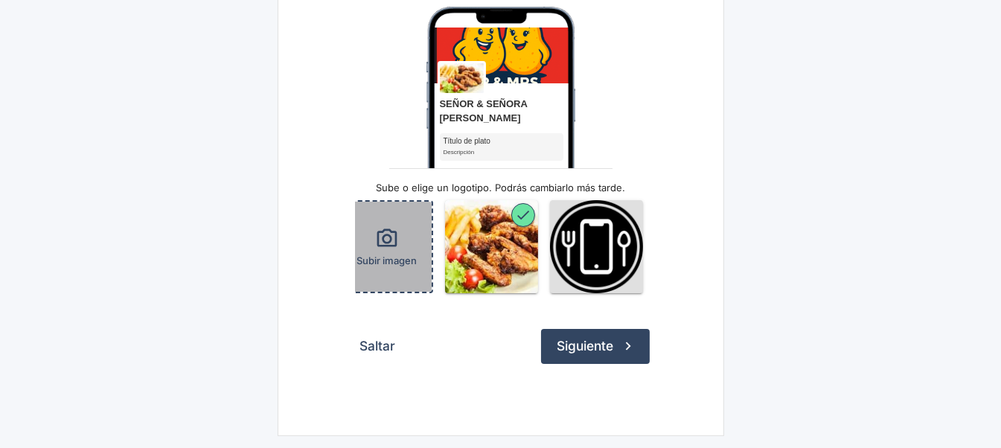
click at [393, 231] on icon "button" at bounding box center [387, 239] width 24 height 24
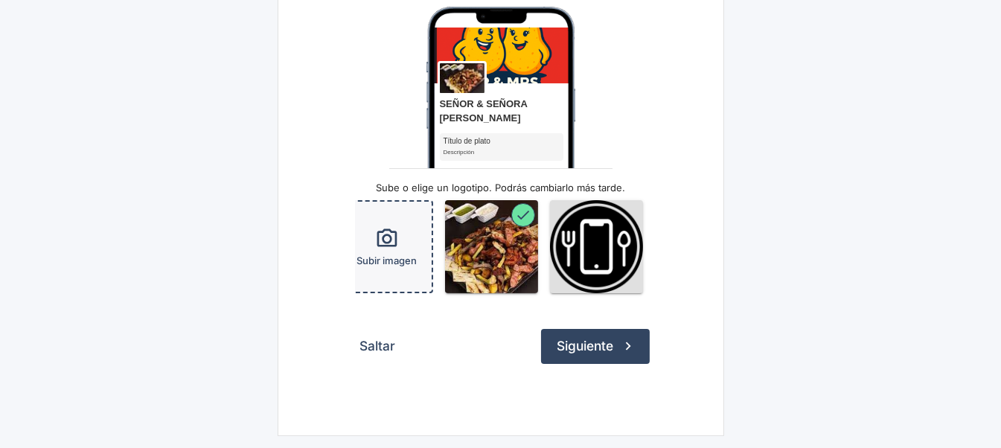
click at [384, 229] on icon "button" at bounding box center [387, 239] width 24 height 24
click at [389, 228] on icon "button" at bounding box center [386, 237] width 20 height 18
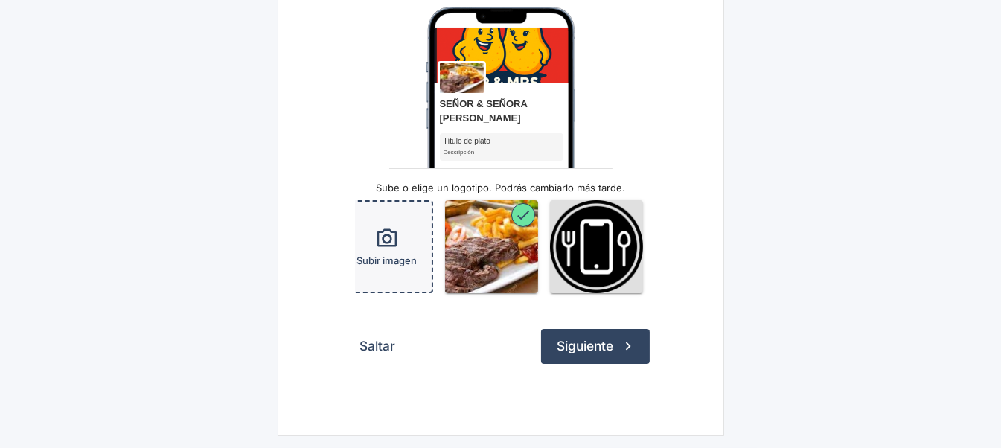
click at [391, 227] on icon "button" at bounding box center [387, 239] width 24 height 24
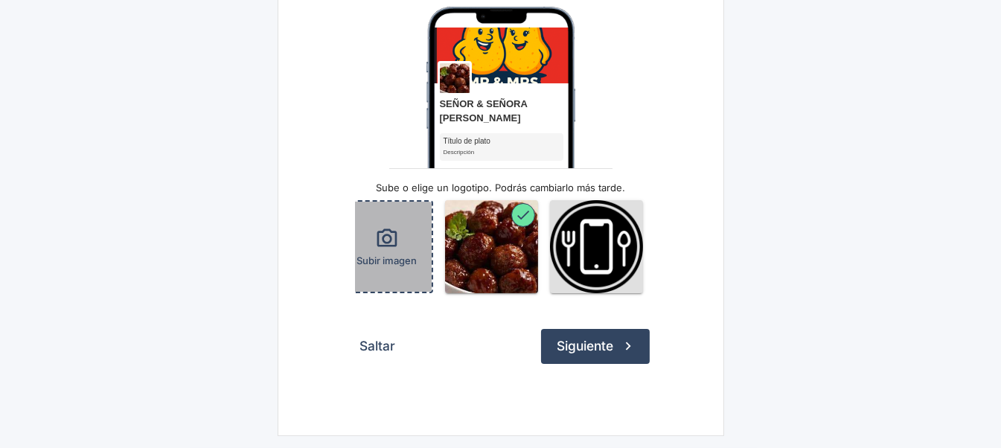
click at [386, 237] on icon "button" at bounding box center [387, 239] width 24 height 24
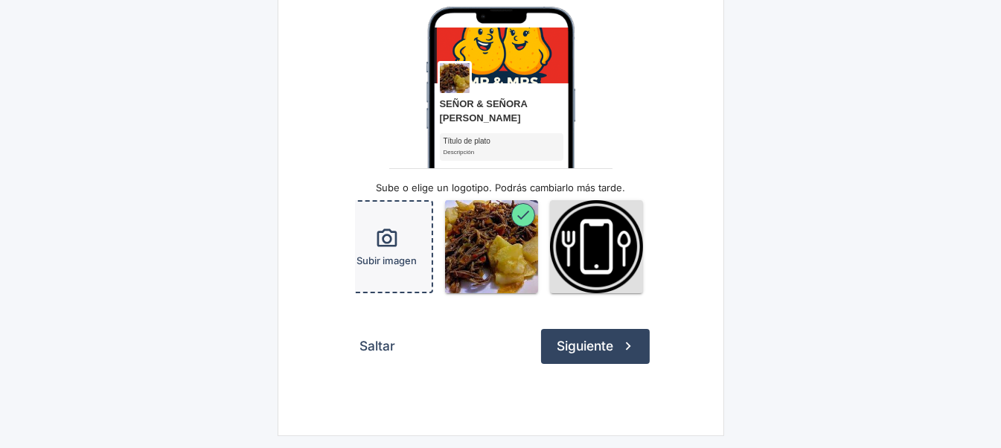
click at [394, 231] on icon "button" at bounding box center [386, 237] width 20 height 18
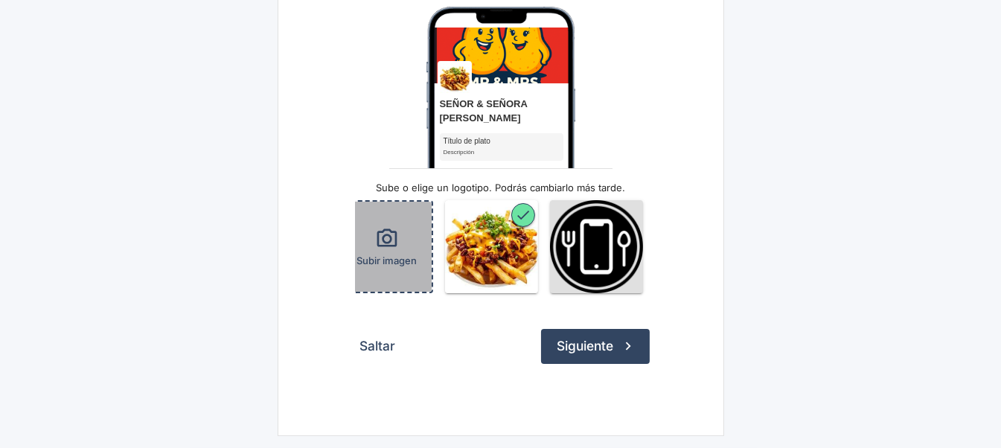
click at [387, 227] on icon "button" at bounding box center [387, 239] width 24 height 24
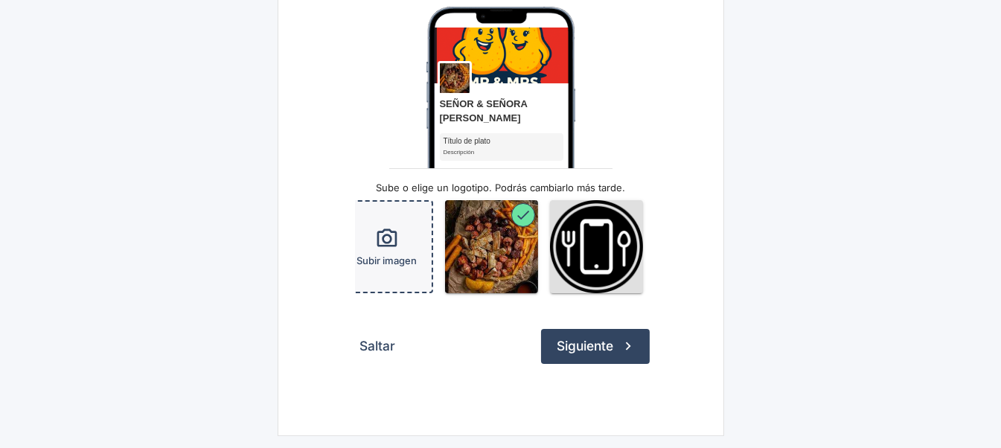
click at [385, 228] on icon "button" at bounding box center [386, 237] width 20 height 18
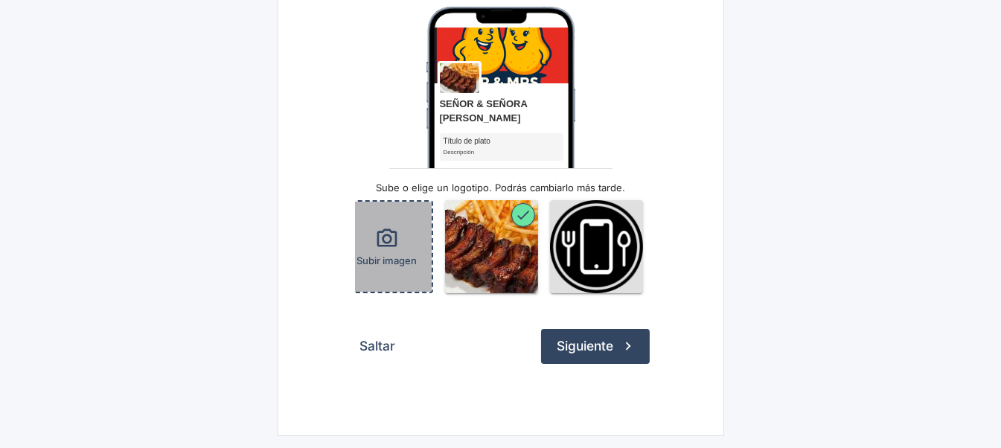
click at [394, 228] on icon "button" at bounding box center [386, 237] width 20 height 18
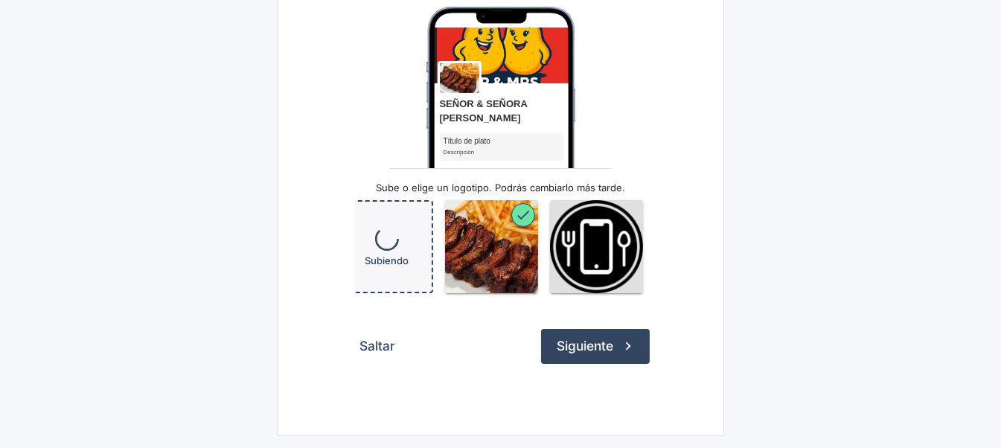
click at [449, 119] on img "Vista previa" at bounding box center [500, 158] width 149 height 302
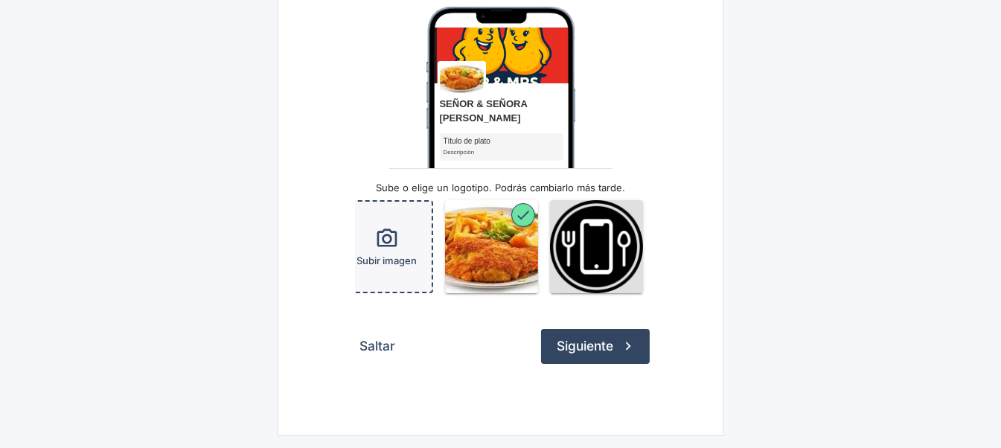
click at [461, 133] on img "Vista previa" at bounding box center [500, 158] width 149 height 302
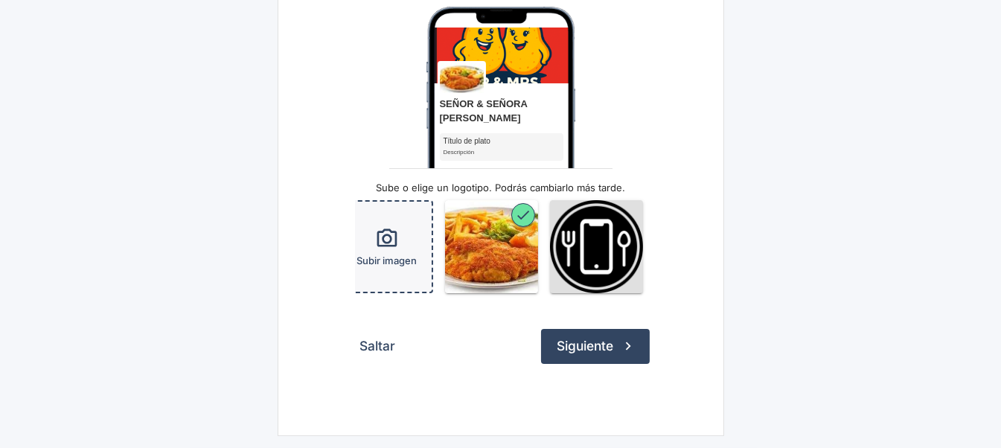
click at [486, 137] on img "Vista previa" at bounding box center [500, 158] width 149 height 302
click at [486, 144] on img "Vista previa" at bounding box center [500, 158] width 149 height 302
click at [501, 135] on img "Vista previa" at bounding box center [500, 158] width 149 height 302
click at [503, 135] on img "Vista previa" at bounding box center [500, 158] width 149 height 302
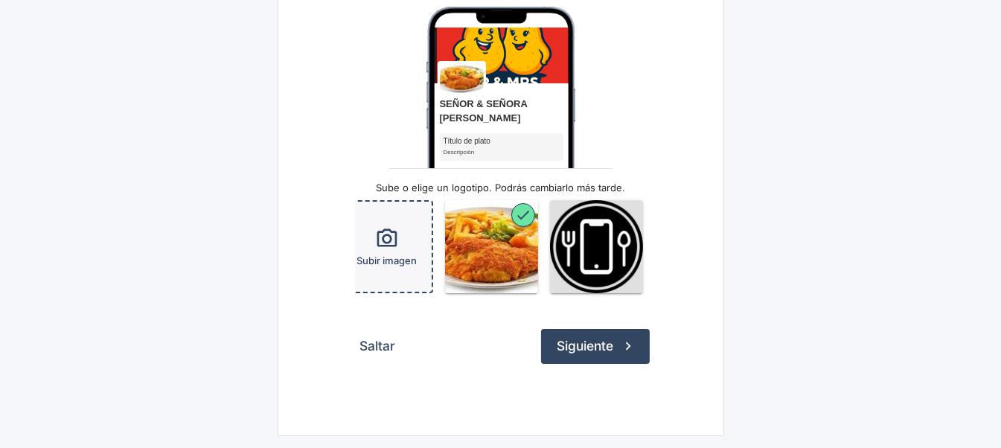
click at [517, 130] on img "Vista previa" at bounding box center [500, 158] width 149 height 302
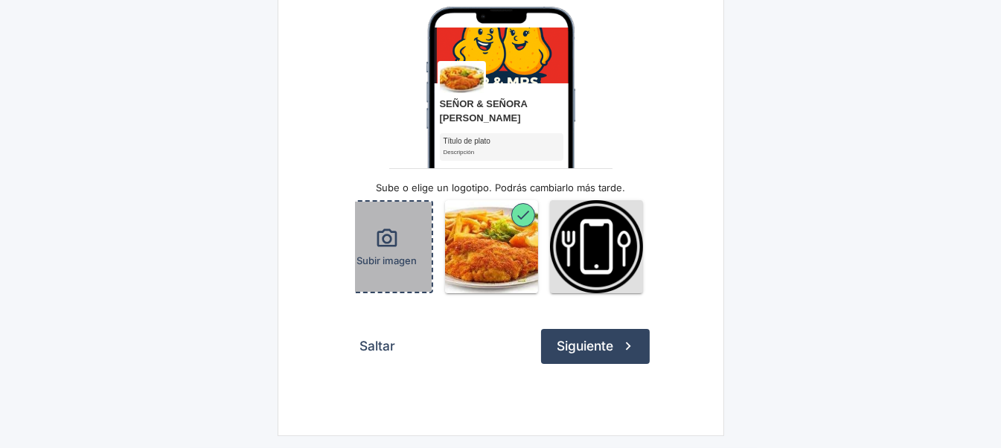
click at [392, 231] on icon "button" at bounding box center [387, 239] width 24 height 24
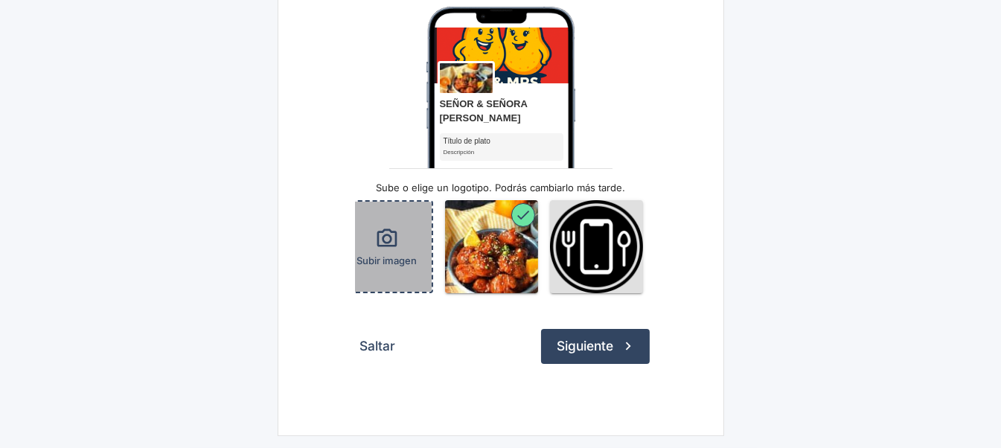
click at [388, 215] on div "Subir imagen" at bounding box center [386, 247] width 90 height 90
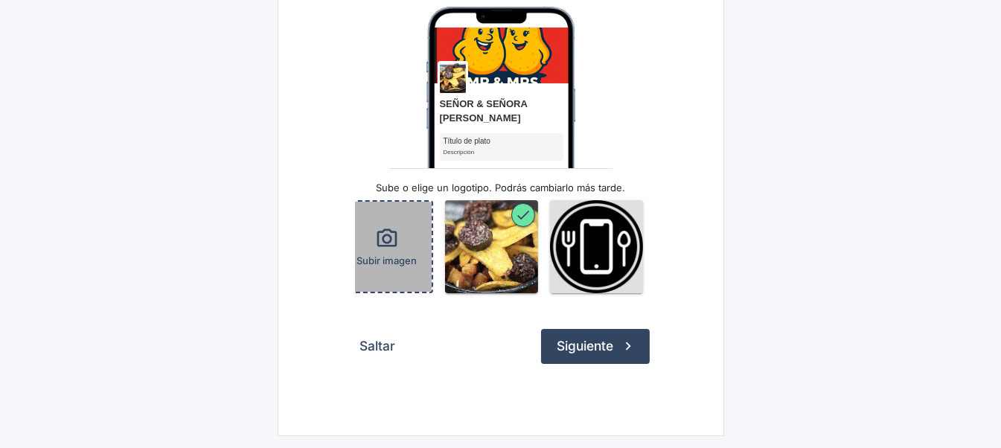
click at [379, 235] on icon "button" at bounding box center [386, 237] width 20 height 18
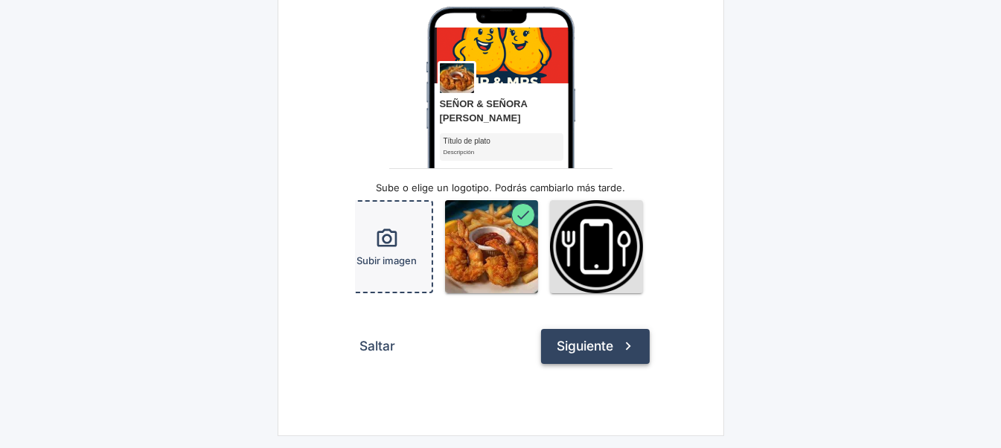
click at [592, 344] on button "Siguiente" at bounding box center [595, 346] width 109 height 34
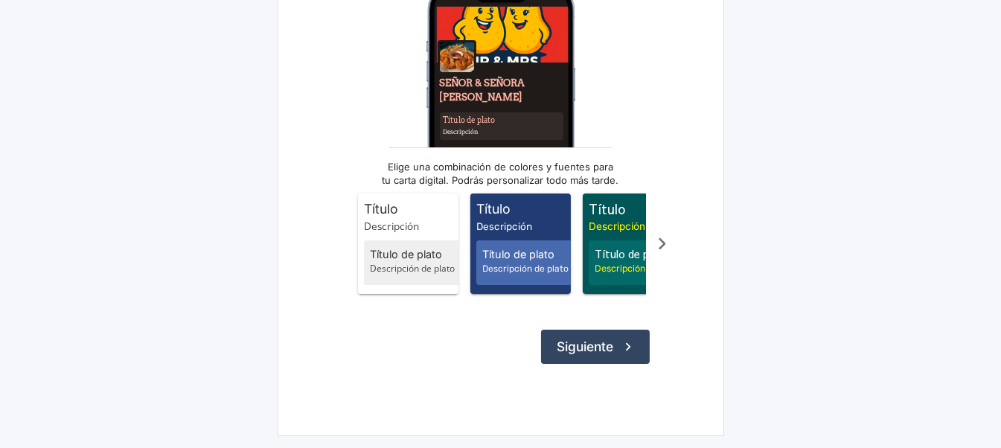
scroll to position [216, 0]
click at [600, 339] on button "Siguiente" at bounding box center [595, 347] width 109 height 34
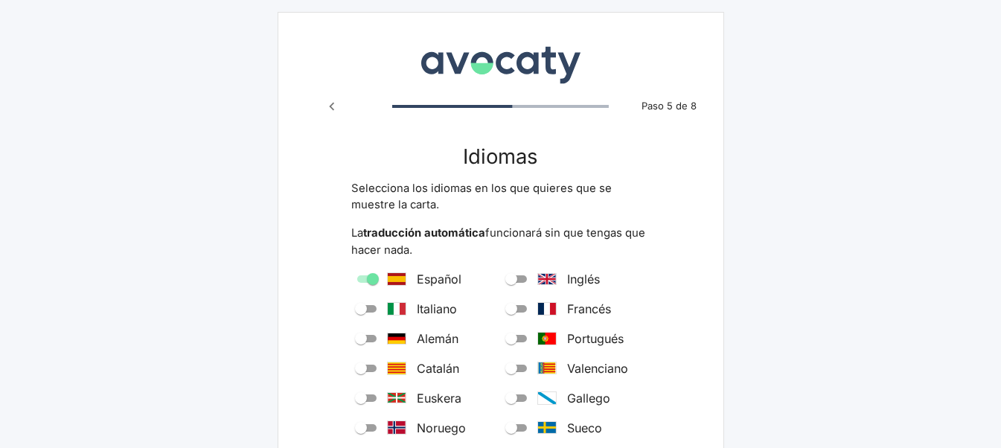
scroll to position [298, 0]
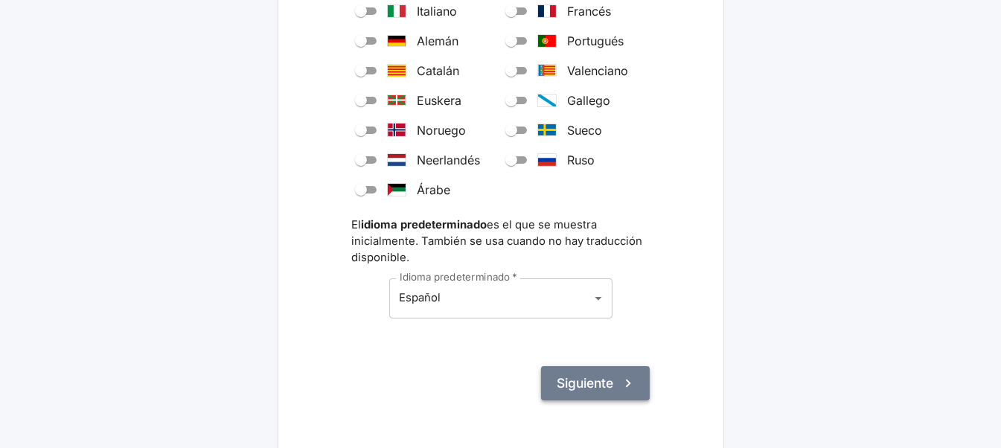
click at [589, 380] on button "Siguiente" at bounding box center [595, 383] width 109 height 34
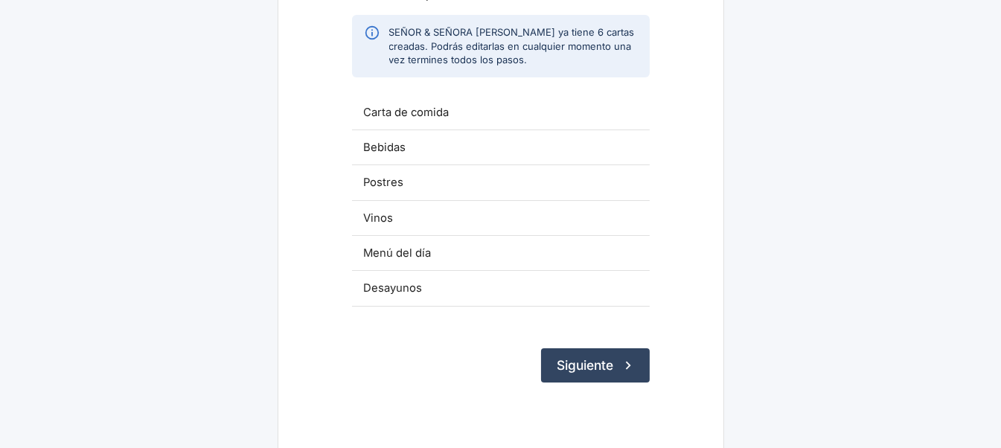
scroll to position [263, 0]
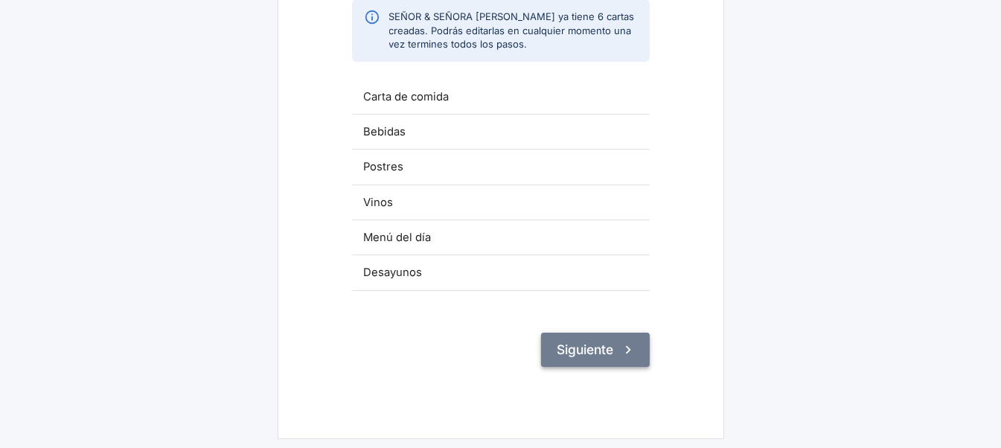
click at [586, 353] on button "Siguiente" at bounding box center [595, 350] width 109 height 34
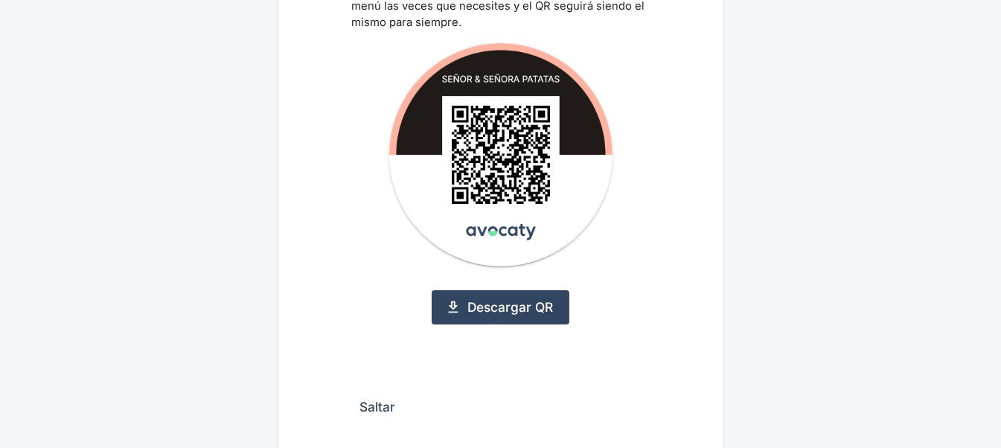
scroll to position [223, 0]
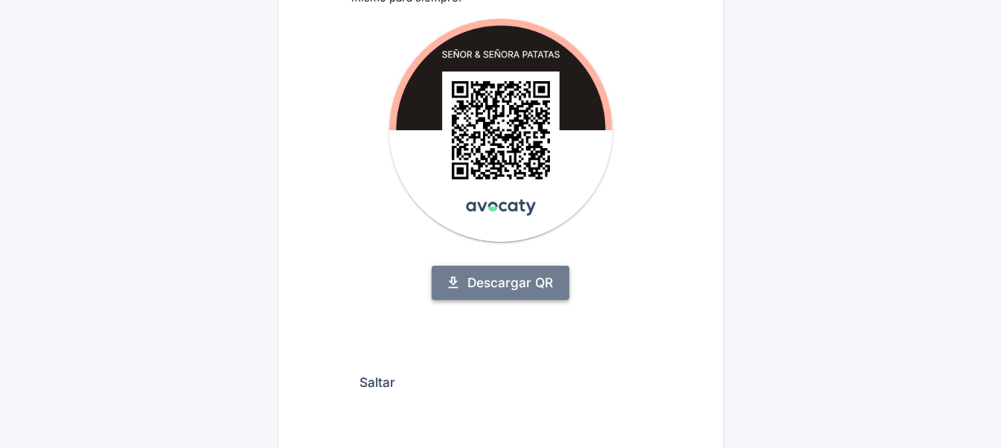
click at [506, 283] on link "Descargar QR" at bounding box center [501, 283] width 138 height 34
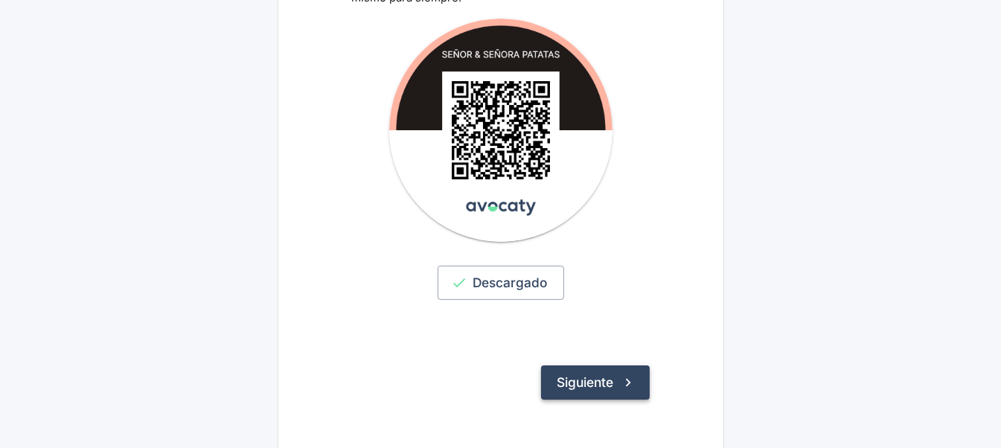
click at [596, 380] on button "Siguiente" at bounding box center [595, 382] width 109 height 34
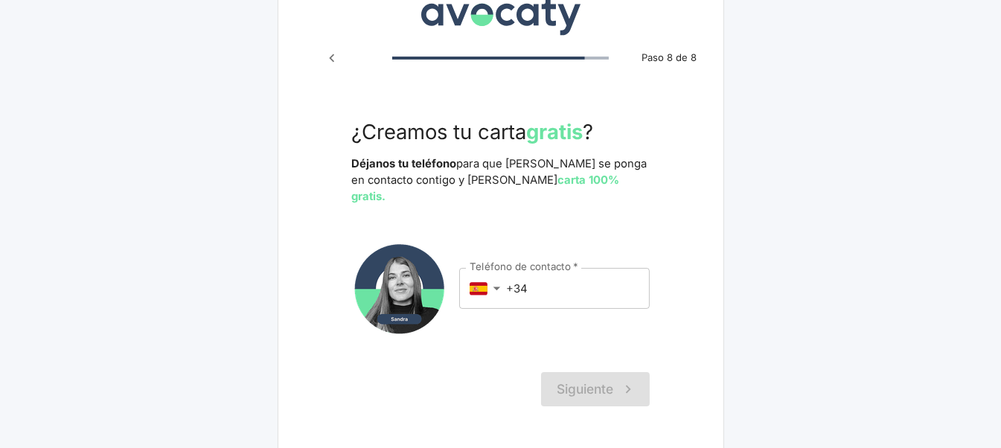
scroll to position [73, 0]
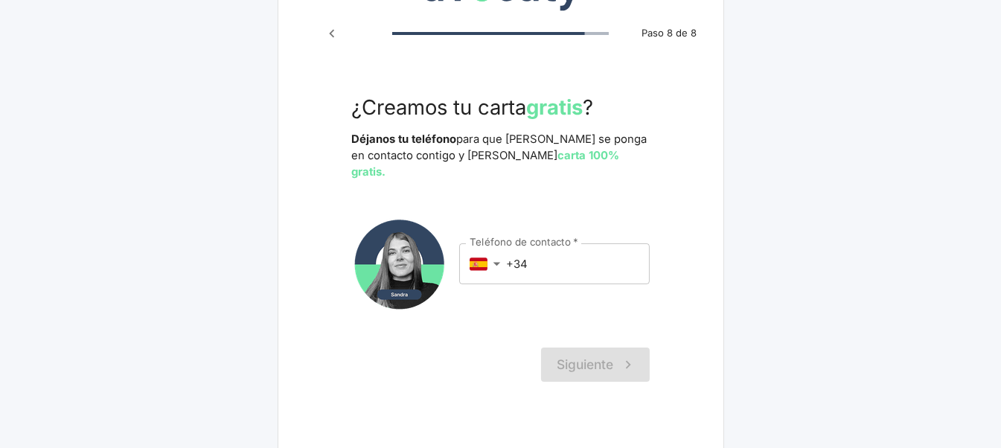
click at [335, 33] on icon "Paso anterior" at bounding box center [332, 33] width 16 height 16
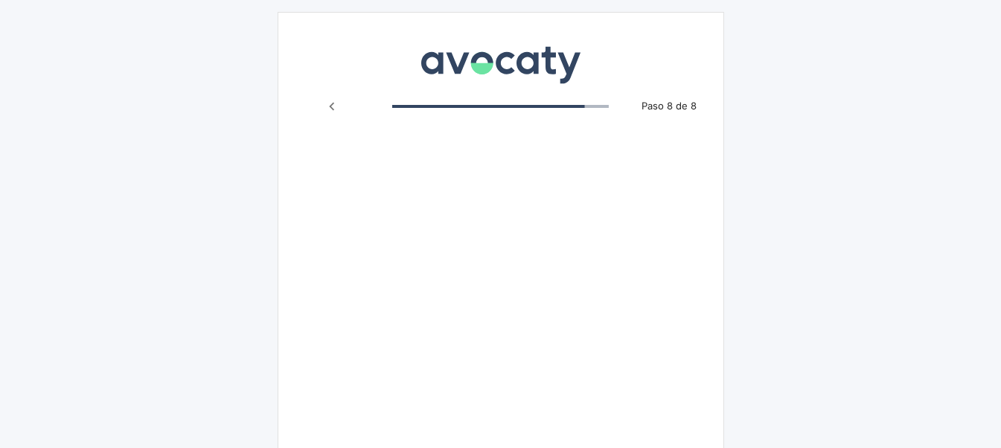
scroll to position [73, 0]
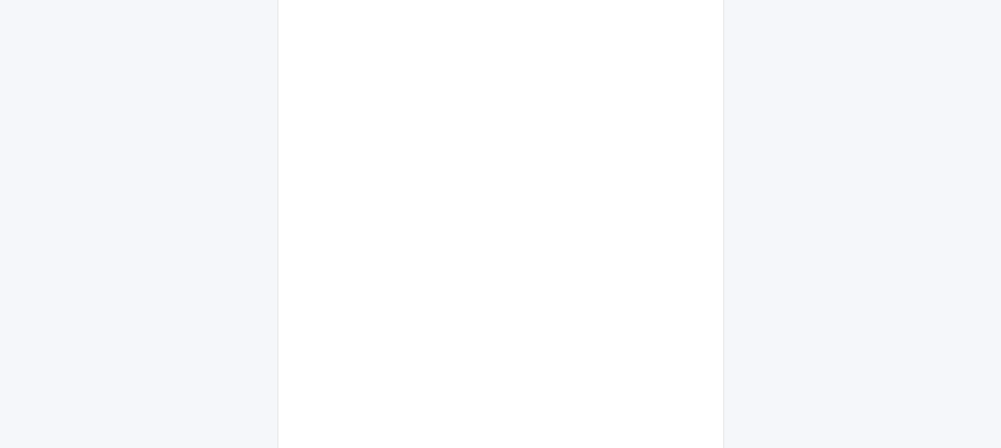
scroll to position [194, 0]
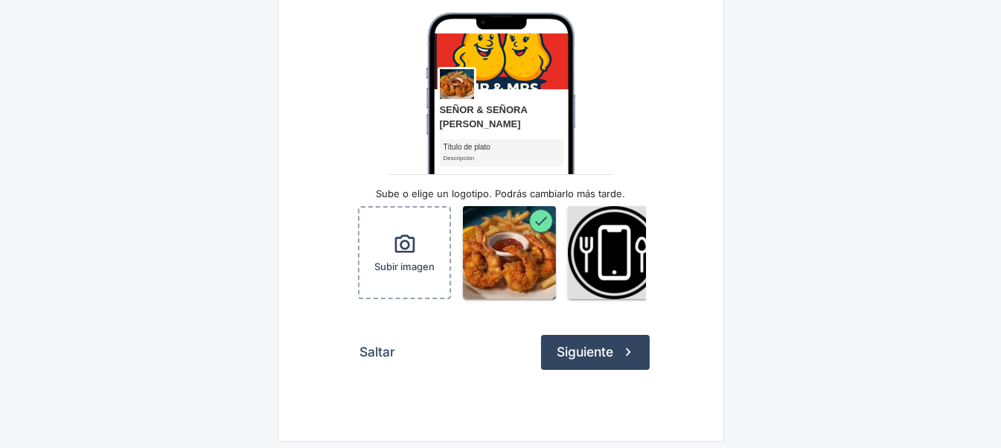
scroll to position [190, 0]
